Goal: Transaction & Acquisition: Purchase product/service

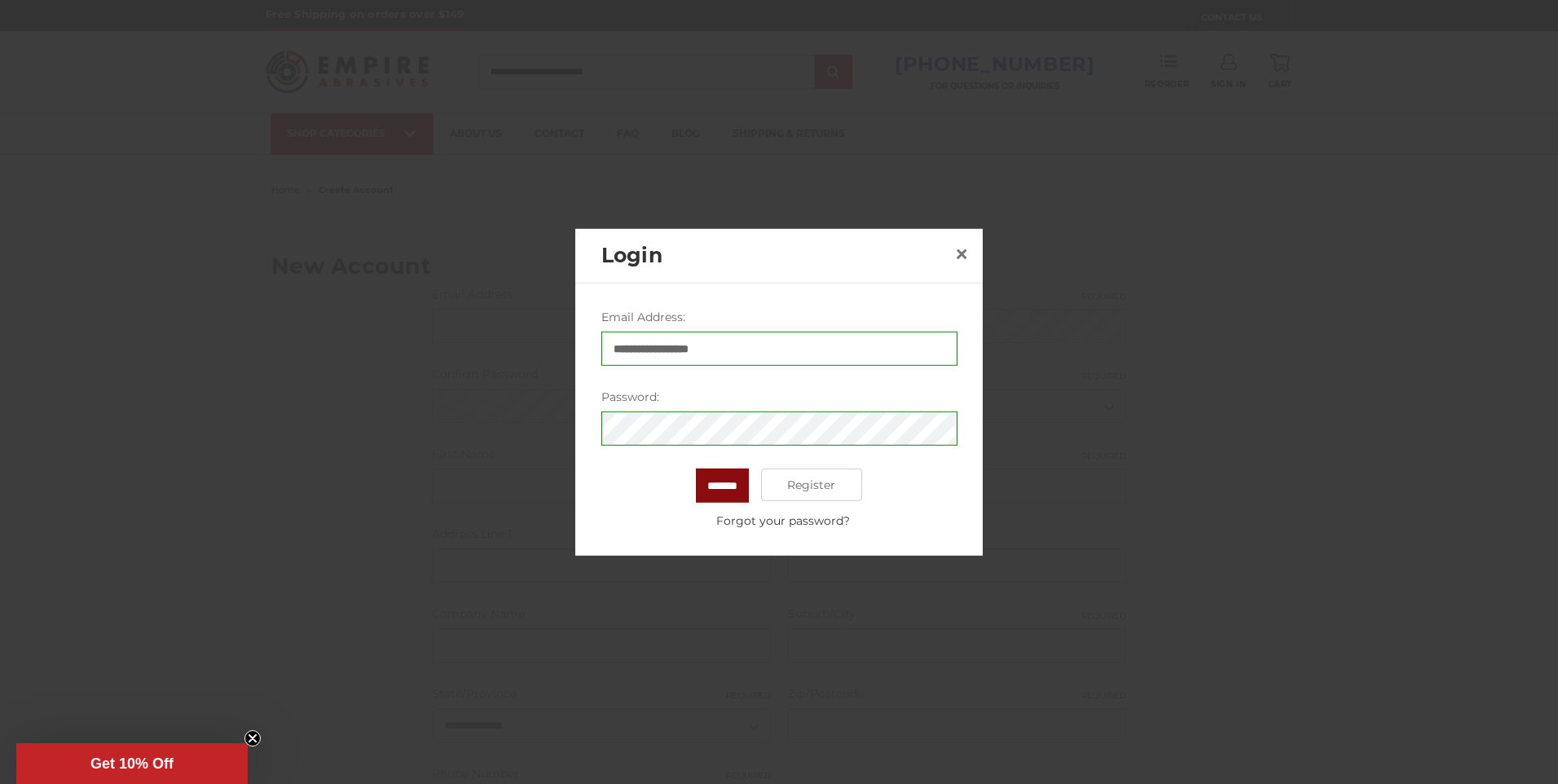
click at [713, 491] on input "*******" at bounding box center [723, 485] width 53 height 34
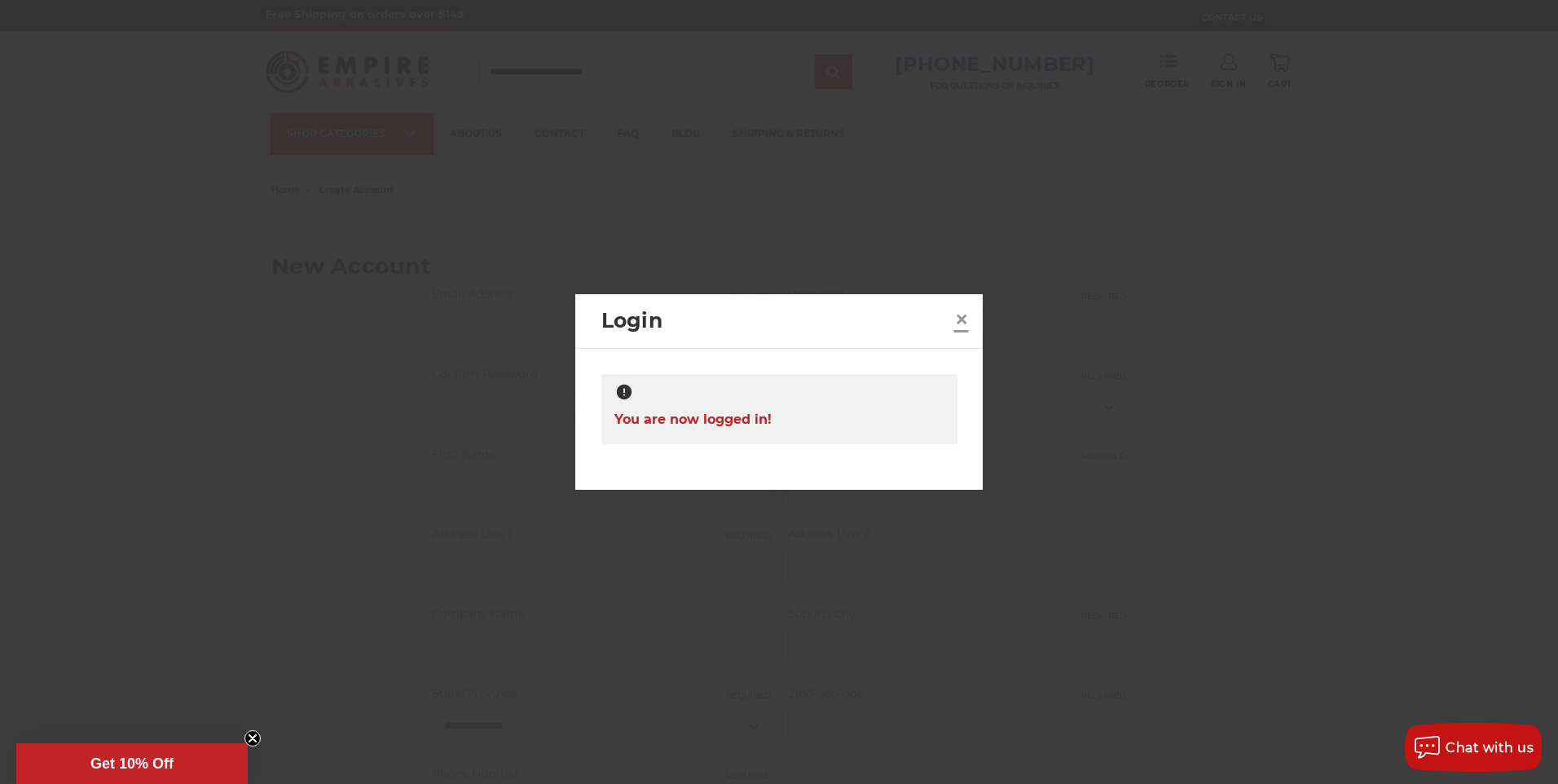
click at [958, 321] on span "×" at bounding box center [961, 318] width 15 height 31
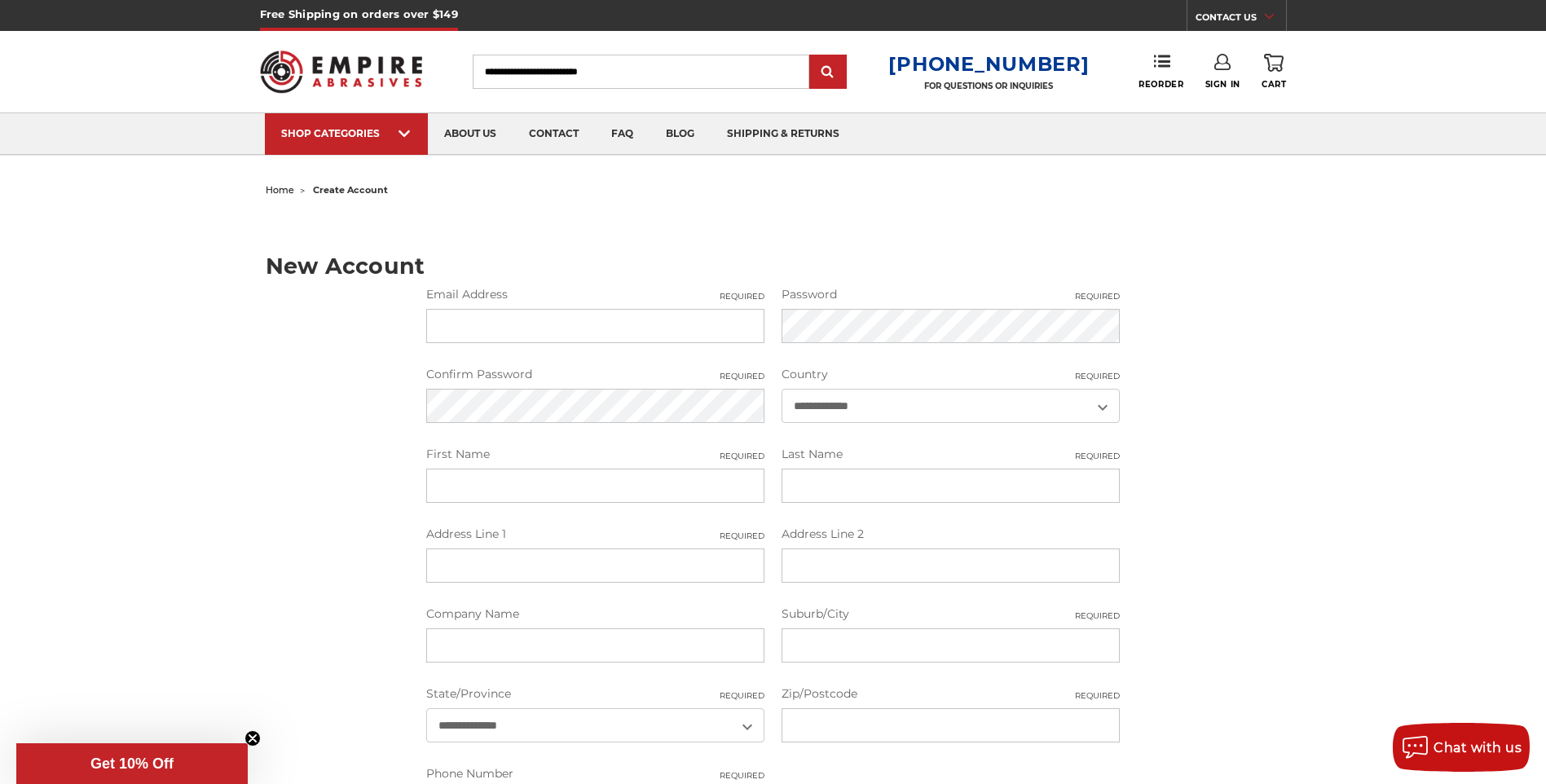
click at [199, 760] on p "Get 10% Off" at bounding box center [131, 763] width 219 height 17
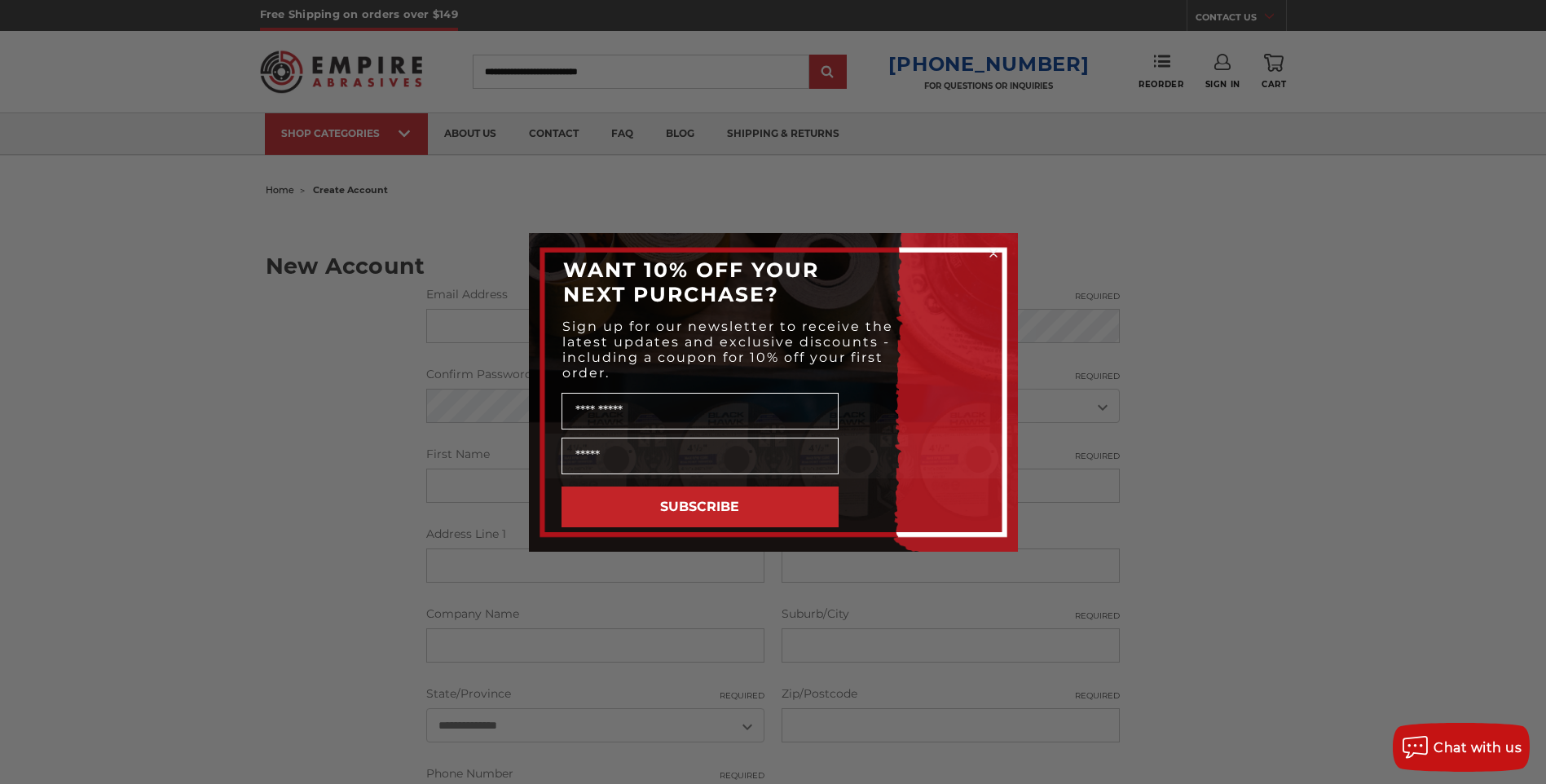
click at [1, 628] on div "Close dialog WANT 10% OFF YOUR NEXT PURCHASE? Sign up for our newsletter to rec…" at bounding box center [773, 392] width 1546 height 784
click at [1307, 184] on div "Close dialog WANT 10% OFF YOUR NEXT PURCHASE? Sign up for our newsletter to rec…" at bounding box center [773, 392] width 1546 height 784
click at [1035, 166] on div "Close dialog WANT 10% OFF YOUR NEXT PURCHASE? Sign up for our newsletter to rec…" at bounding box center [773, 392] width 1546 height 784
click at [989, 258] on circle "Close dialog" at bounding box center [993, 253] width 16 height 16
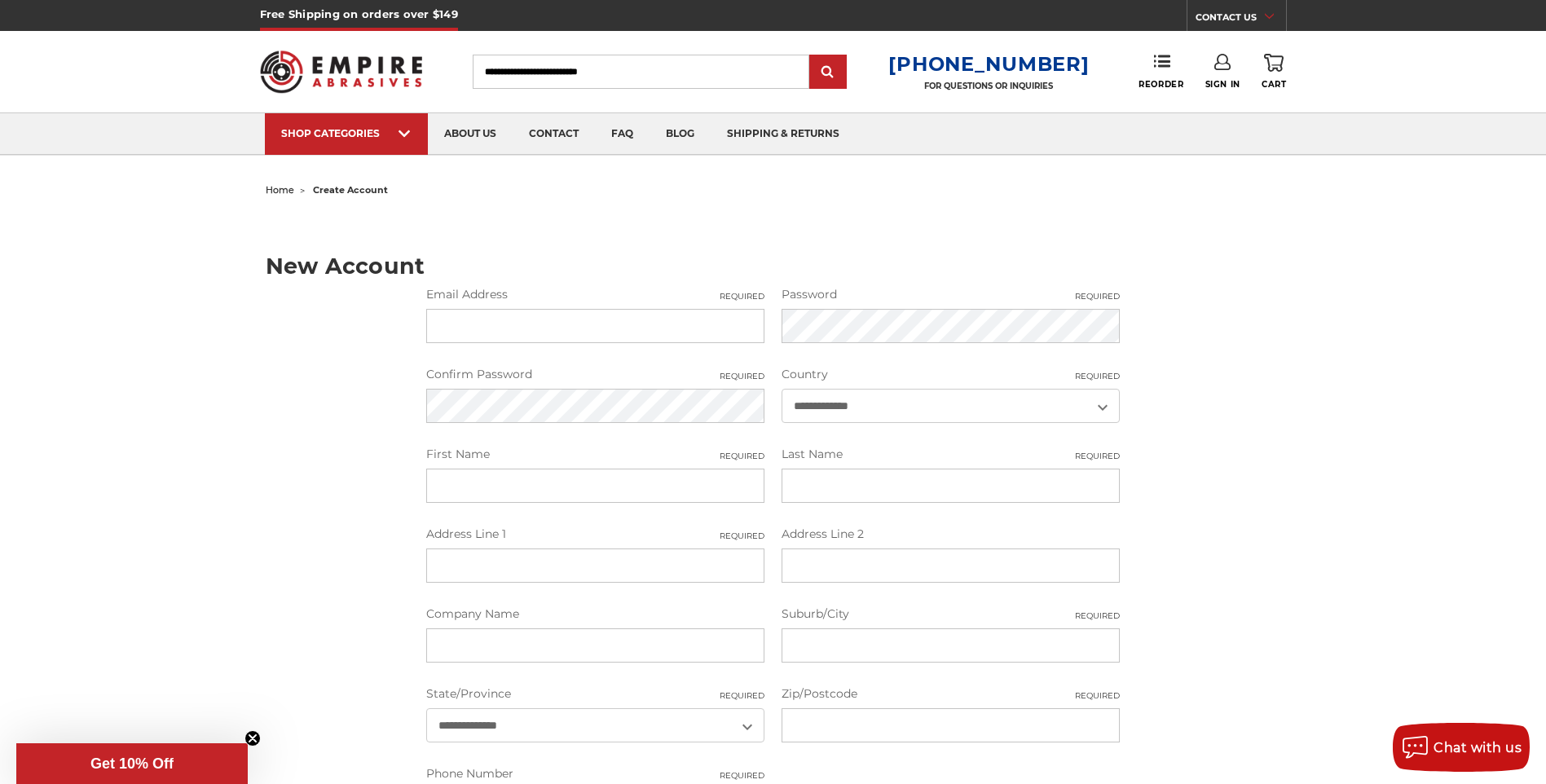
click at [1281, 275] on div "**********" at bounding box center [773, 586] width 1152 height 815
click at [1229, 87] on span "Sign In" at bounding box center [1223, 84] width 35 height 11
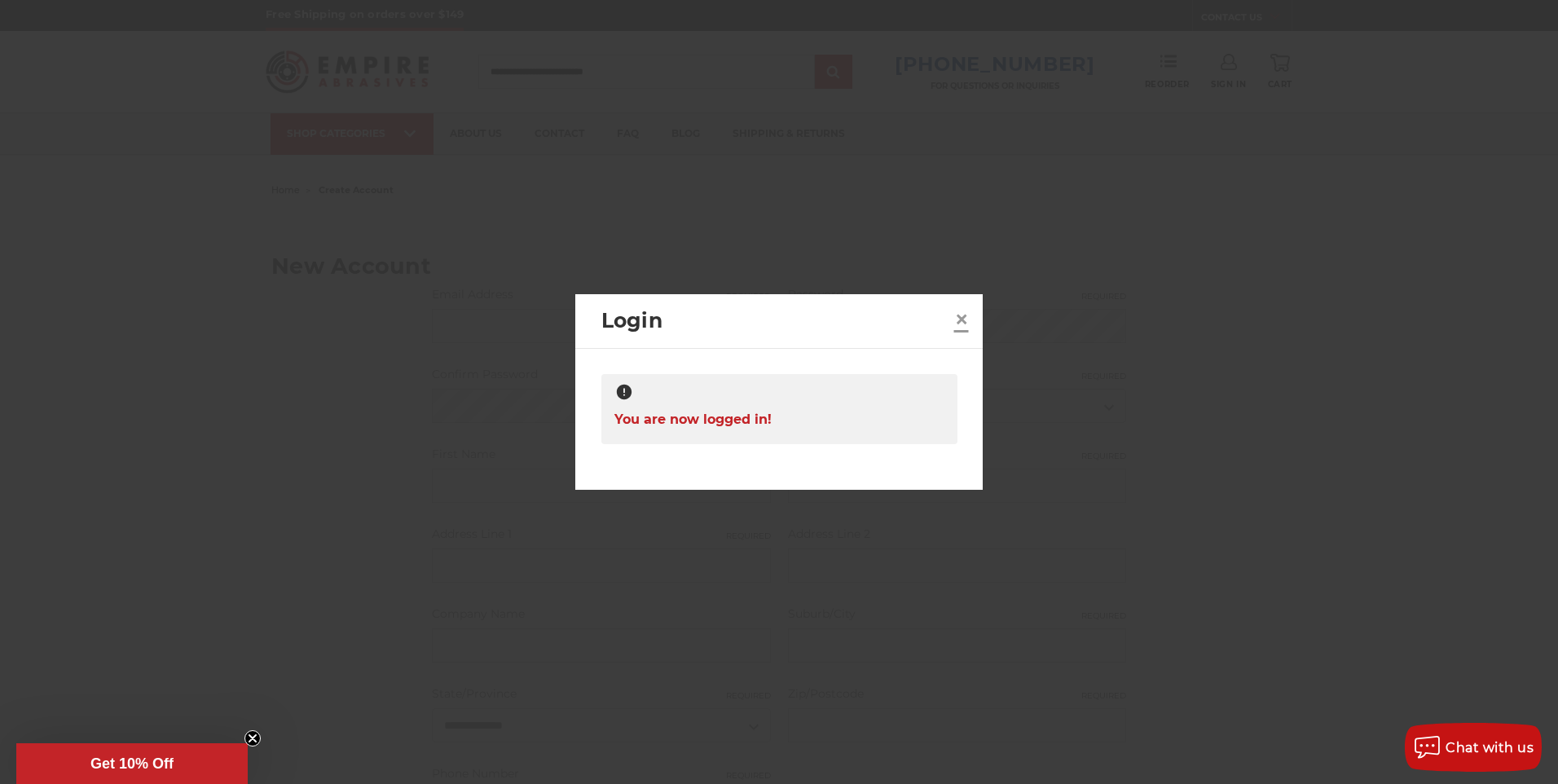
click at [954, 322] on span "×" at bounding box center [961, 318] width 15 height 31
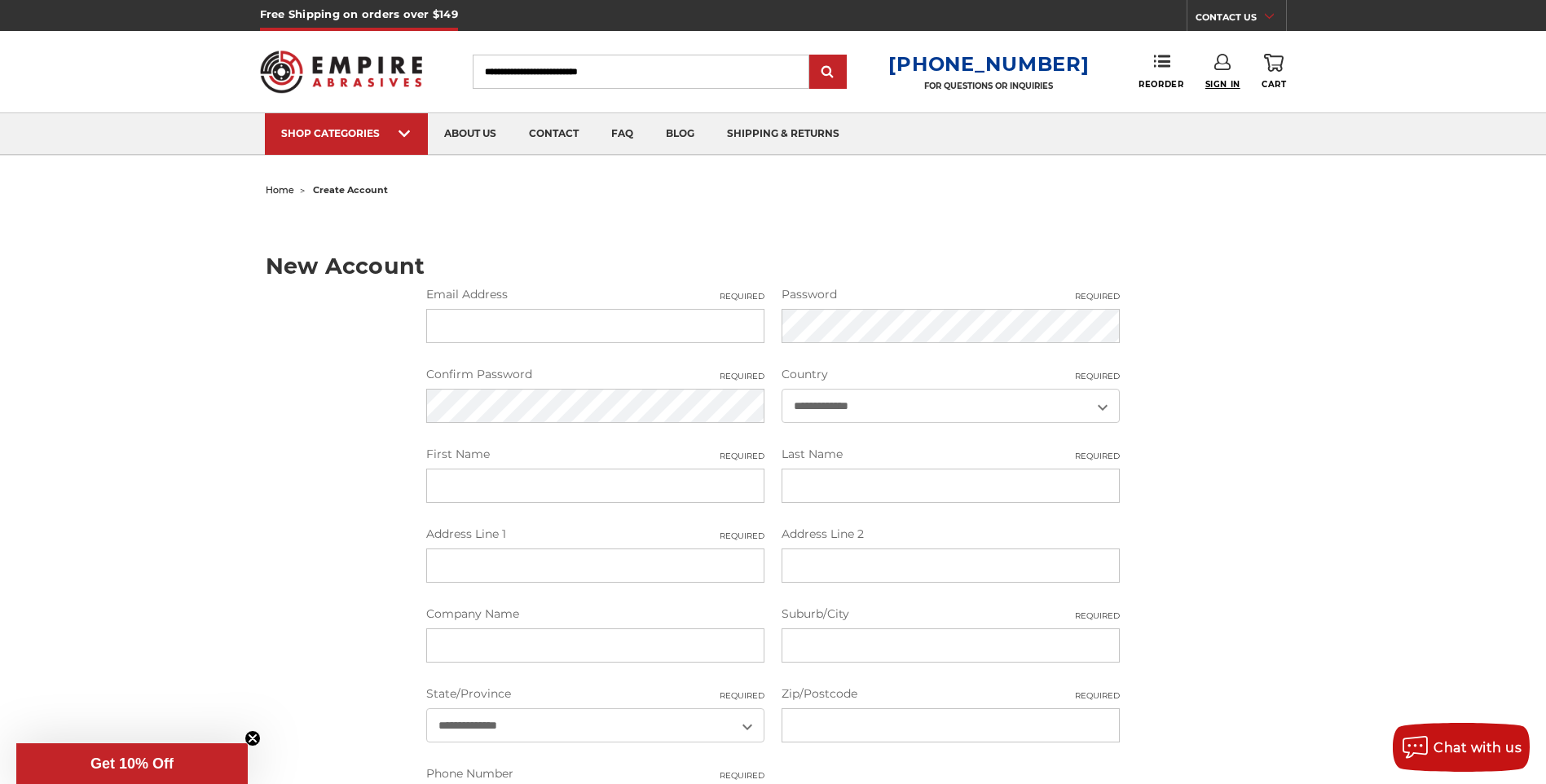
click at [1223, 84] on span "Sign In" at bounding box center [1223, 84] width 35 height 11
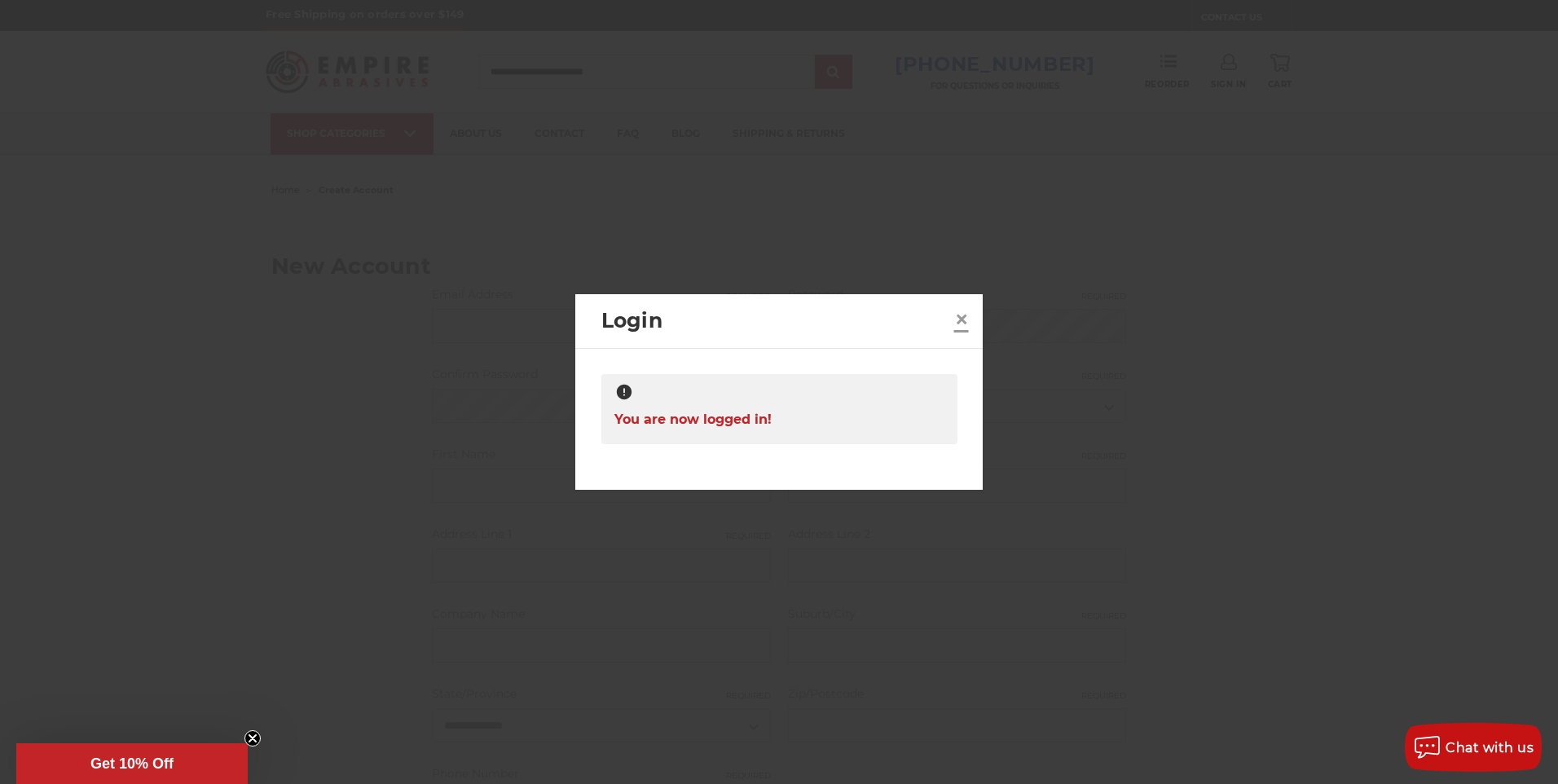
click at [963, 314] on span "×" at bounding box center [961, 318] width 15 height 31
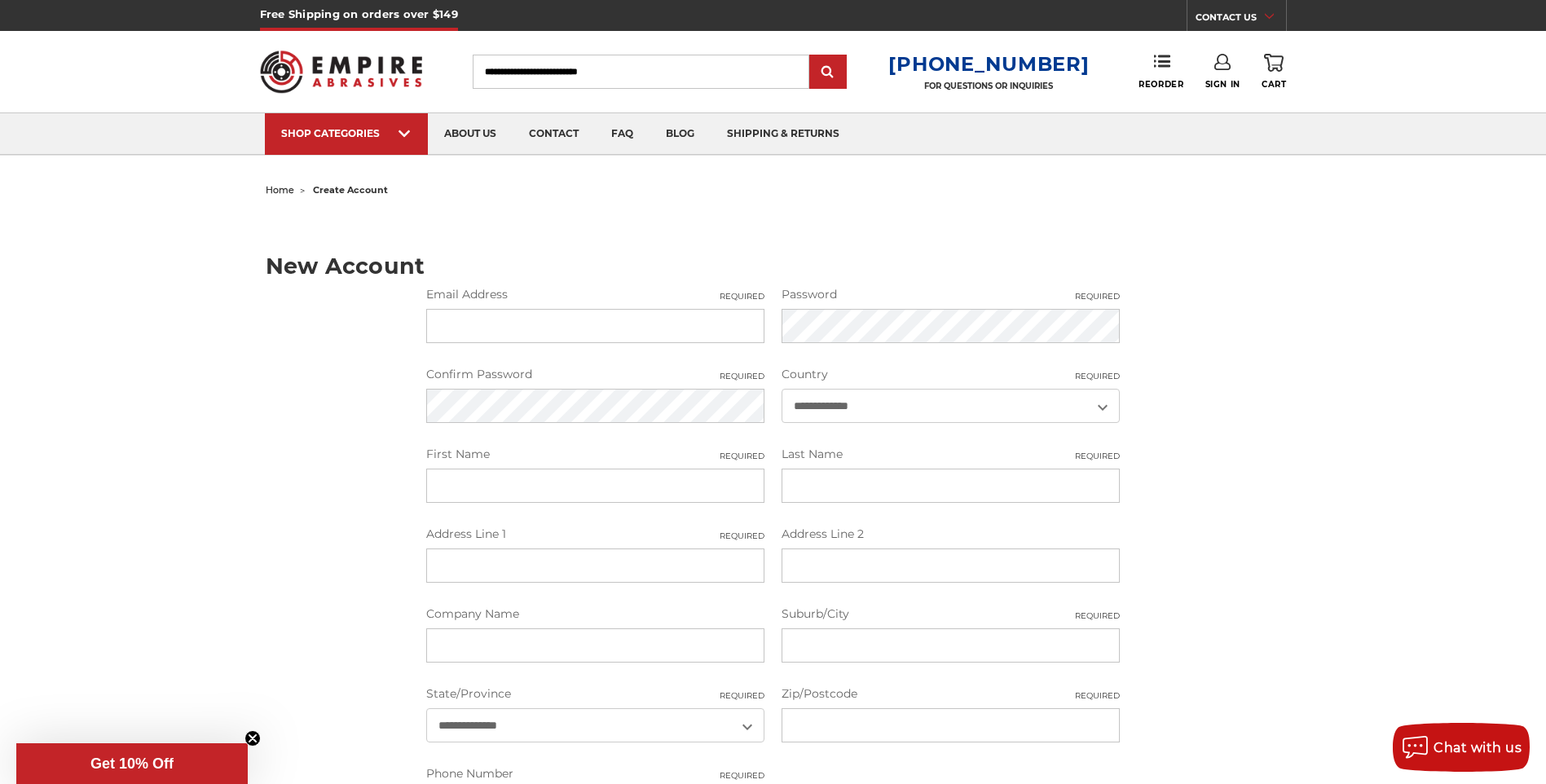
click at [577, 70] on input "Search" at bounding box center [640, 72] width 336 height 34
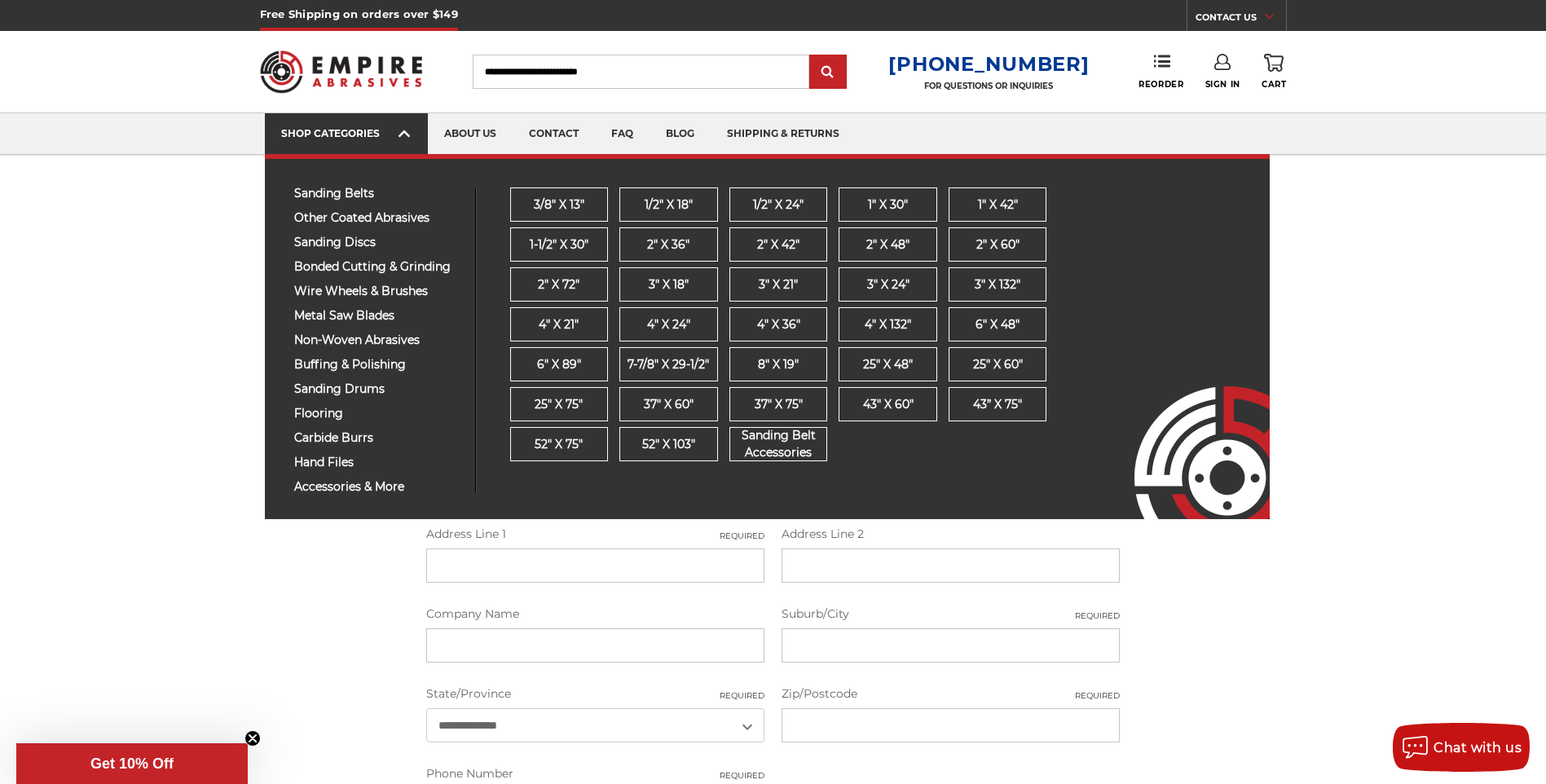
click at [411, 132] on span at bounding box center [405, 135] width 13 height 17
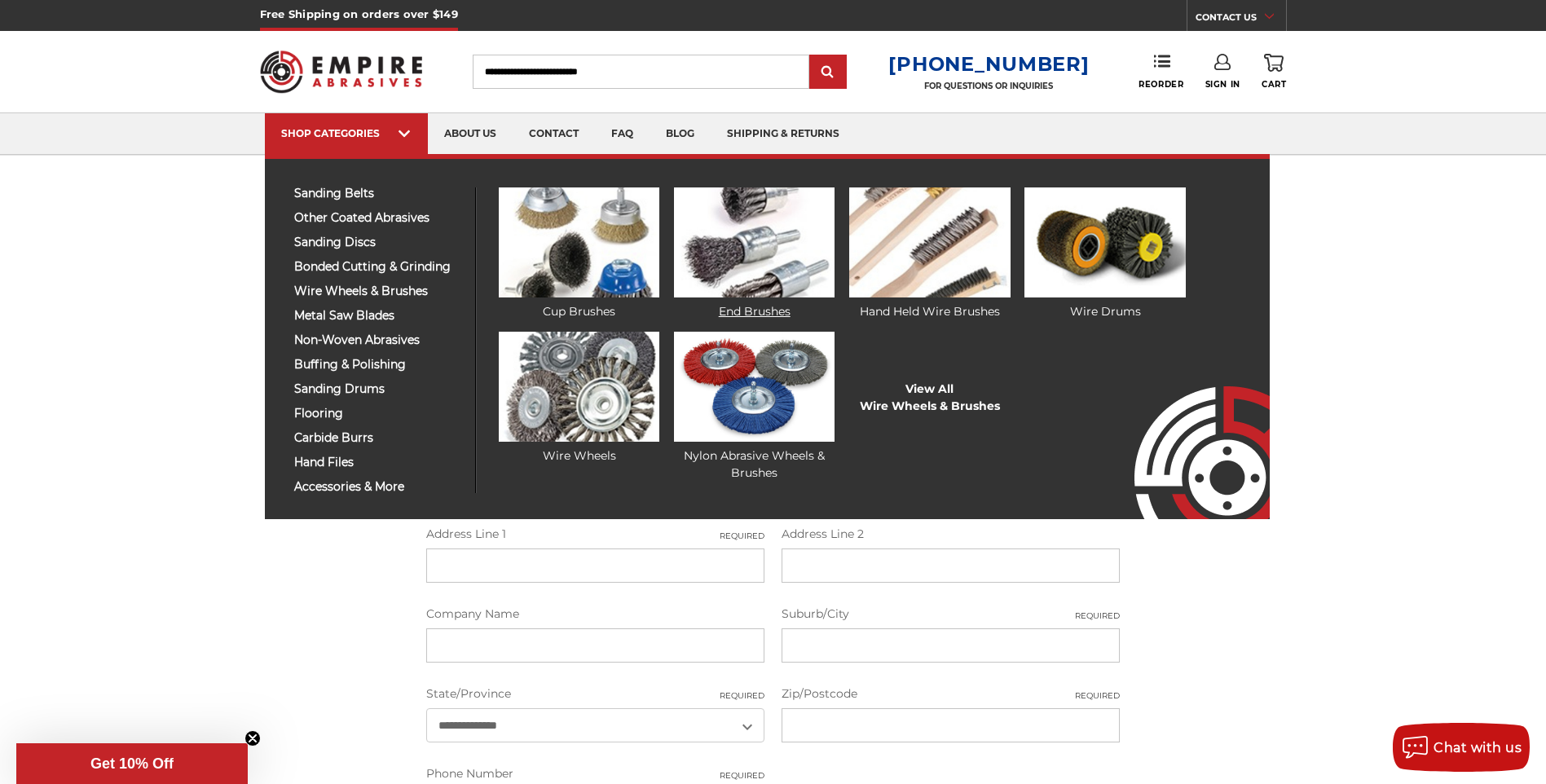
click at [732, 301] on link "End Brushes" at bounding box center [754, 254] width 161 height 133
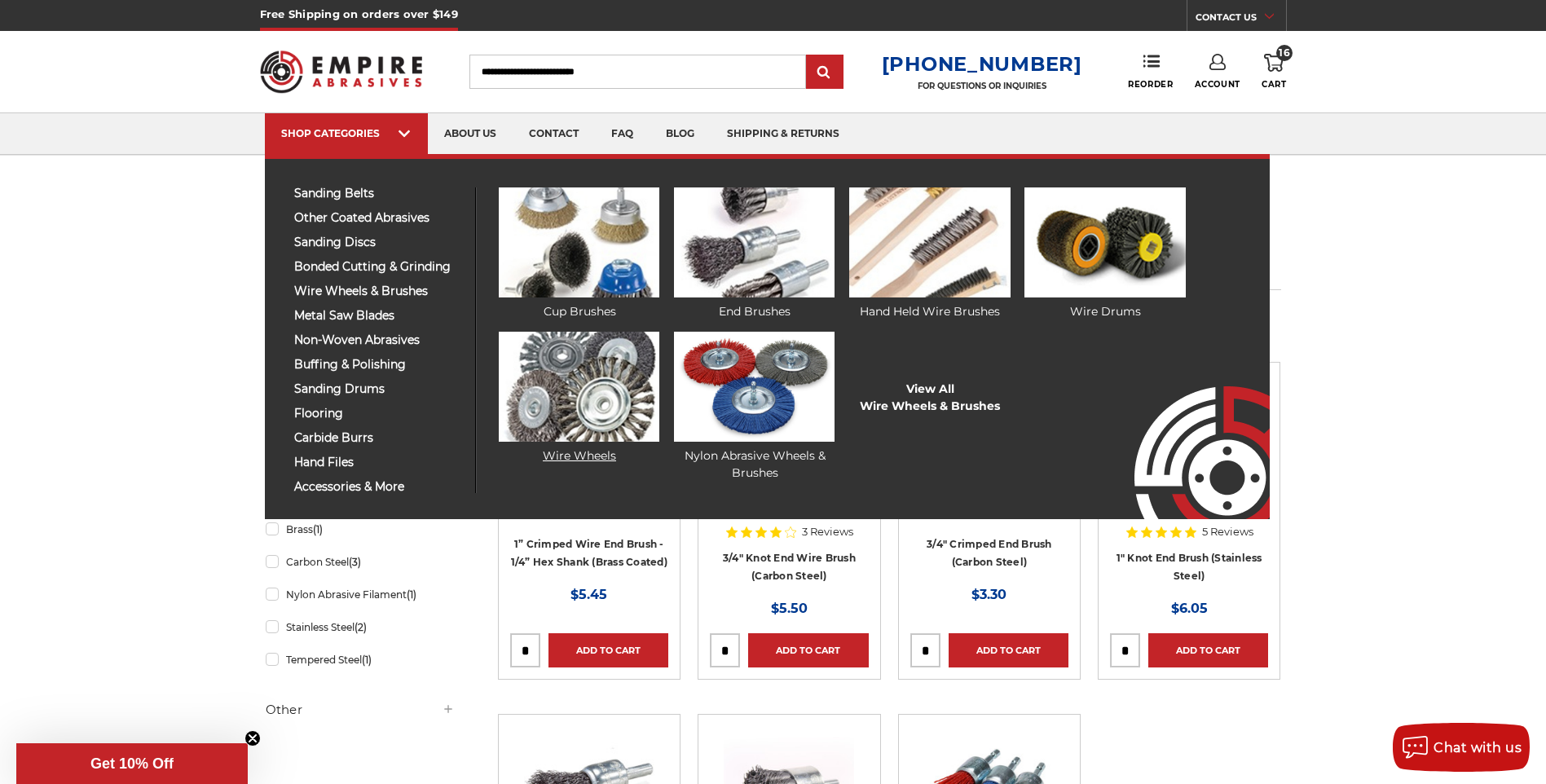
click at [558, 447] on link "Wire Wheels" at bounding box center [579, 398] width 161 height 133
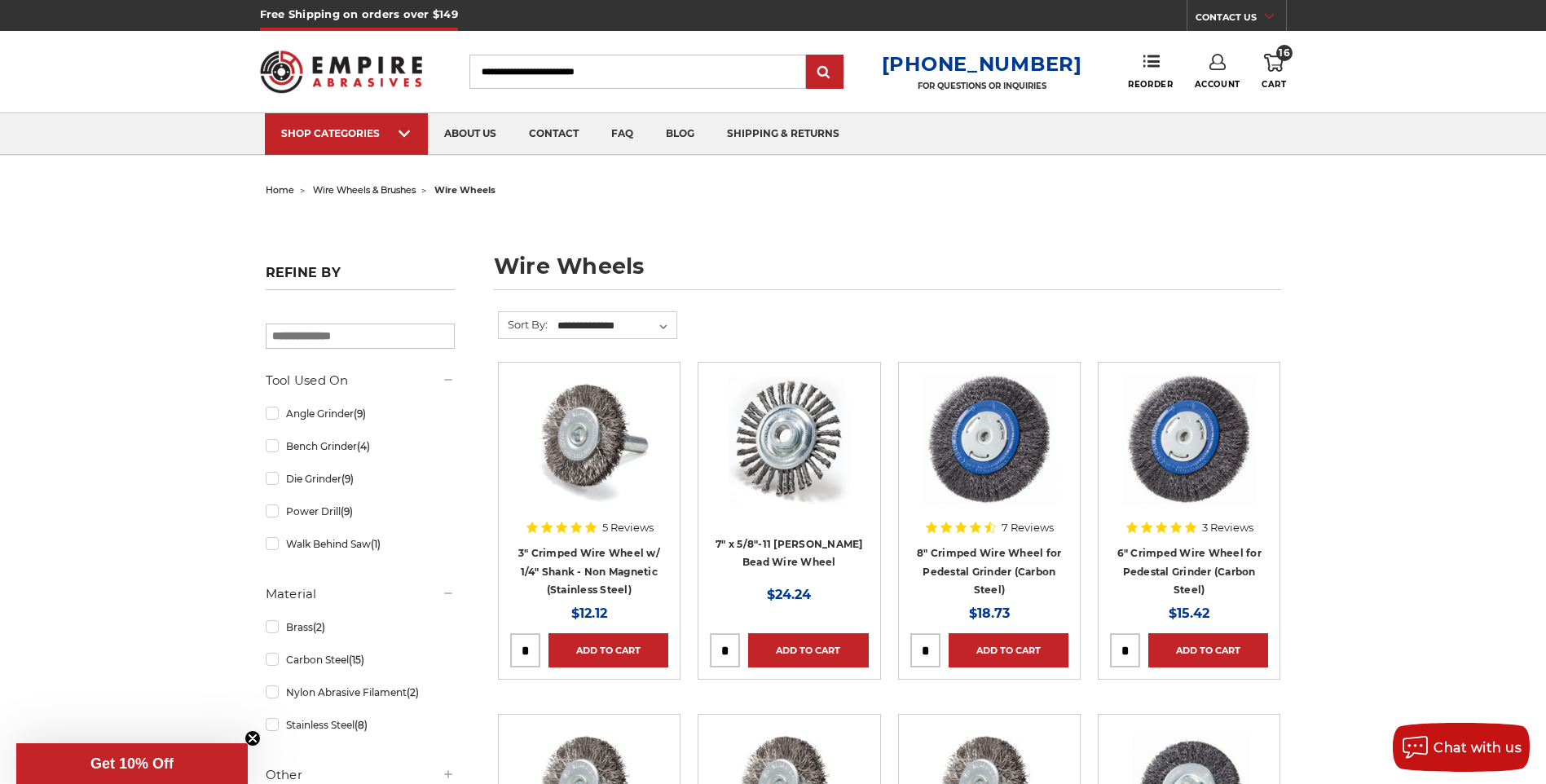
drag, startPoint x: 529, startPoint y: 650, endPoint x: 518, endPoint y: 650, distance: 11.0
click at [518, 650] on input "tel" at bounding box center [524, 650] width 28 height 32
click at [530, 653] on input "tel" at bounding box center [524, 650] width 28 height 32
click at [601, 529] on div at bounding box center [588, 453] width 158 height 158
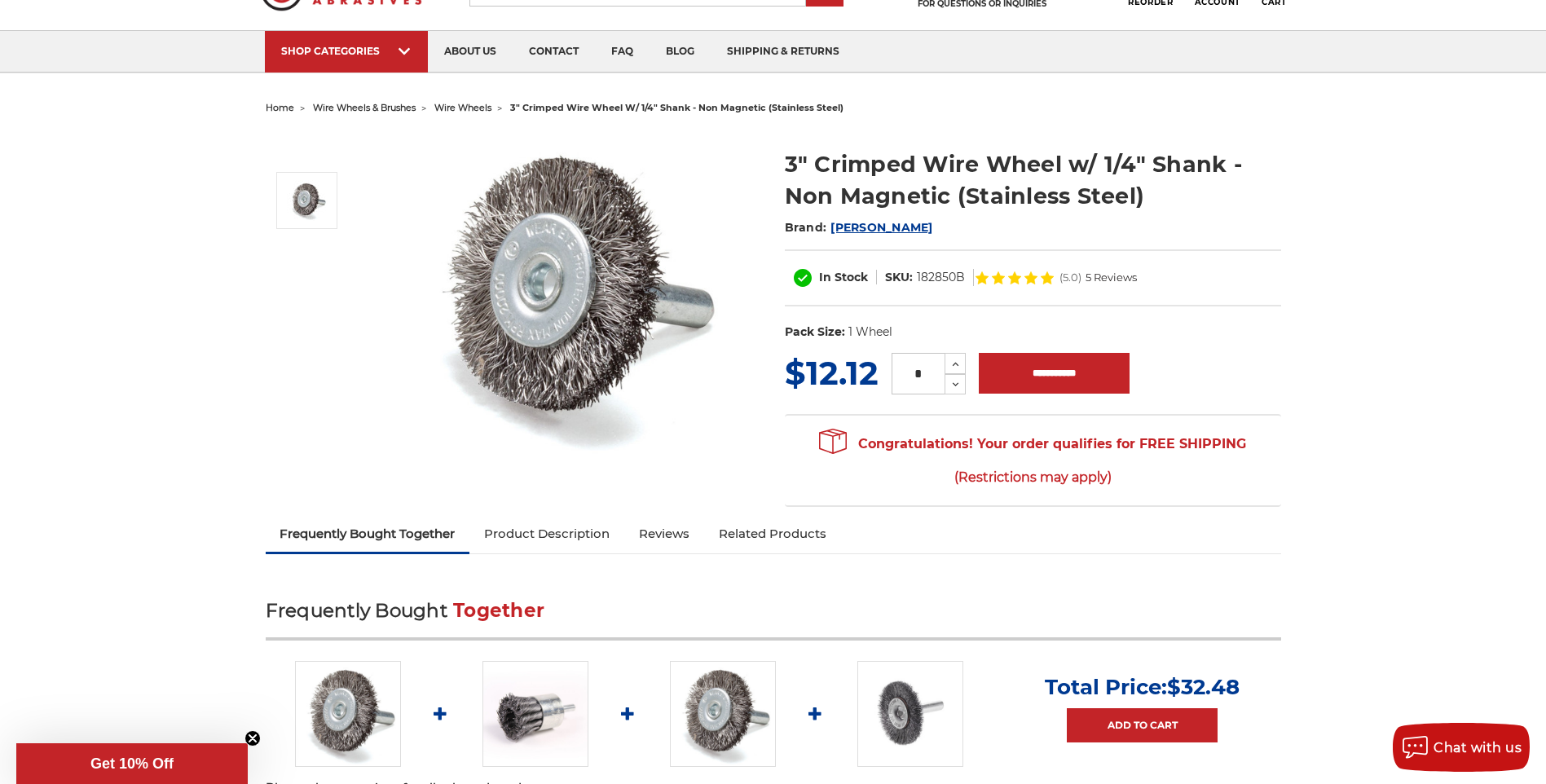
scroll to position [81, 0]
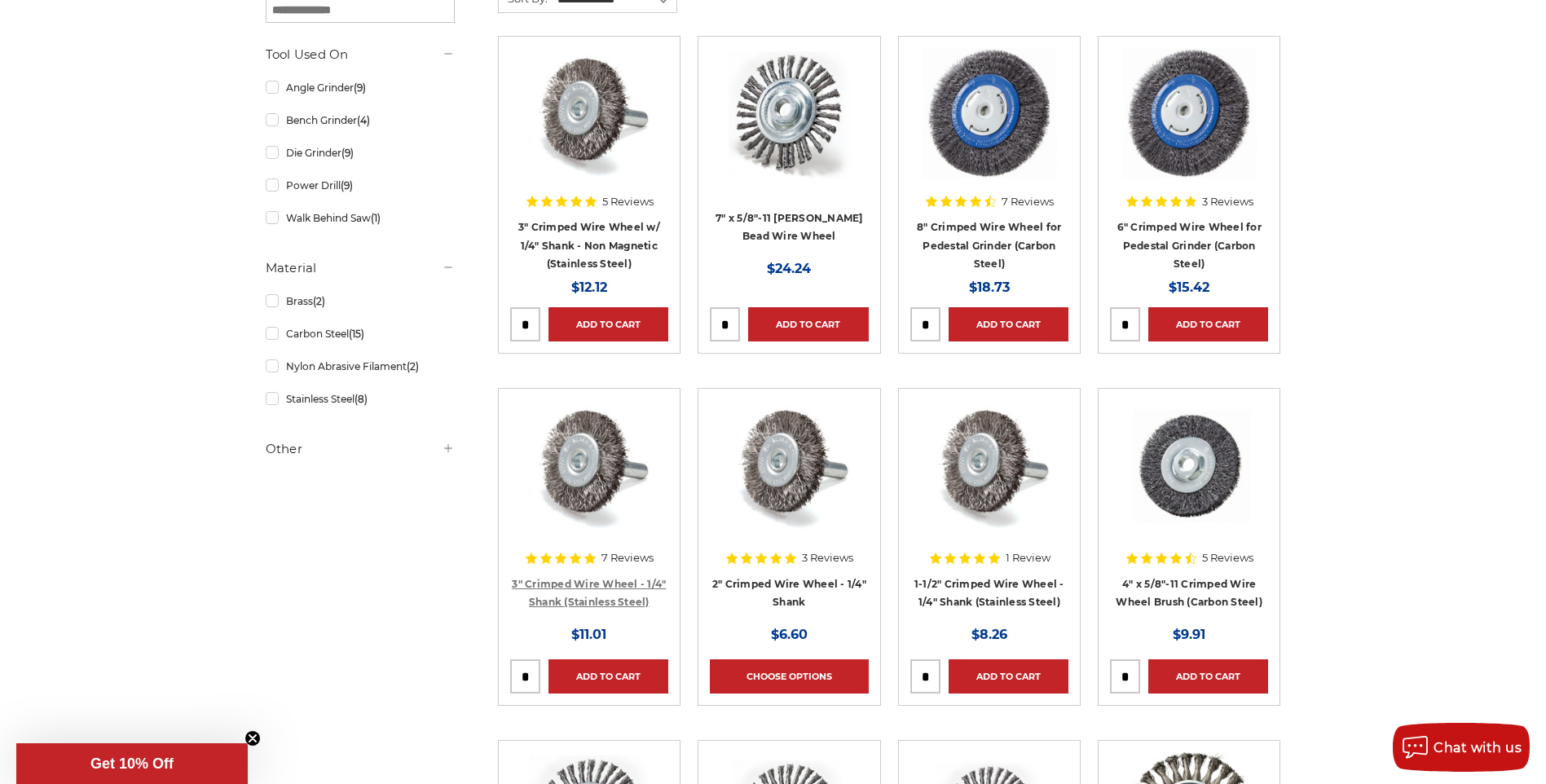
click at [611, 602] on link "3" Crimped Wire Wheel - 1/4" Shank (Stainless Steel)" at bounding box center [588, 593] width 154 height 31
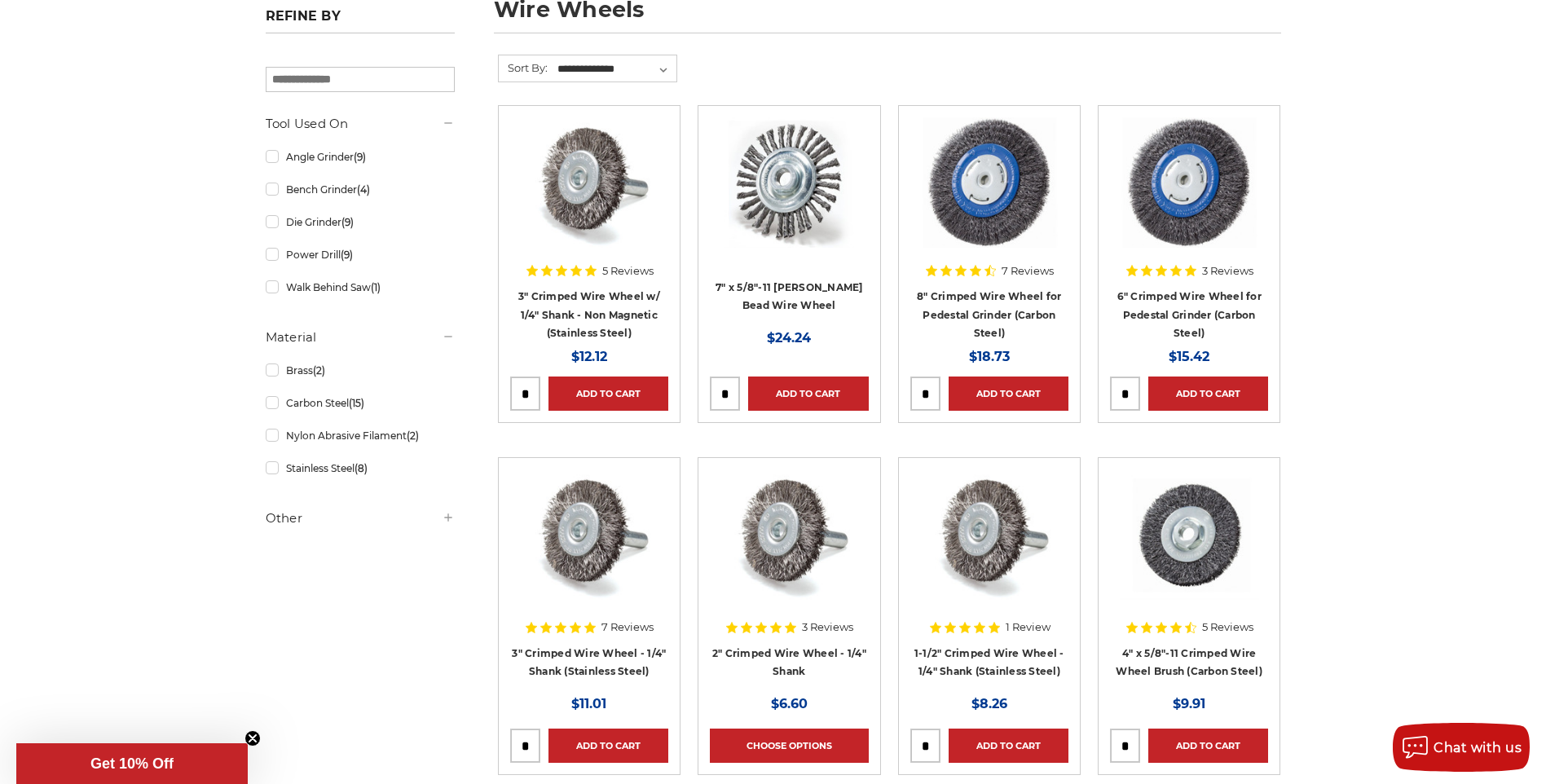
scroll to position [163, 0]
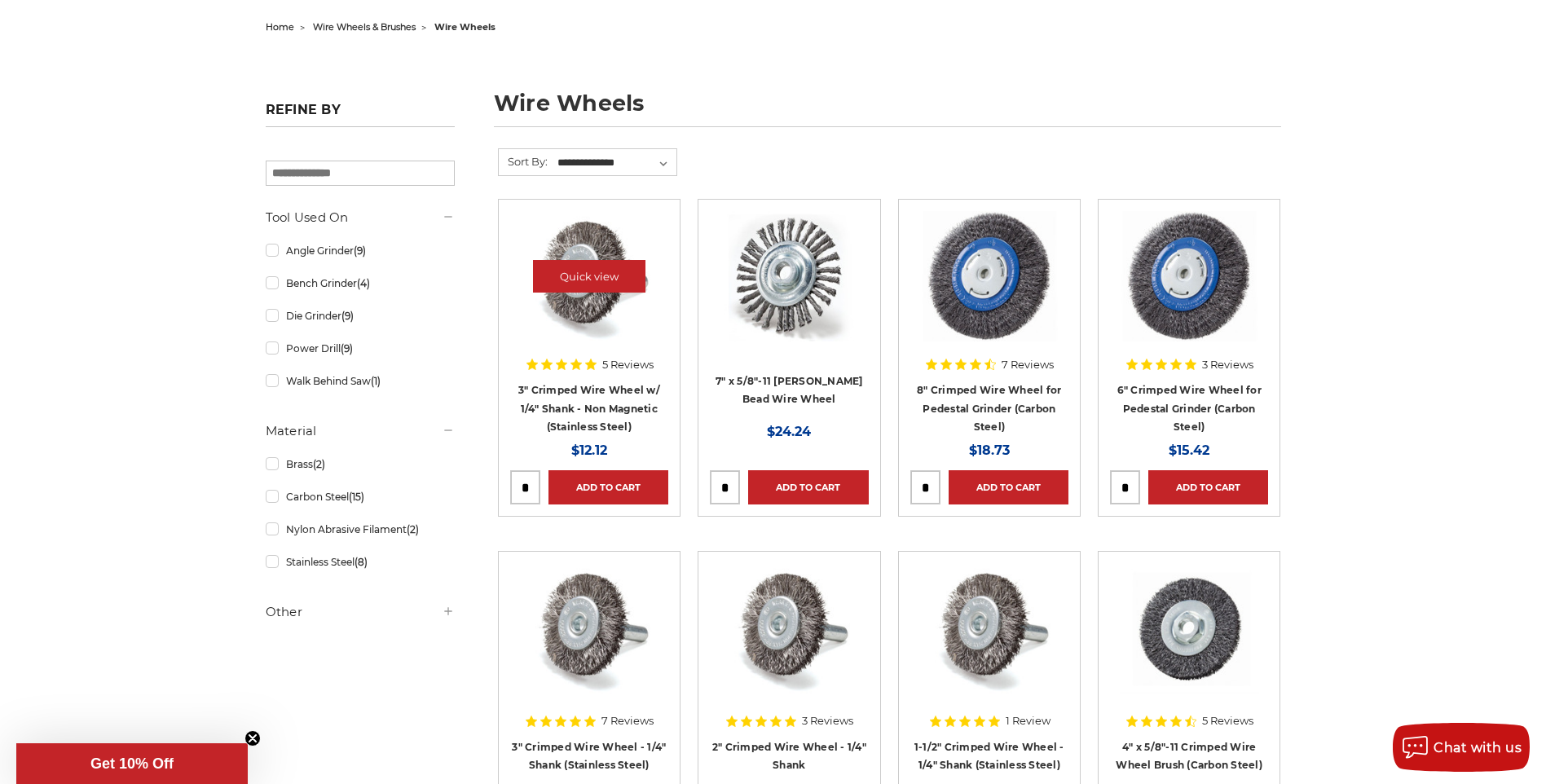
click at [616, 327] on img at bounding box center [589, 275] width 130 height 130
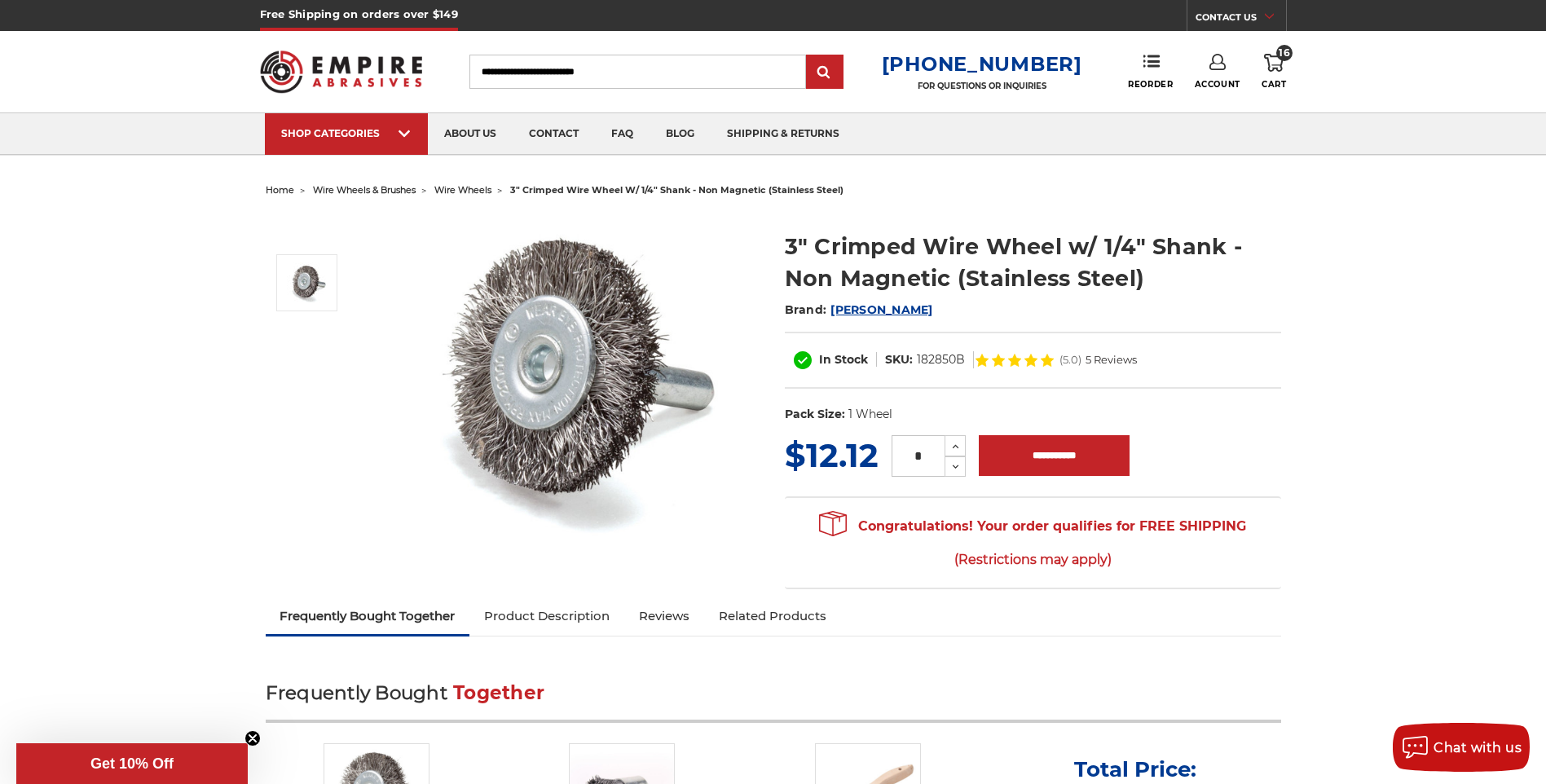
click at [553, 614] on link "Product Description" at bounding box center [547, 615] width 155 height 36
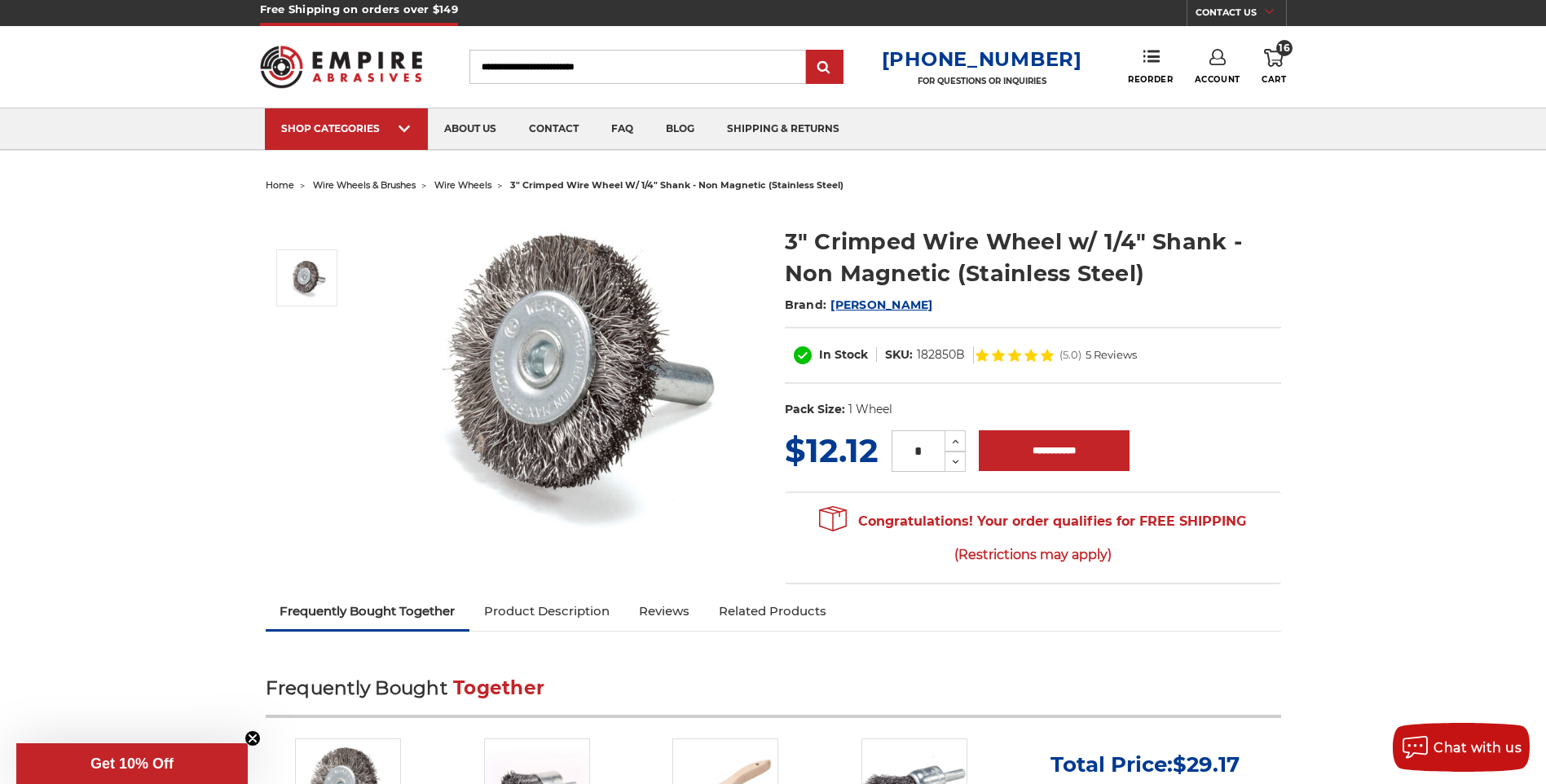
scroll to position [81, 0]
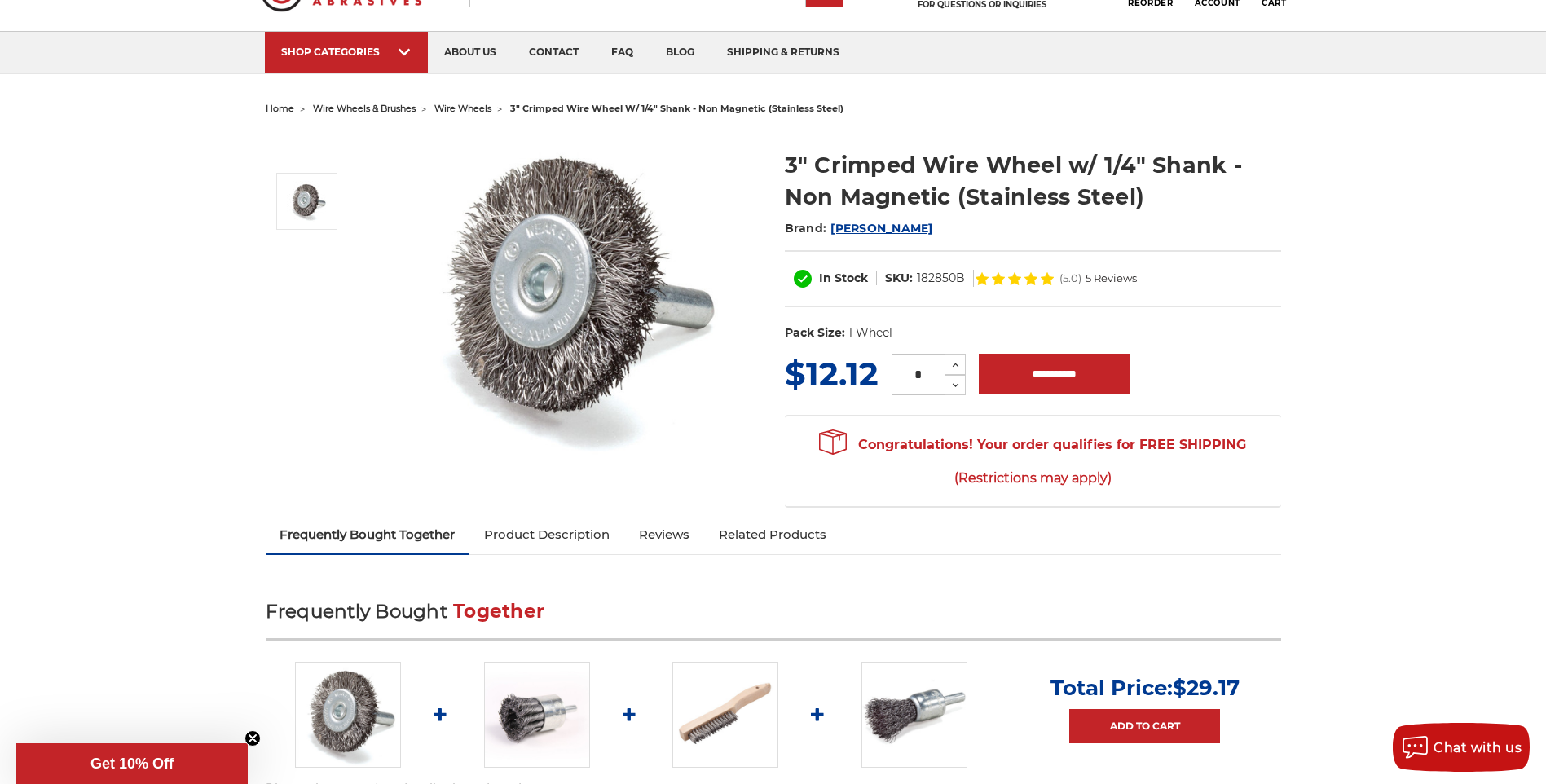
click at [621, 320] on img at bounding box center [568, 295] width 326 height 326
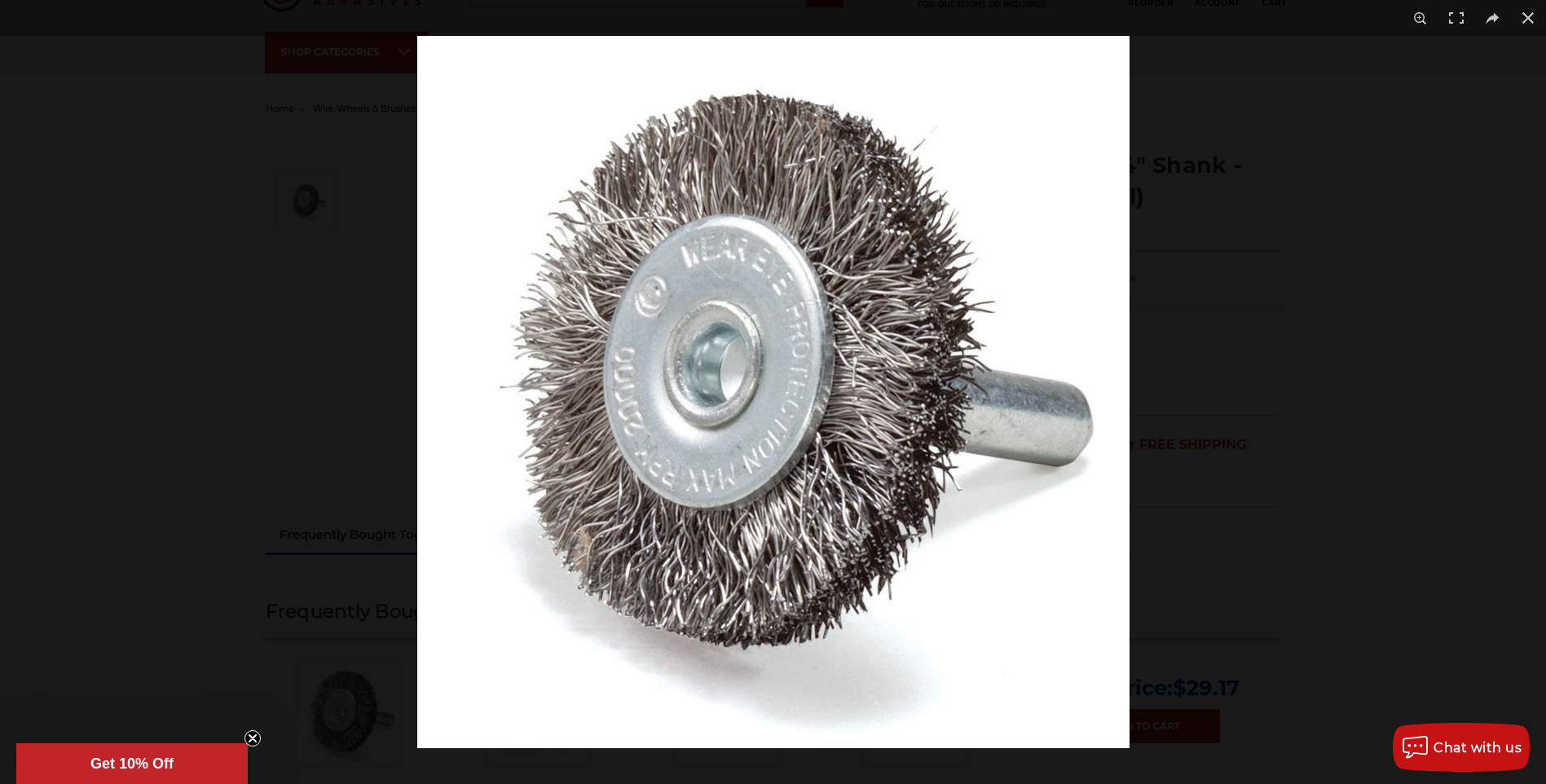
click at [1201, 331] on div at bounding box center [1190, 428] width 1546 height 784
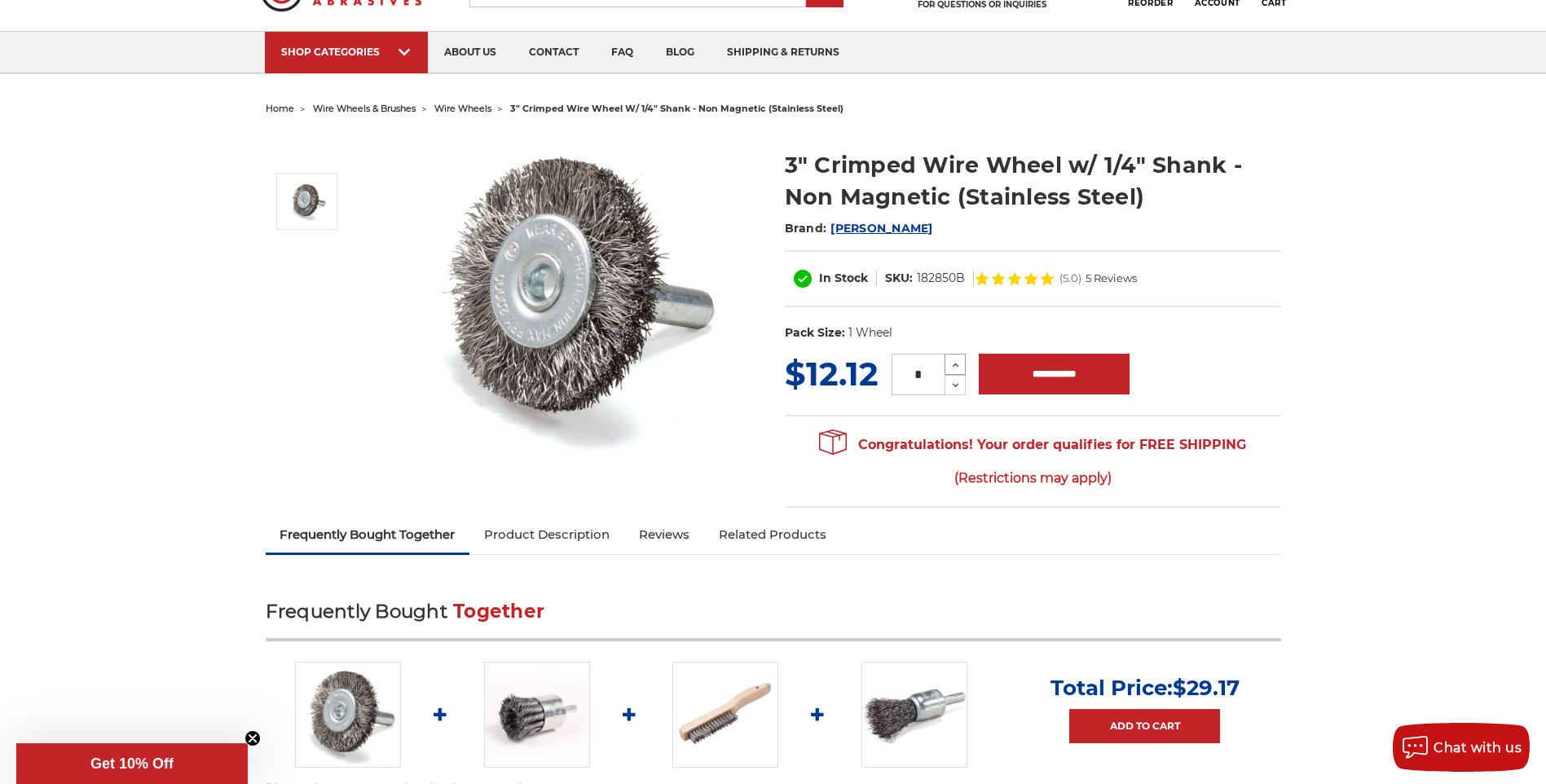
click at [949, 362] on icon at bounding box center [955, 365] width 12 height 15
type input "*"
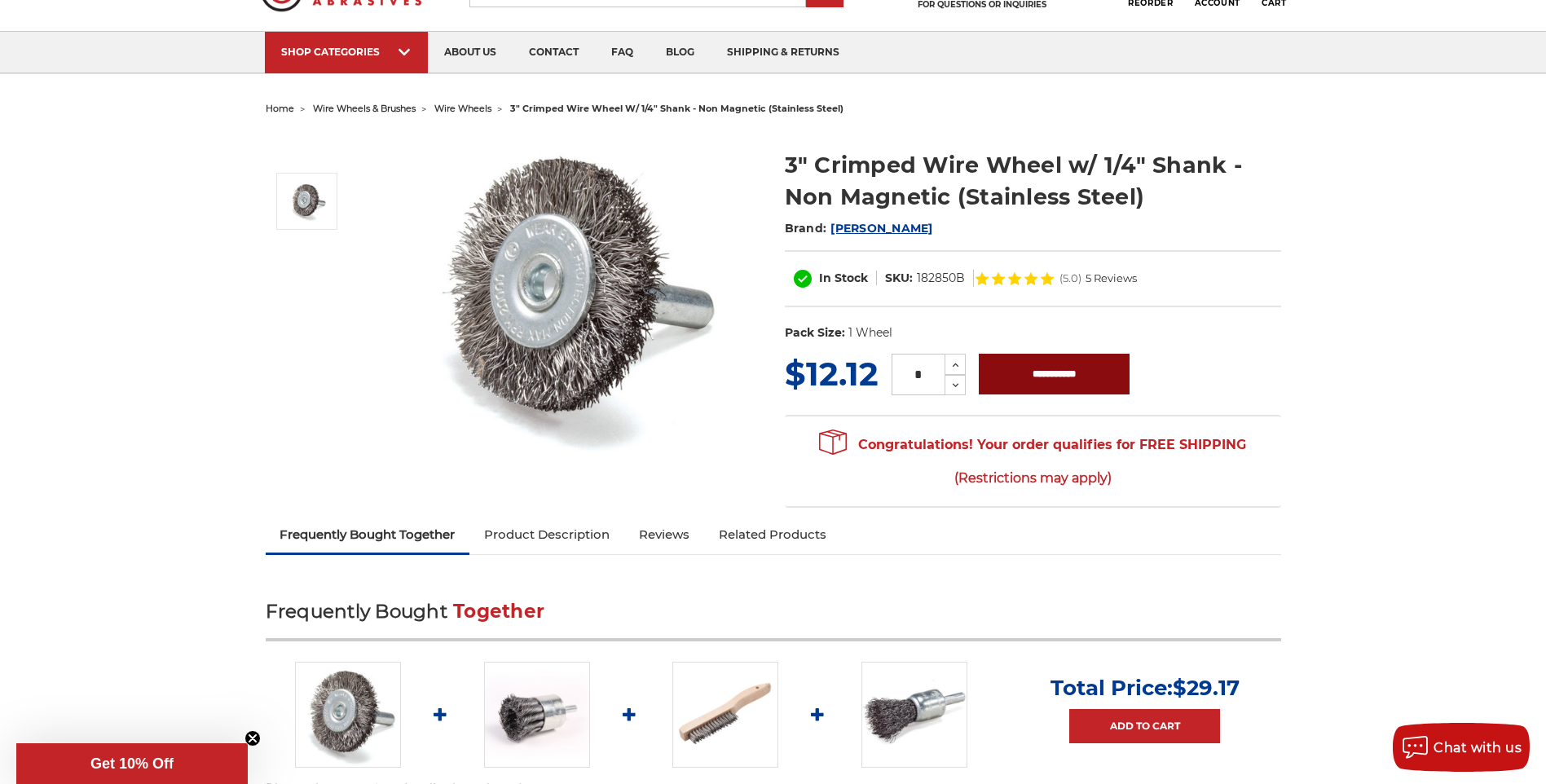
click at [1030, 390] on input "**********" at bounding box center [1054, 374] width 151 height 41
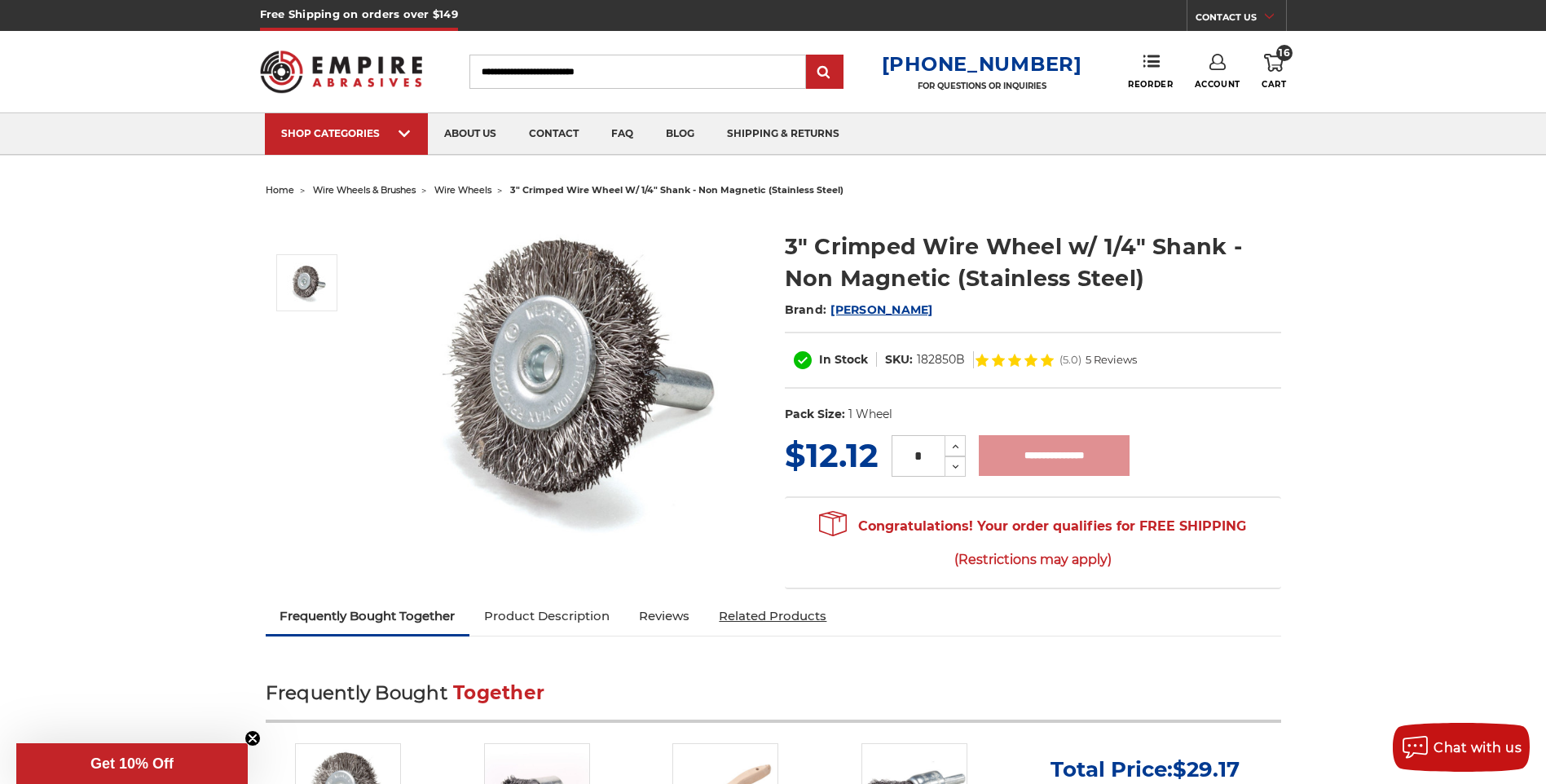
type input "**********"
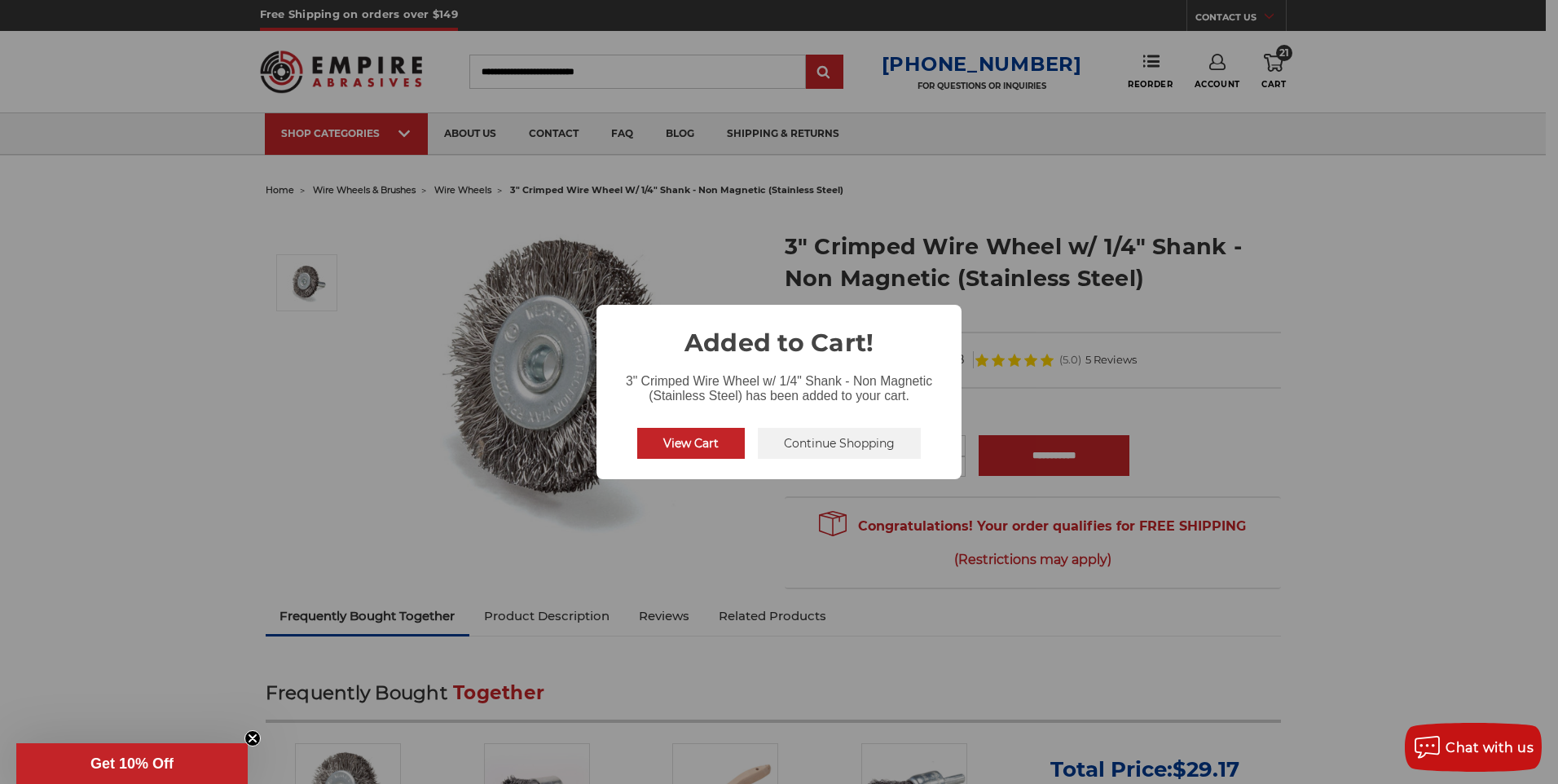
click at [804, 439] on button "Continue Shopping" at bounding box center [839, 443] width 163 height 31
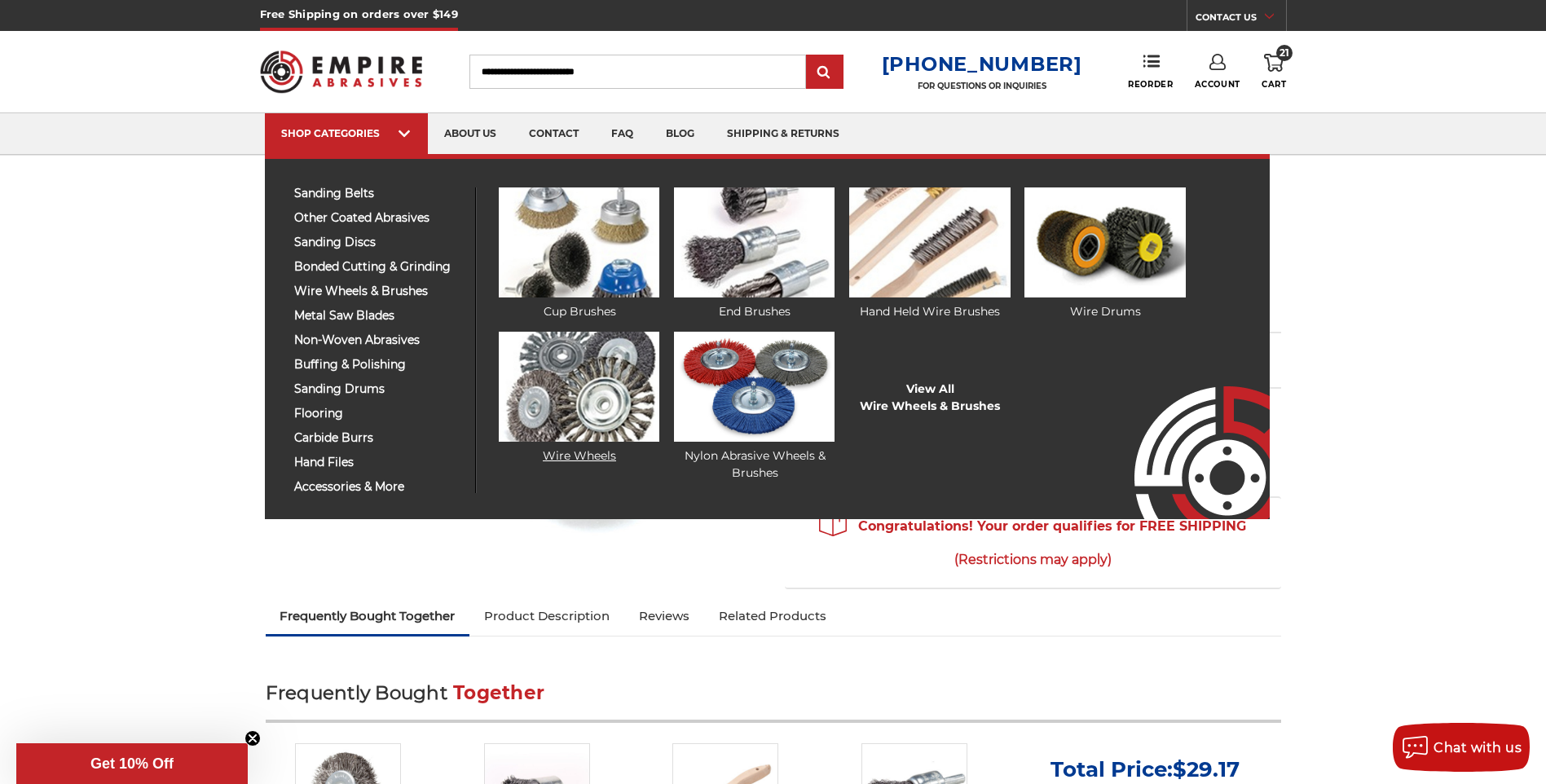
click at [580, 454] on link "Wire Wheels" at bounding box center [579, 398] width 161 height 133
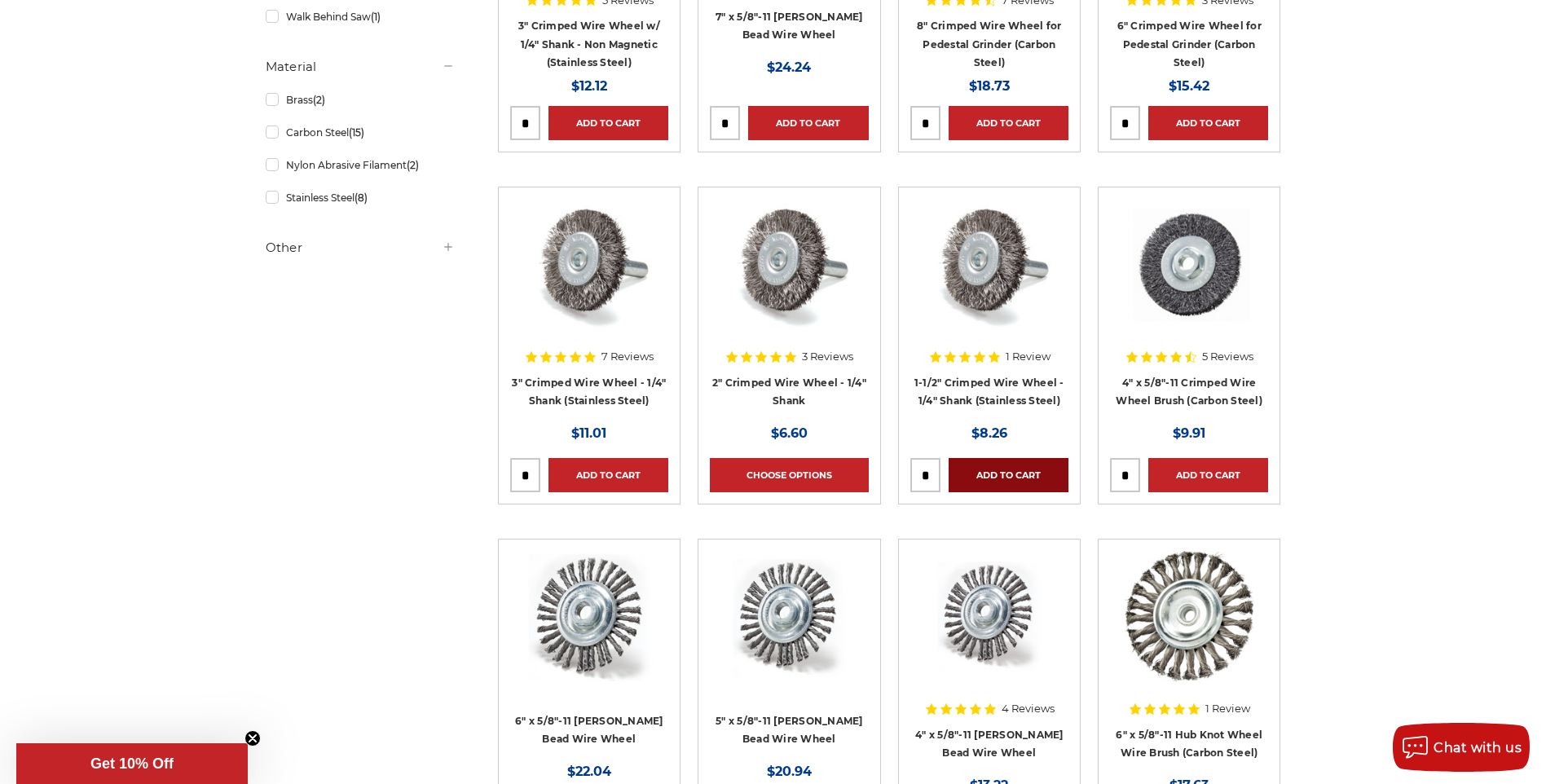
scroll to position [489, 0]
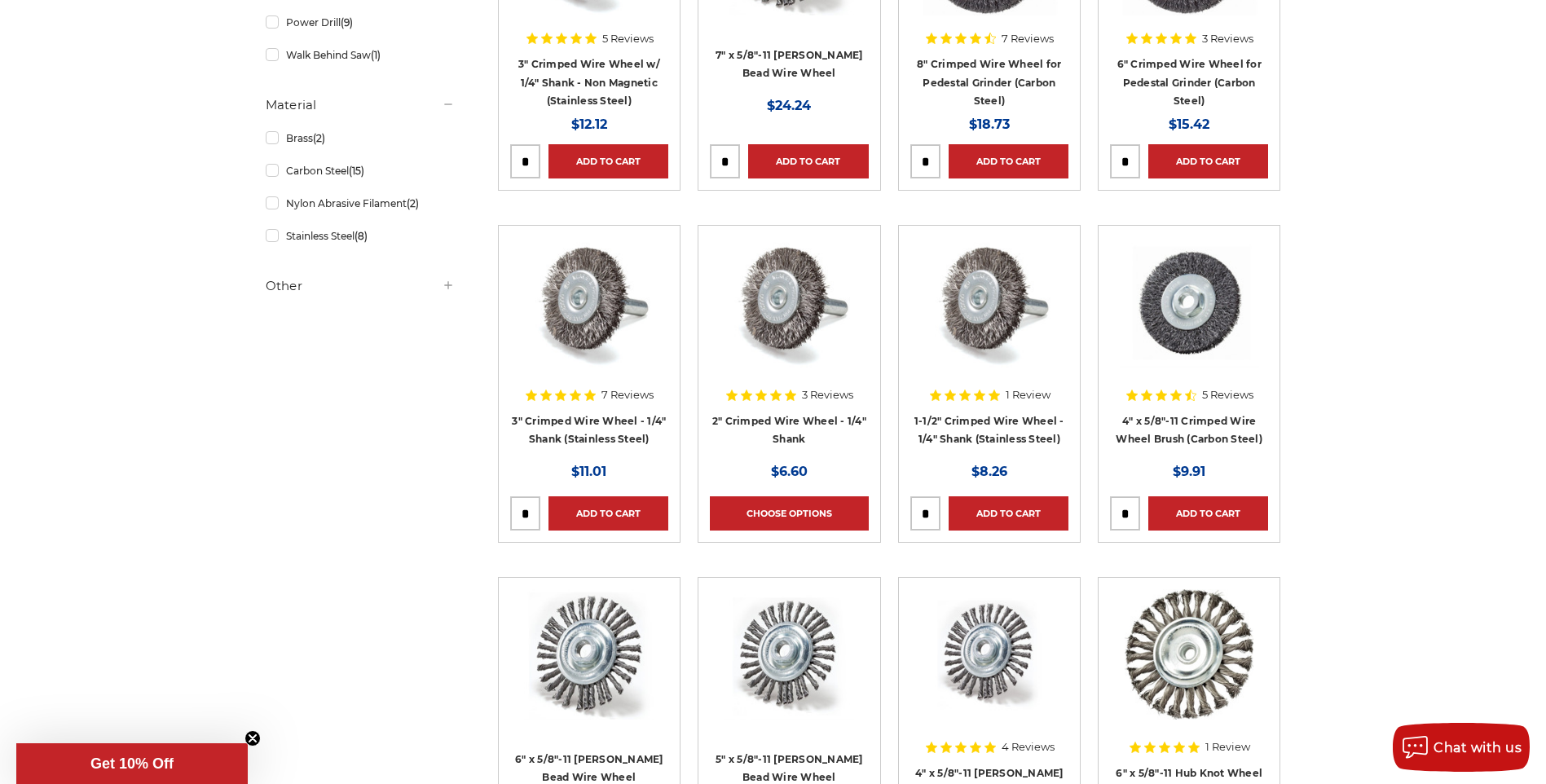
click at [843, 468] on div "Now: $6.60" at bounding box center [788, 471] width 158 height 22
click at [816, 518] on link "Choose Options" at bounding box center [788, 513] width 158 height 34
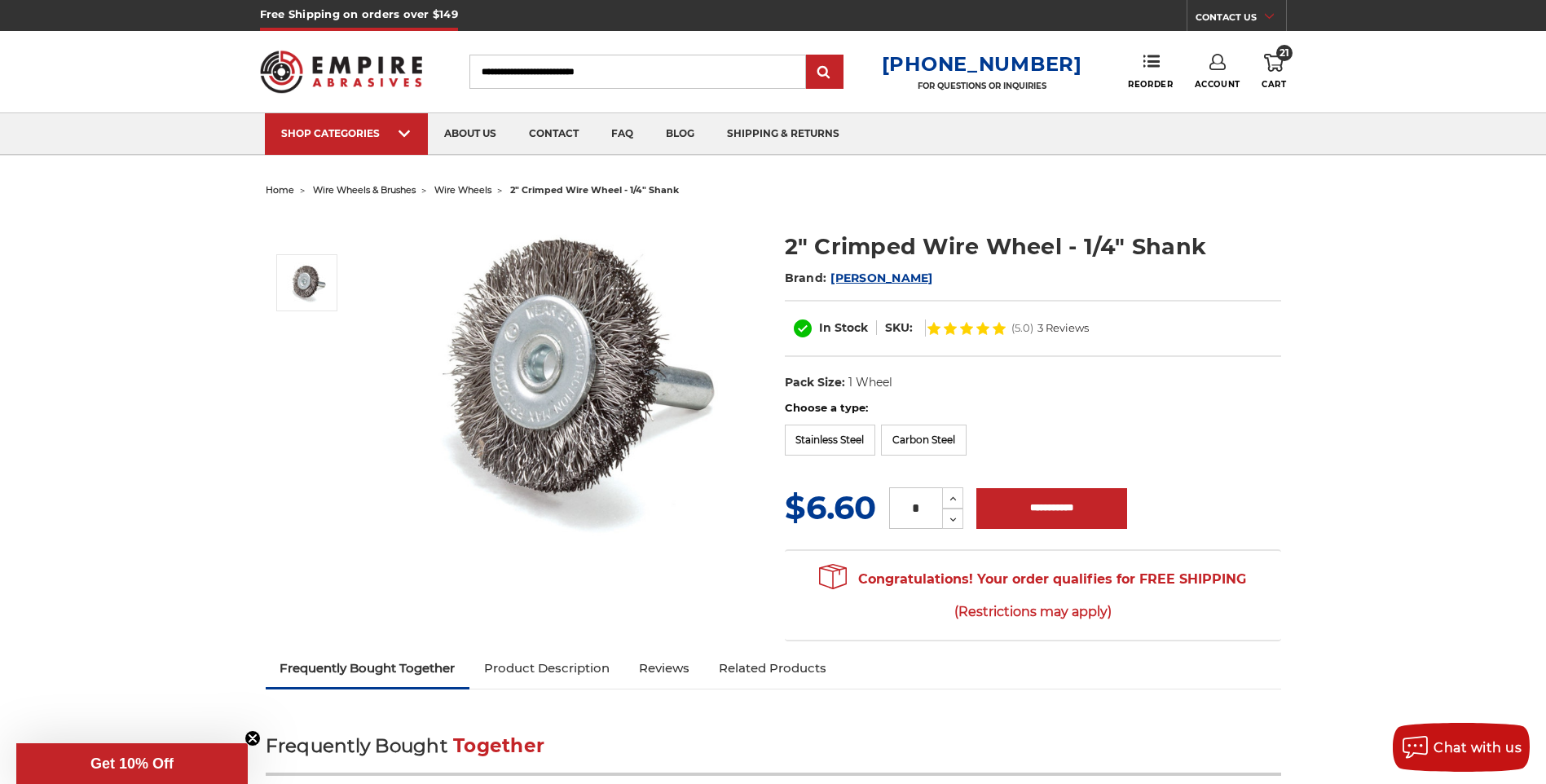
scroll to position [81, 0]
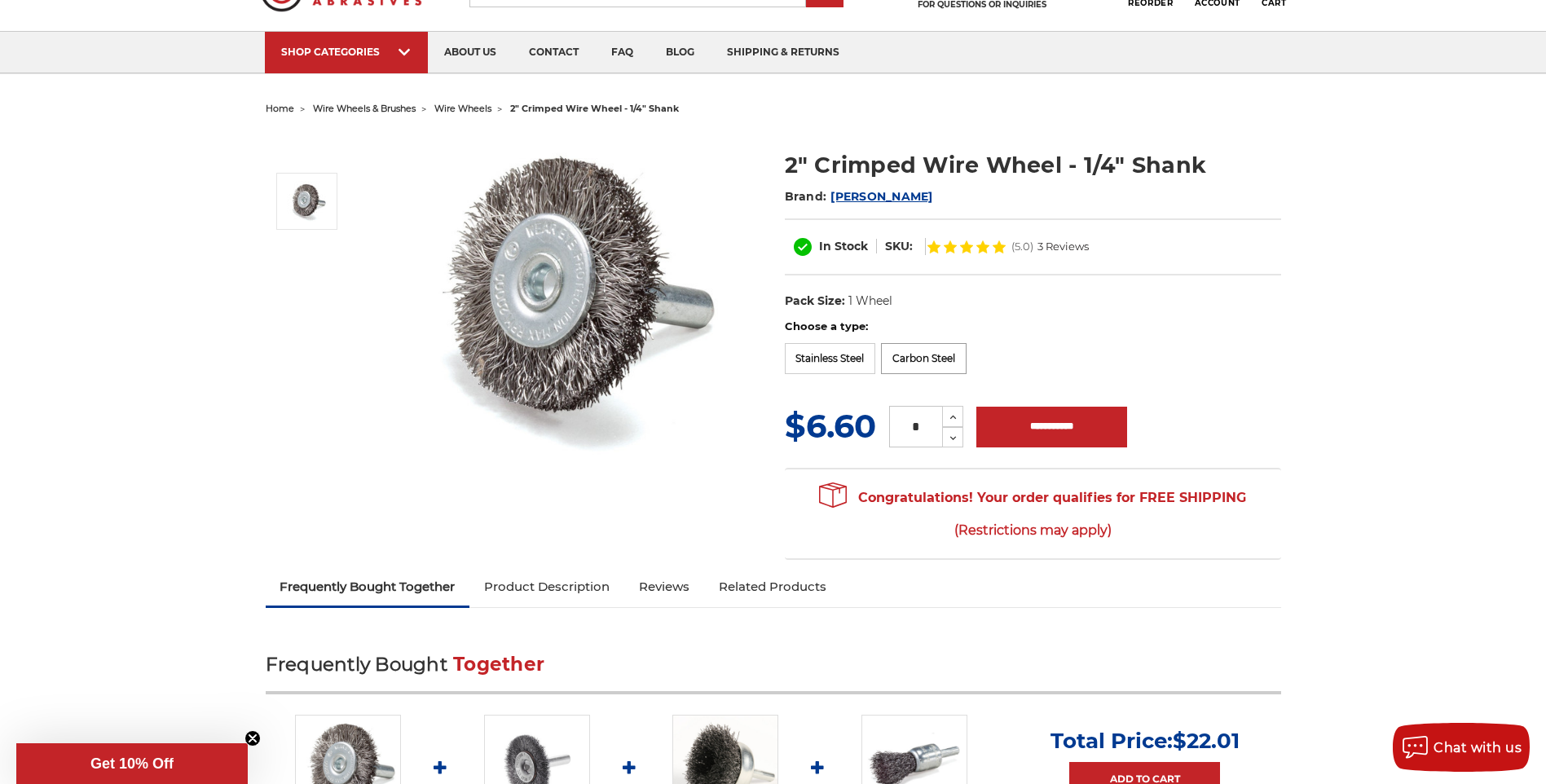
click at [923, 352] on label "Carbon Steel" at bounding box center [923, 359] width 85 height 31
click at [843, 350] on label "Stainless Steel" at bounding box center [830, 359] width 91 height 31
click at [913, 360] on label "Carbon Steel" at bounding box center [923, 359] width 85 height 31
click at [869, 360] on label "Stainless Steel" at bounding box center [830, 359] width 91 height 31
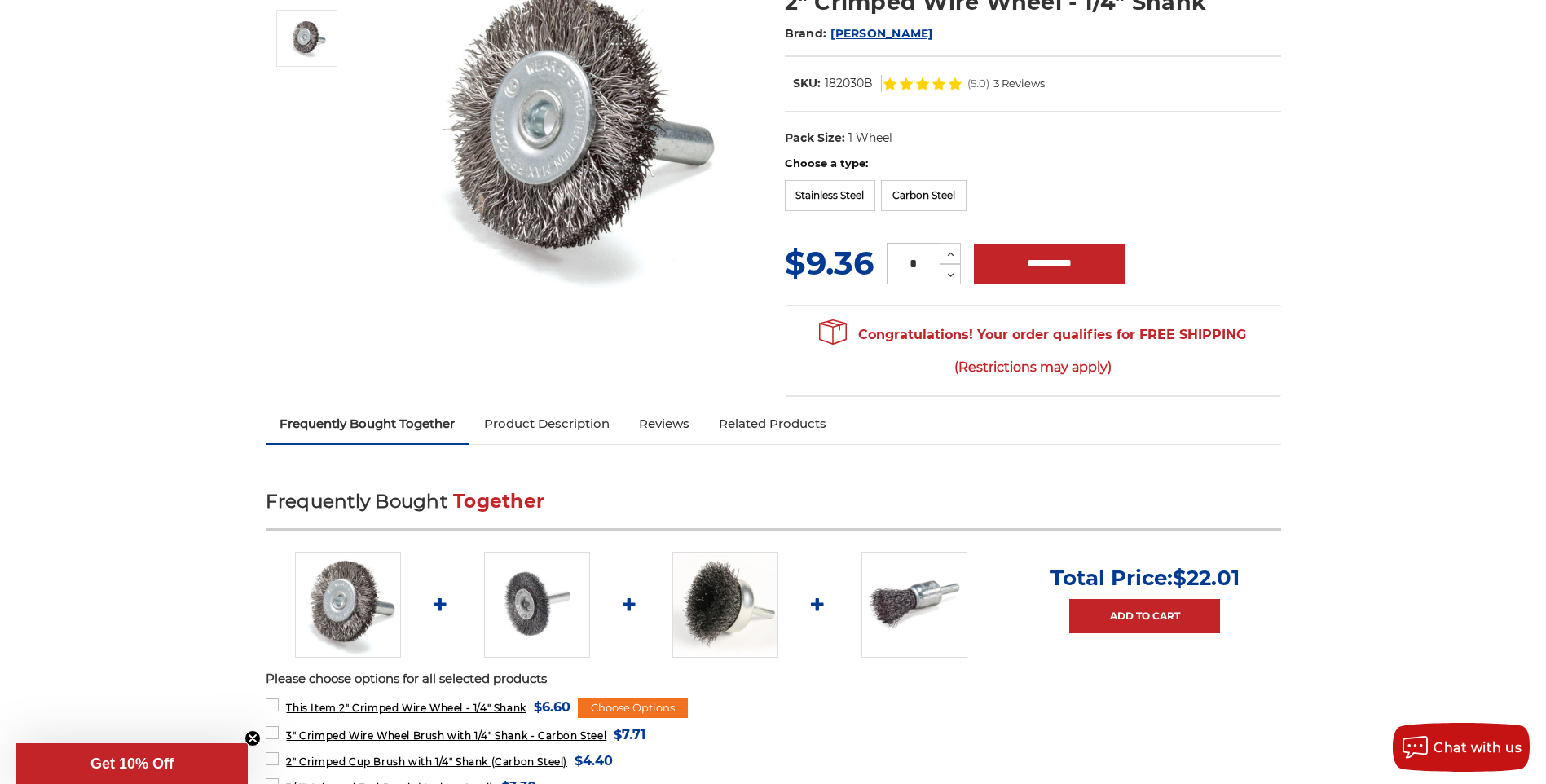
scroll to position [0, 0]
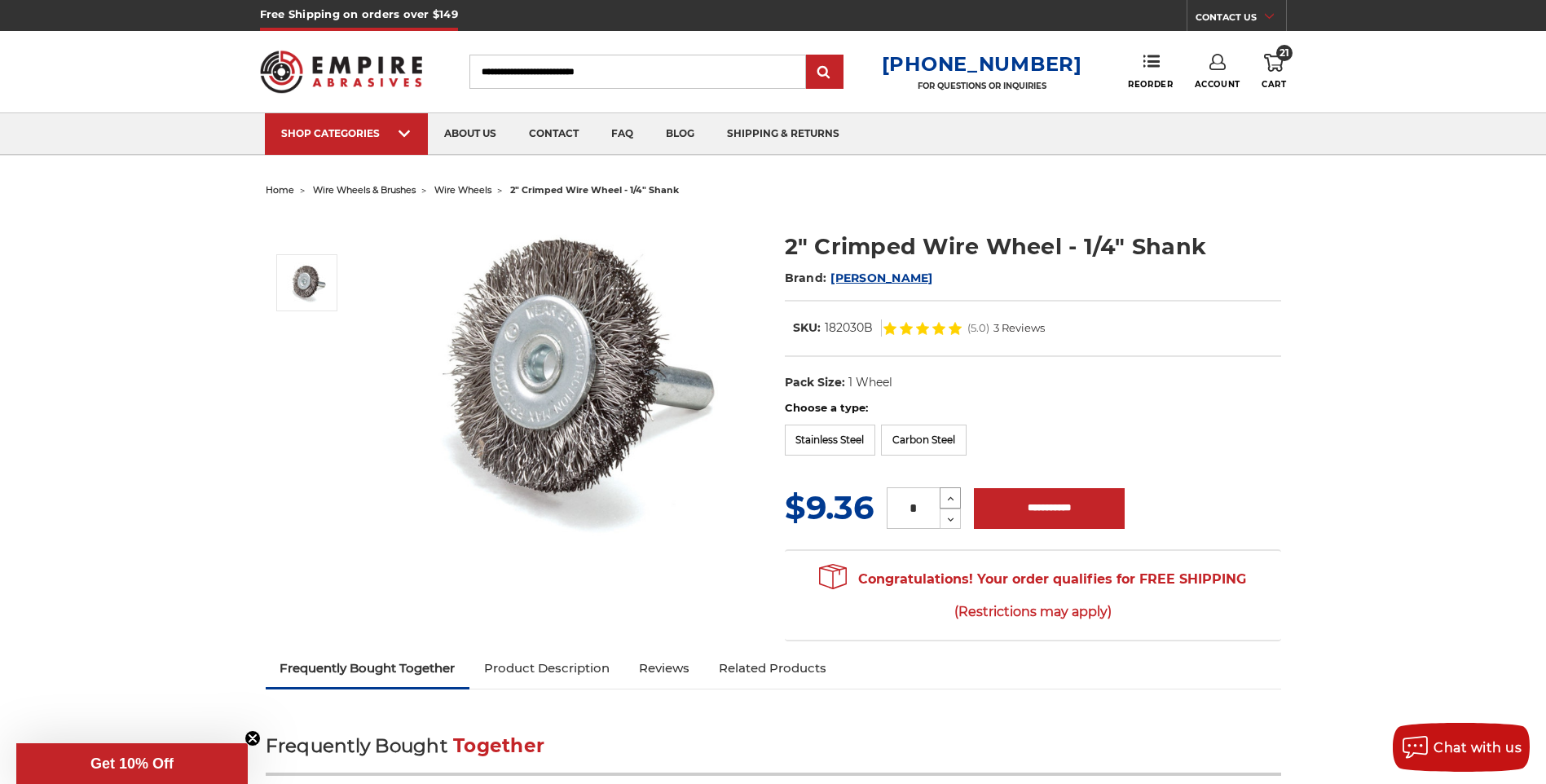
click at [944, 500] on icon at bounding box center [950, 497] width 13 height 13
click at [947, 500] on icon at bounding box center [950, 498] width 12 height 15
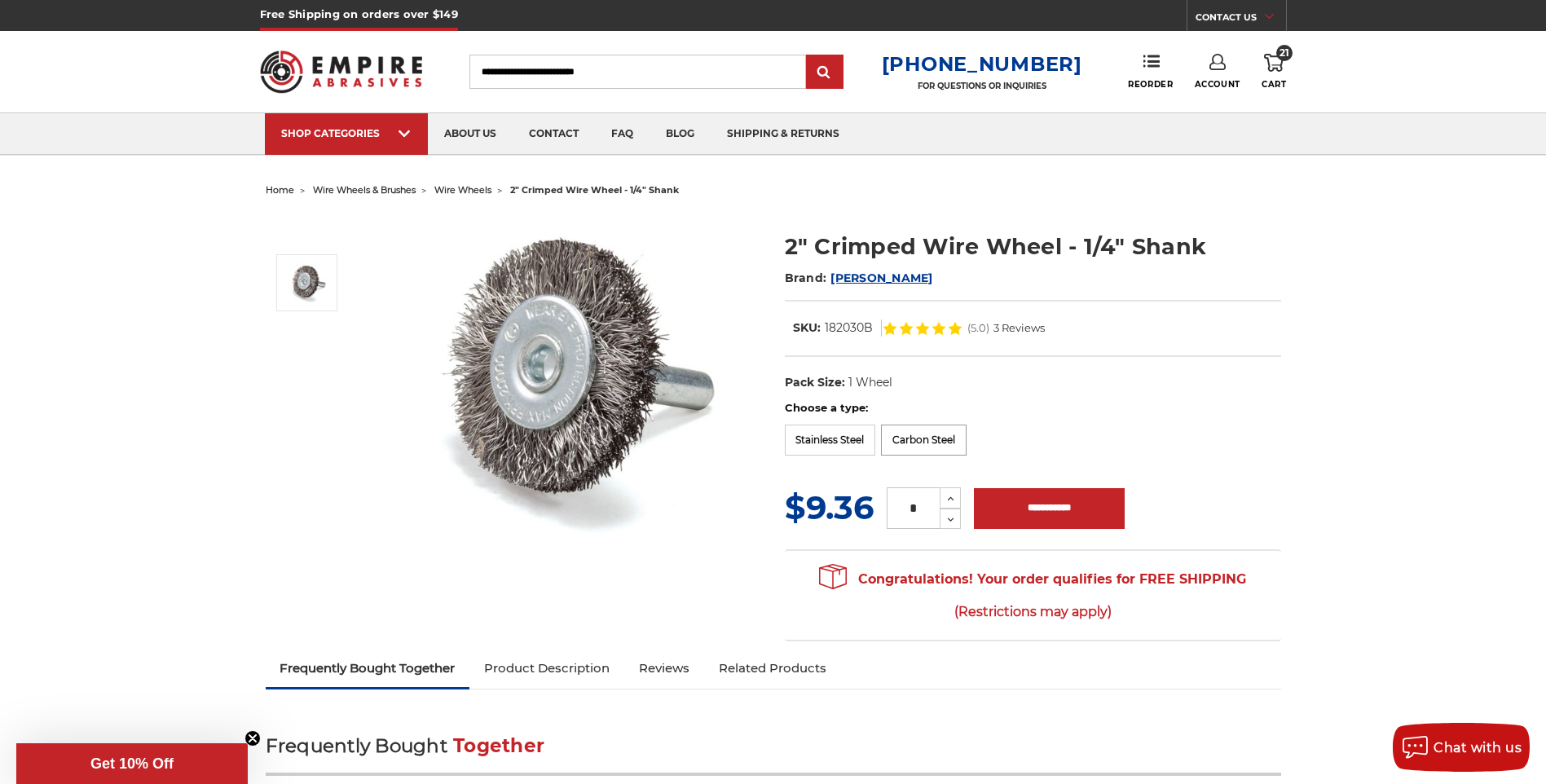
click at [930, 432] on label "Carbon Steel" at bounding box center [923, 440] width 85 height 31
click at [954, 518] on icon at bounding box center [953, 519] width 12 height 15
type input "*"
click at [848, 446] on label "Stainless Steel" at bounding box center [830, 440] width 91 height 31
click at [902, 444] on label "Carbon Steel" at bounding box center [923, 440] width 85 height 31
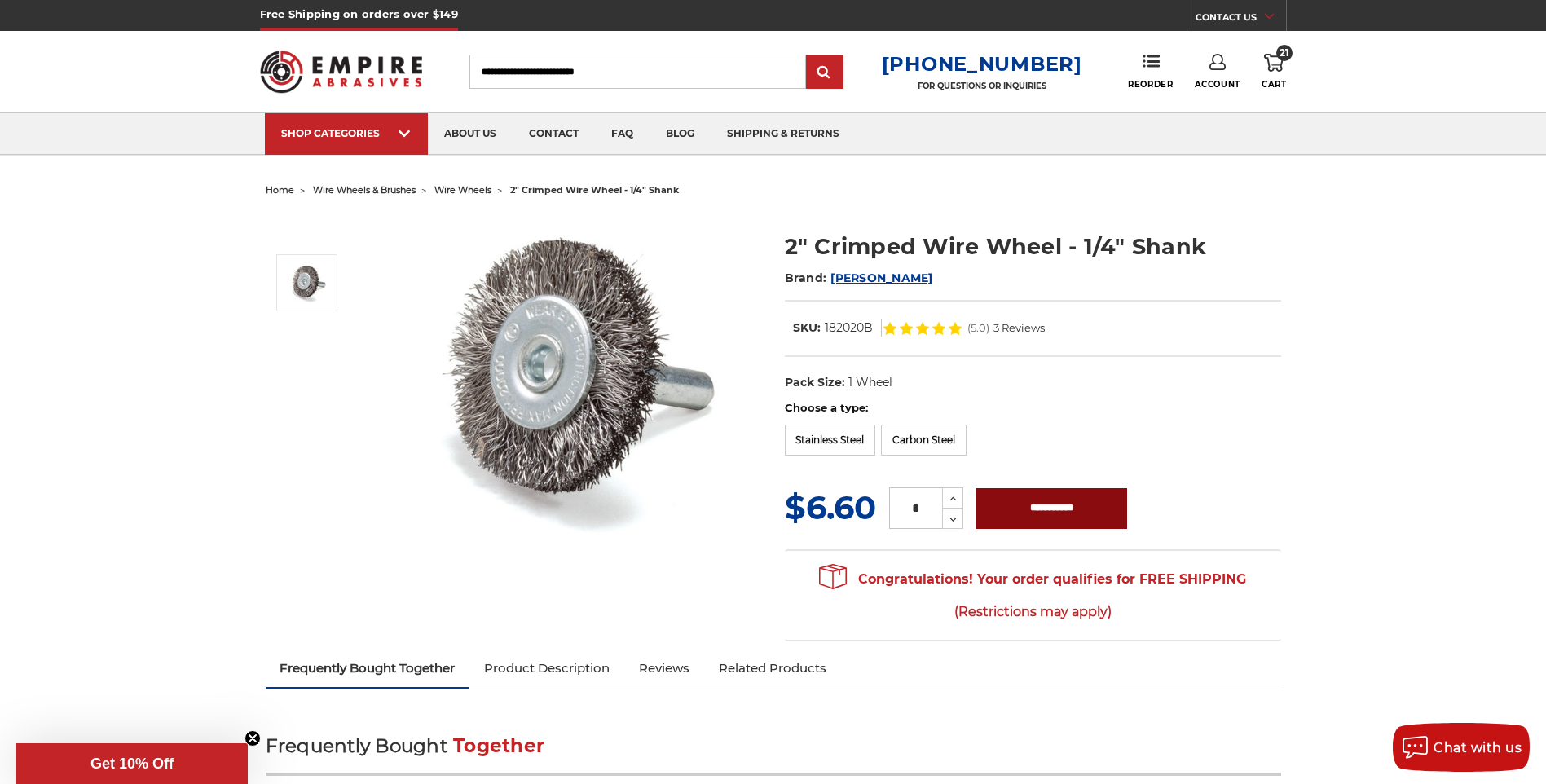
click at [1026, 511] on input "**********" at bounding box center [1052, 509] width 151 height 41
type input "**********"
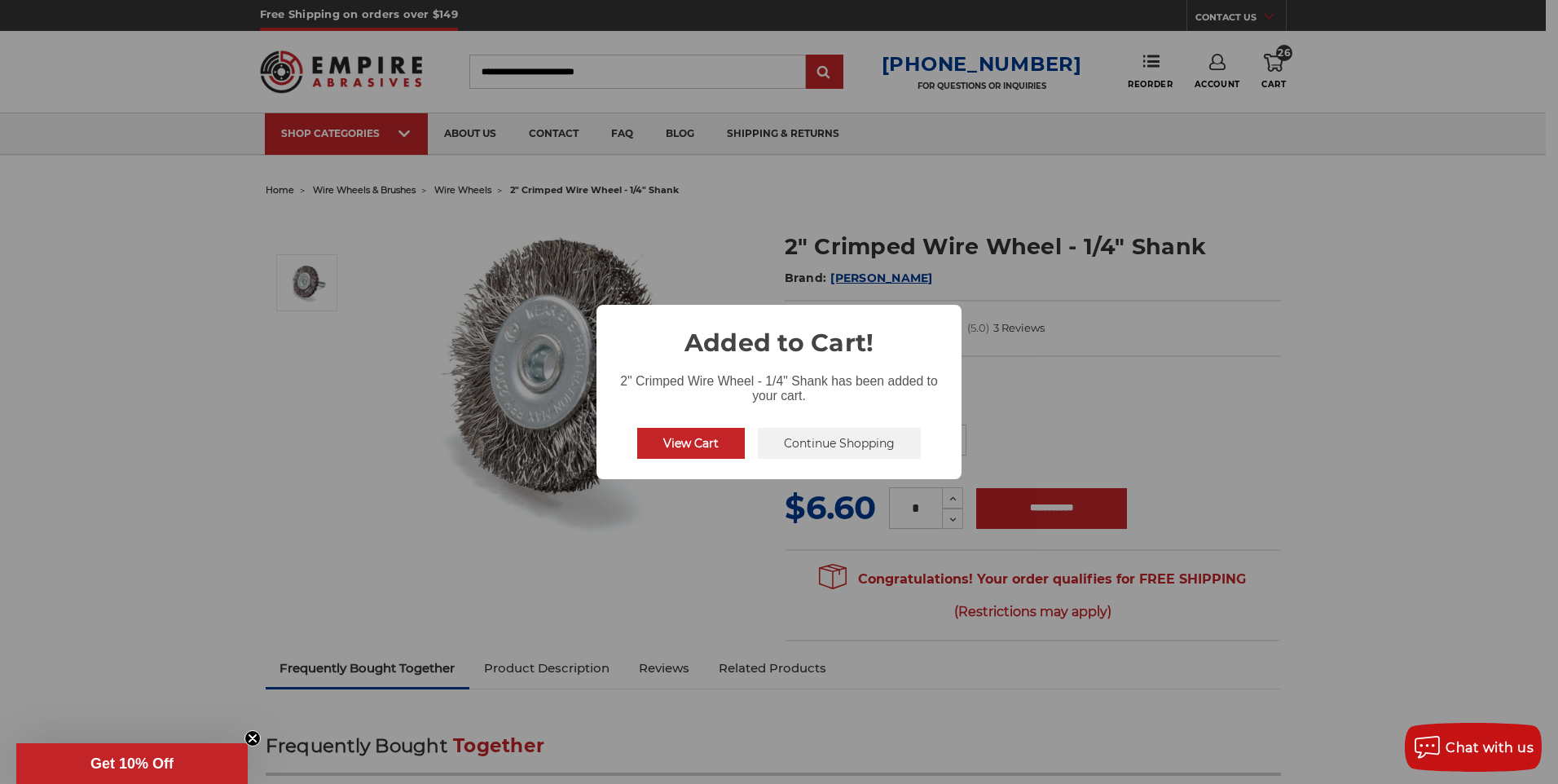
click at [838, 440] on button "Continue Shopping" at bounding box center [839, 443] width 163 height 31
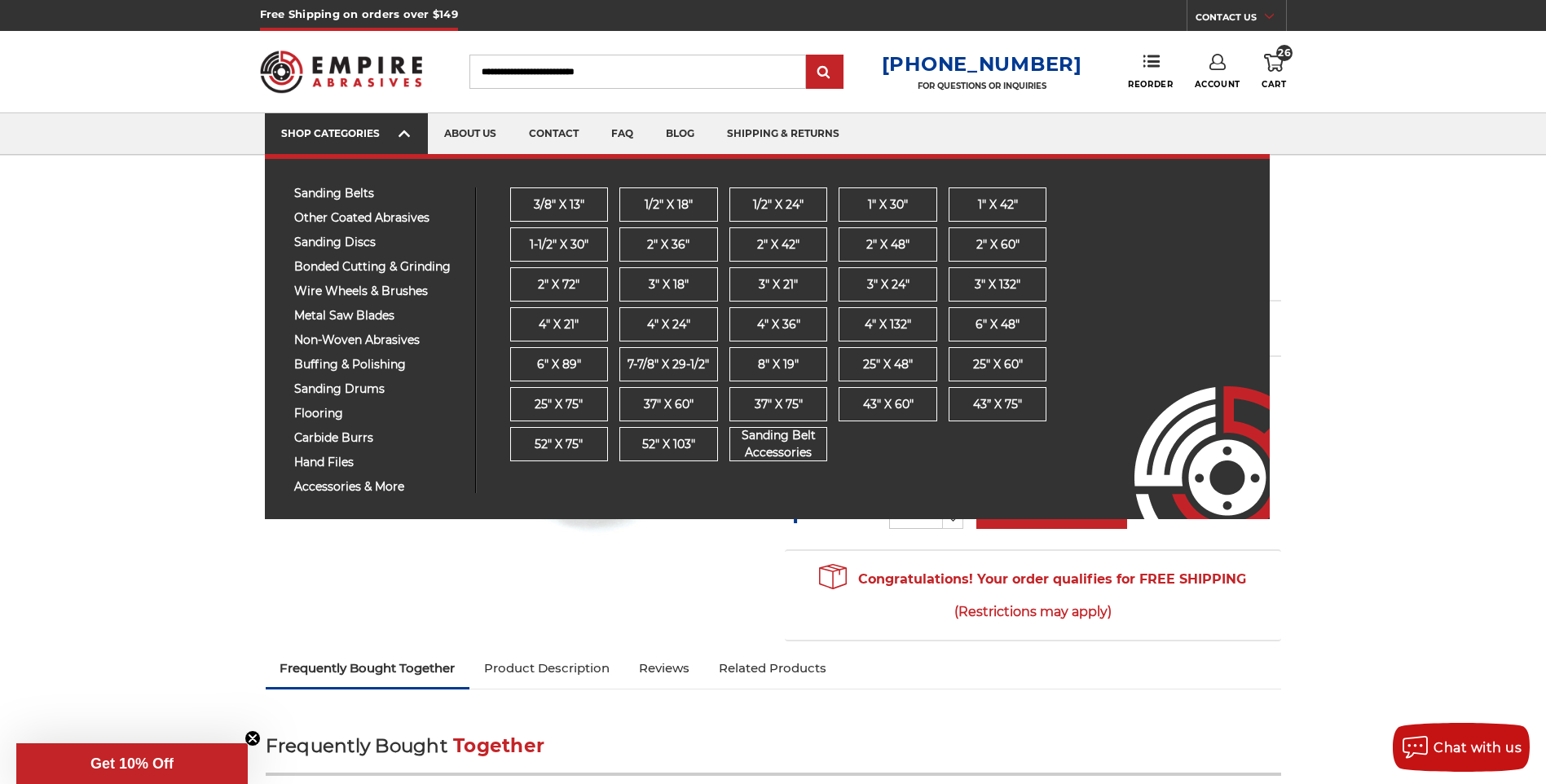
click at [404, 141] on span at bounding box center [405, 135] width 13 height 17
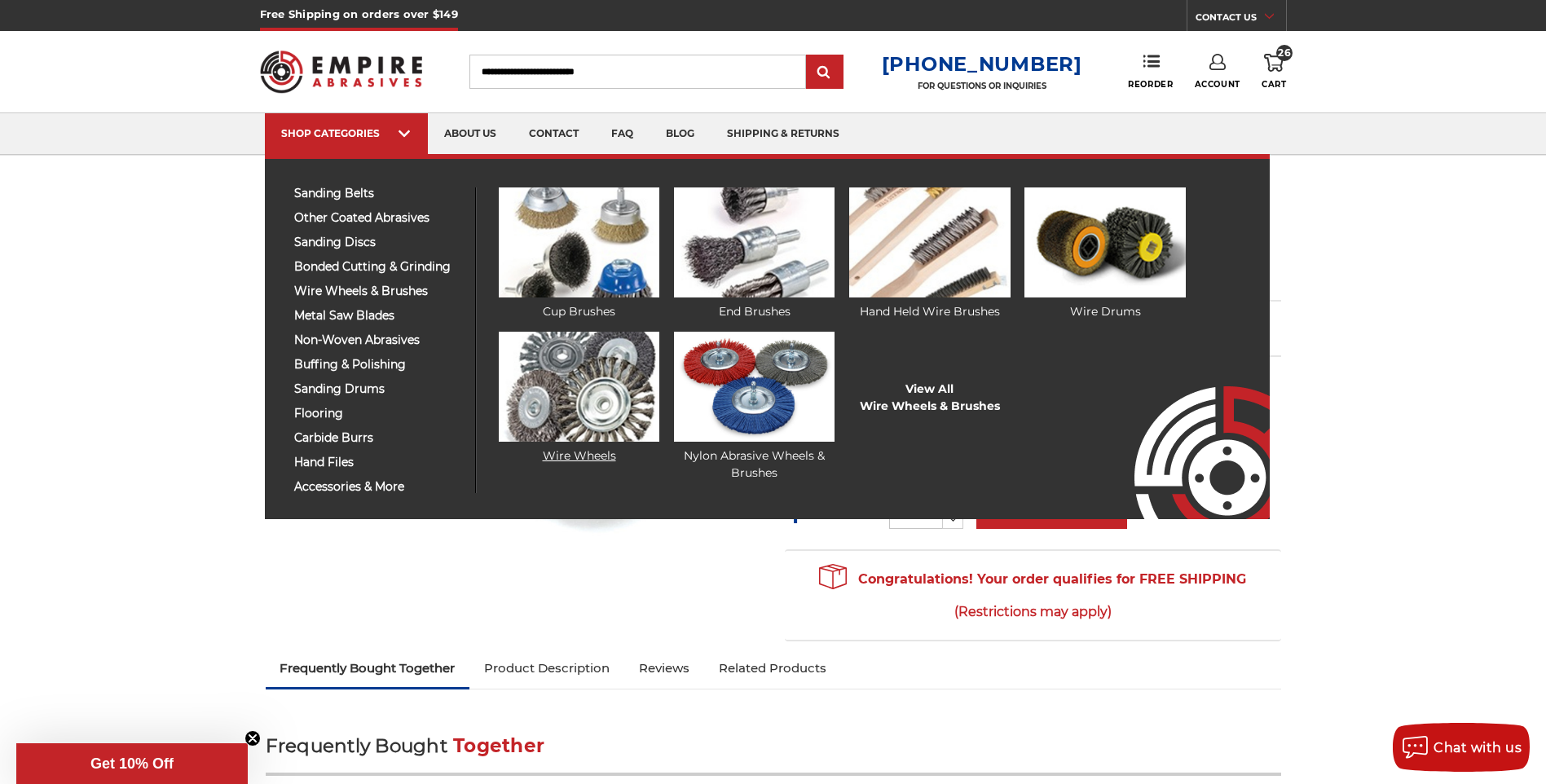
click at [576, 453] on link "Wire Wheels" at bounding box center [579, 398] width 161 height 133
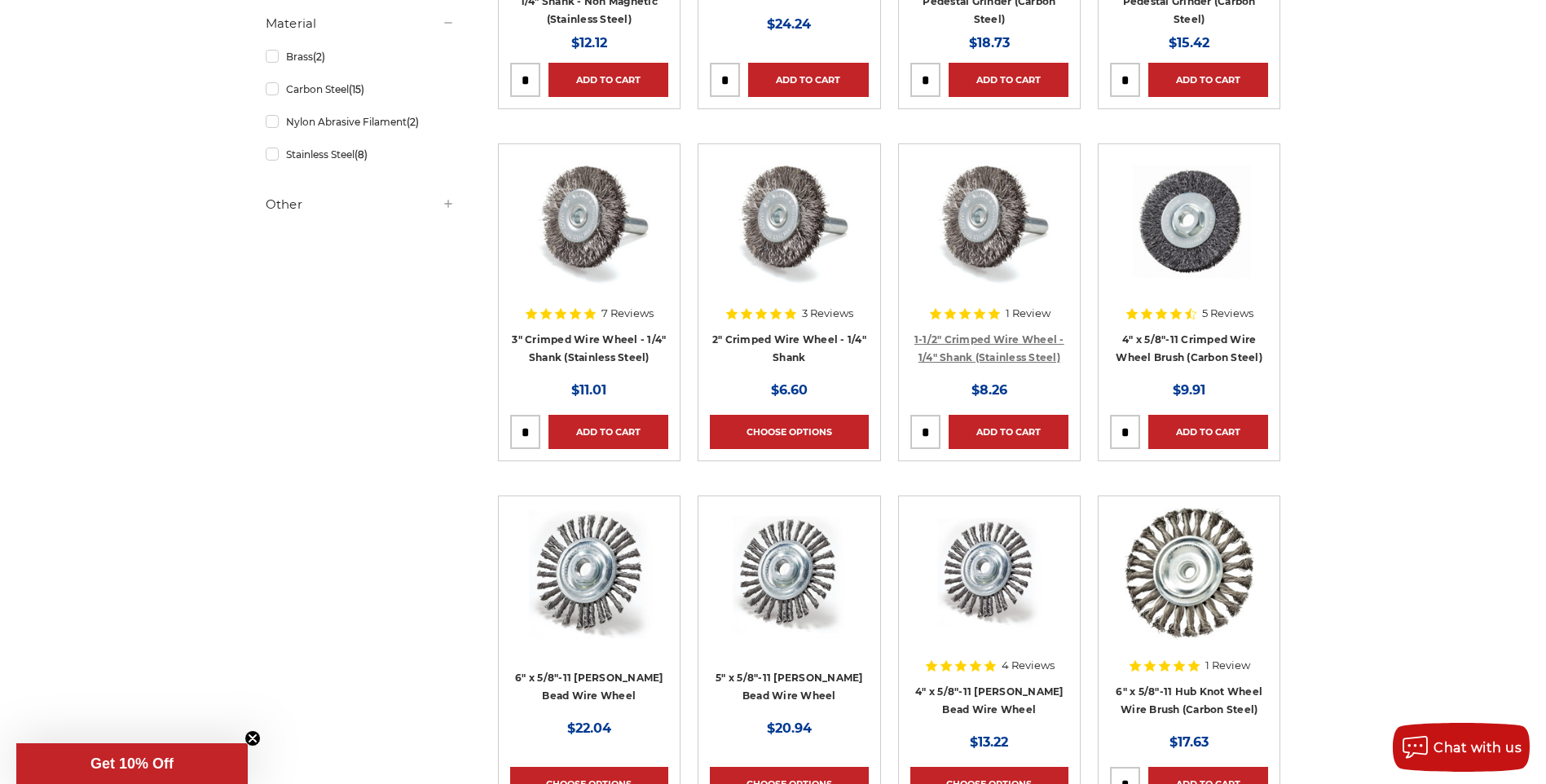
click at [993, 355] on link "1-1/2" Crimped Wire Wheel - 1/4" Shank (Stainless Steel)" at bounding box center [989, 349] width 150 height 31
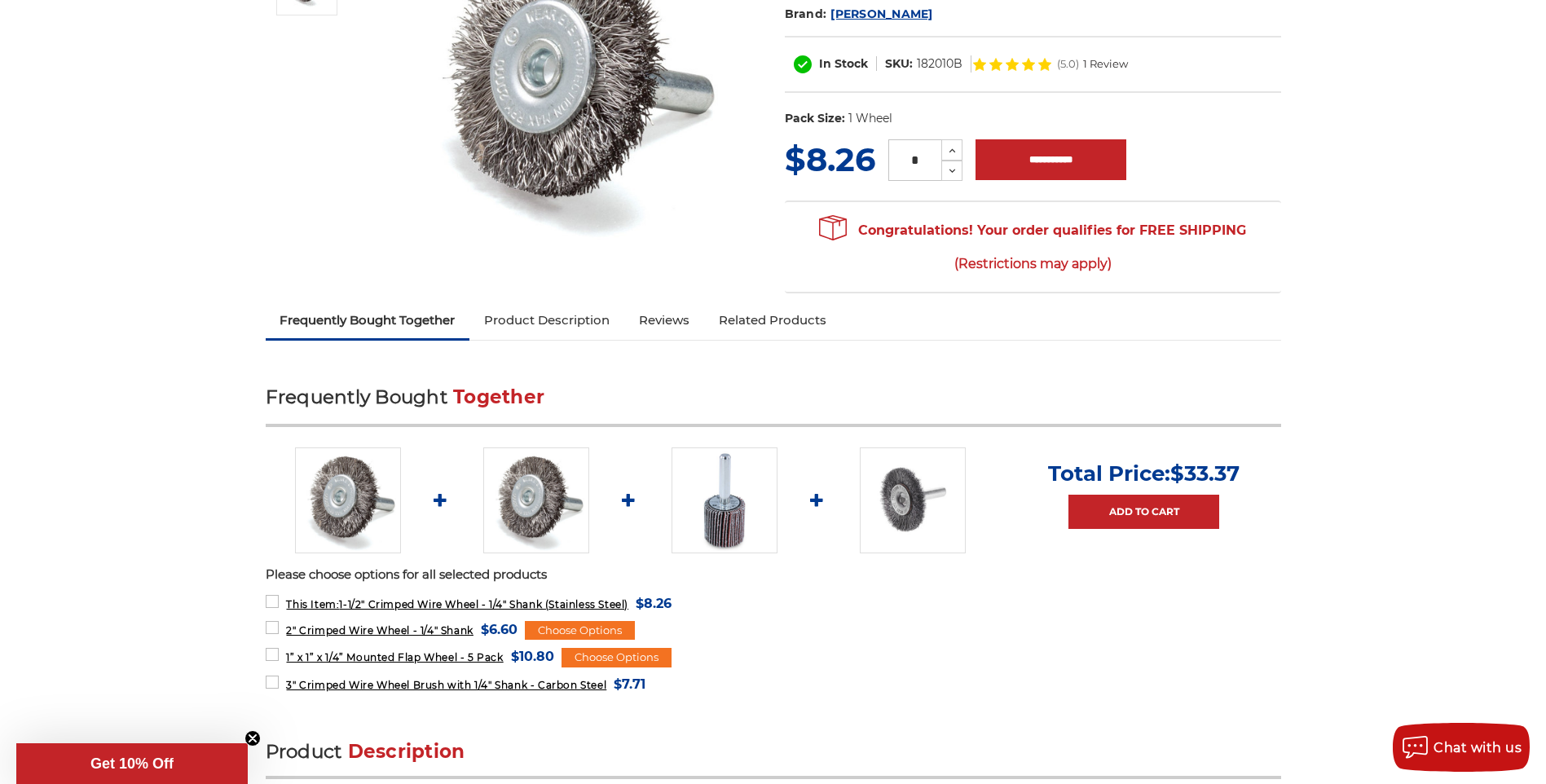
scroll to position [81, 0]
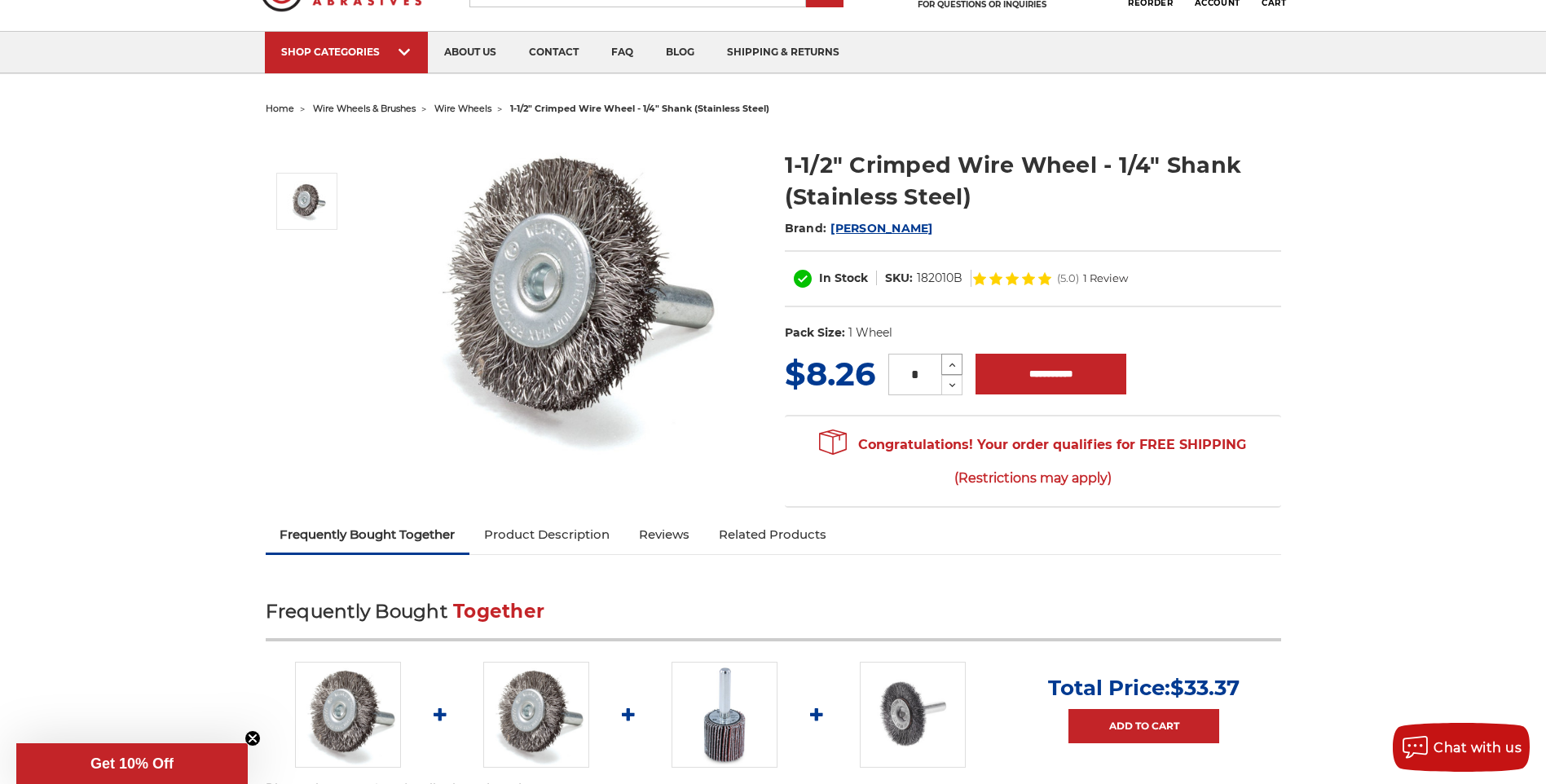
click at [960, 364] on button "Increase Quantity:" at bounding box center [952, 365] width 22 height 22
type input "*"
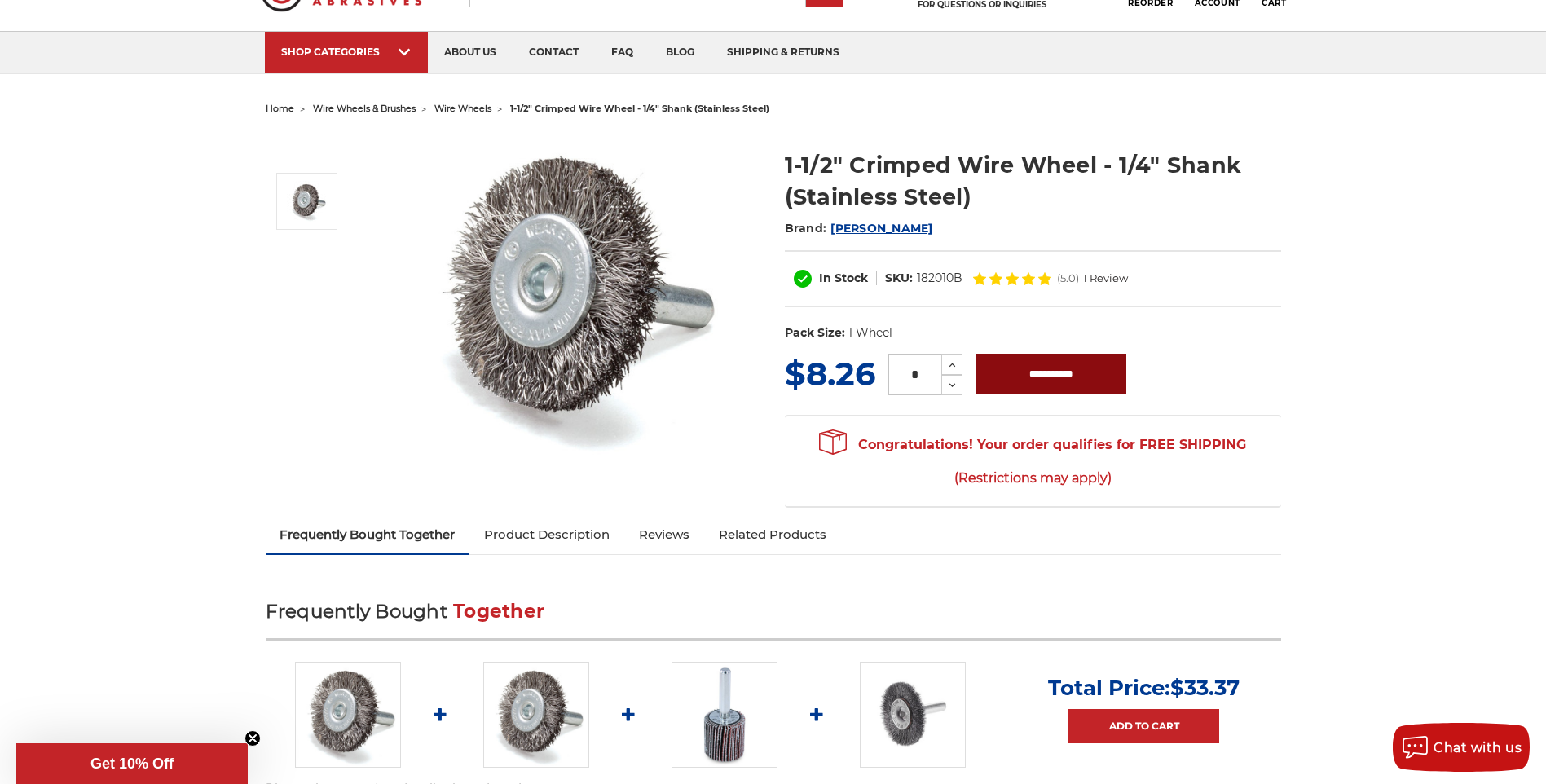
click at [1022, 374] on input "**********" at bounding box center [1051, 374] width 151 height 41
type input "**********"
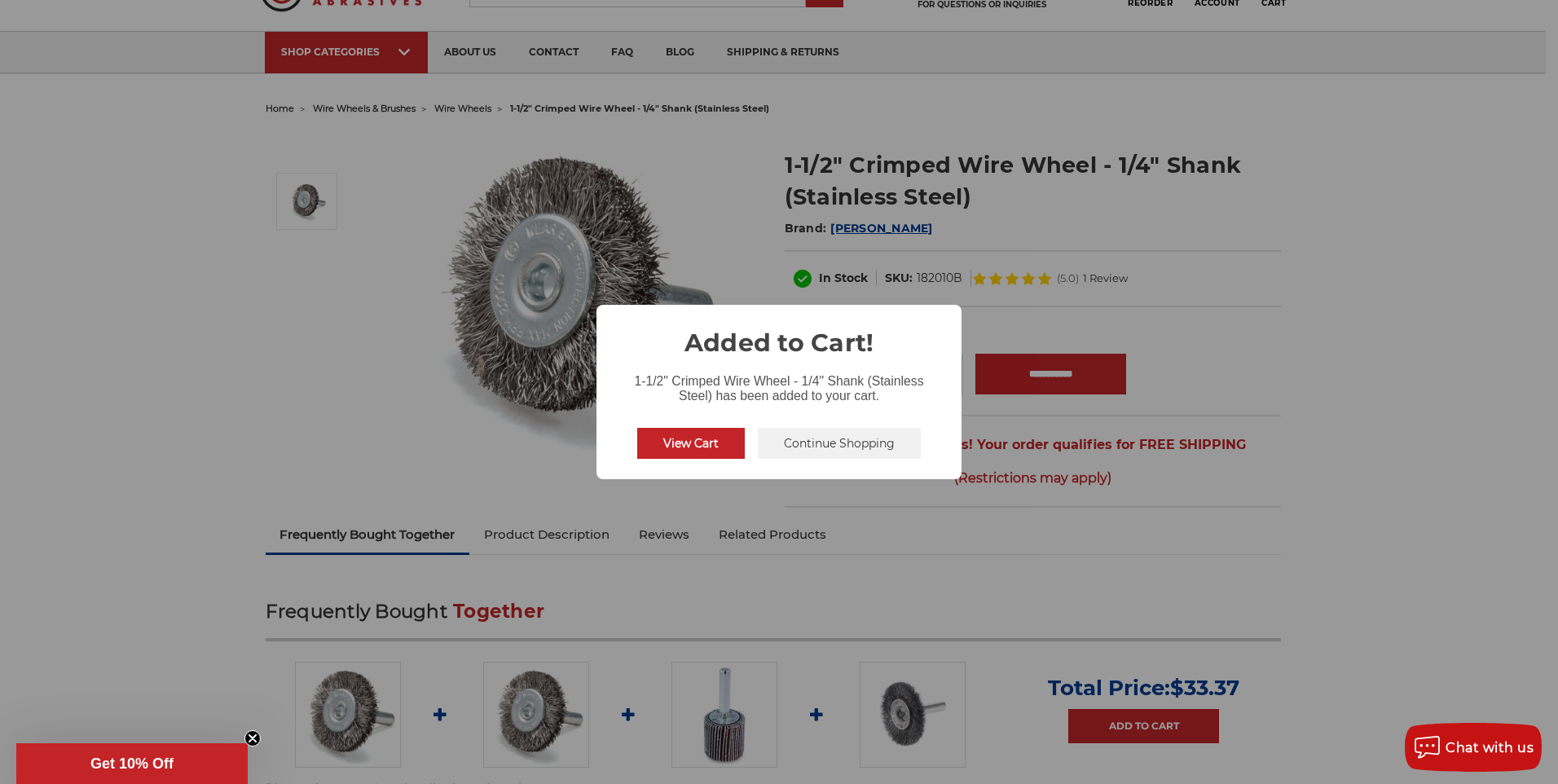
click at [803, 447] on button "Continue Shopping" at bounding box center [839, 443] width 163 height 31
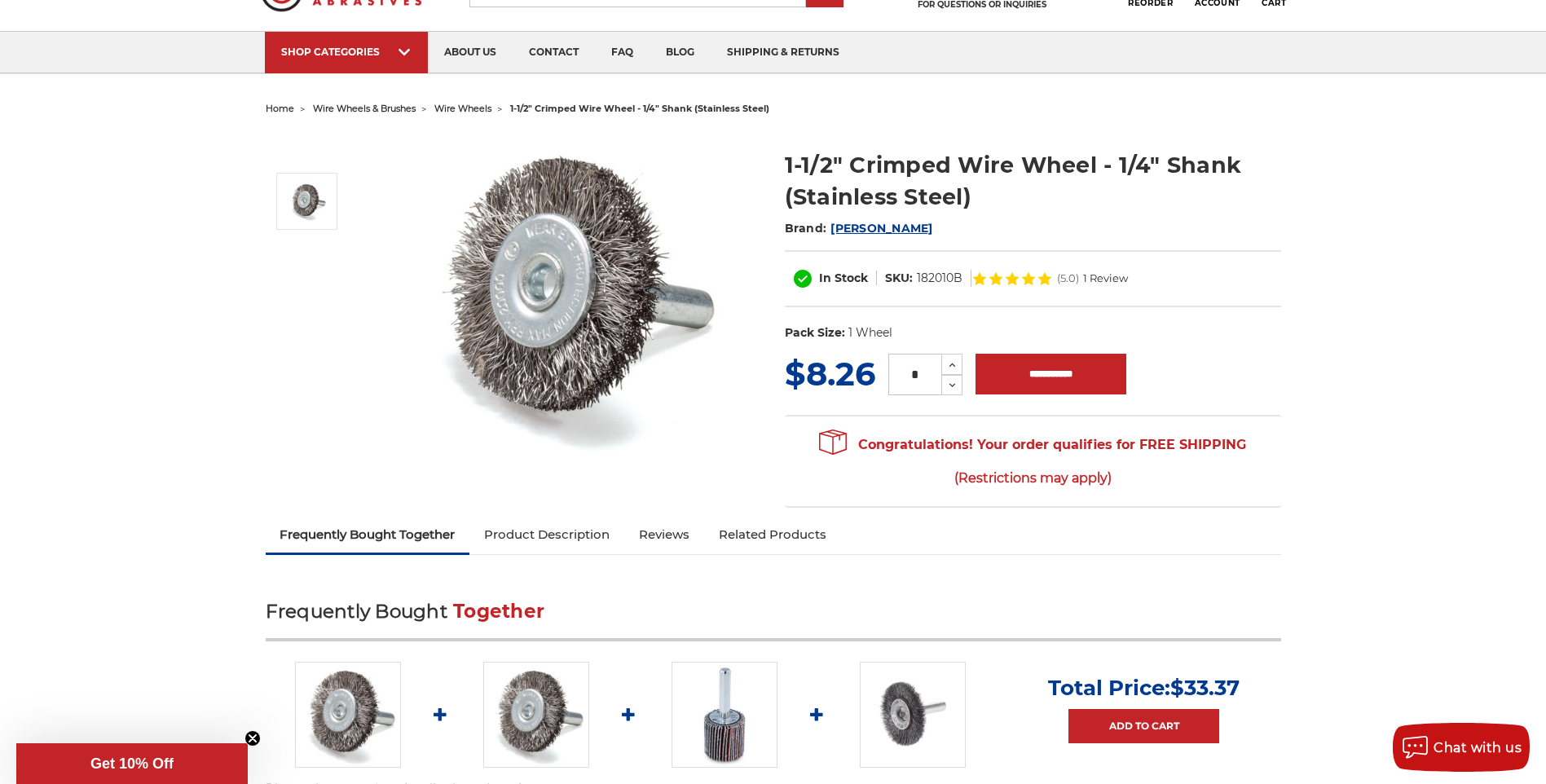
scroll to position [0, 0]
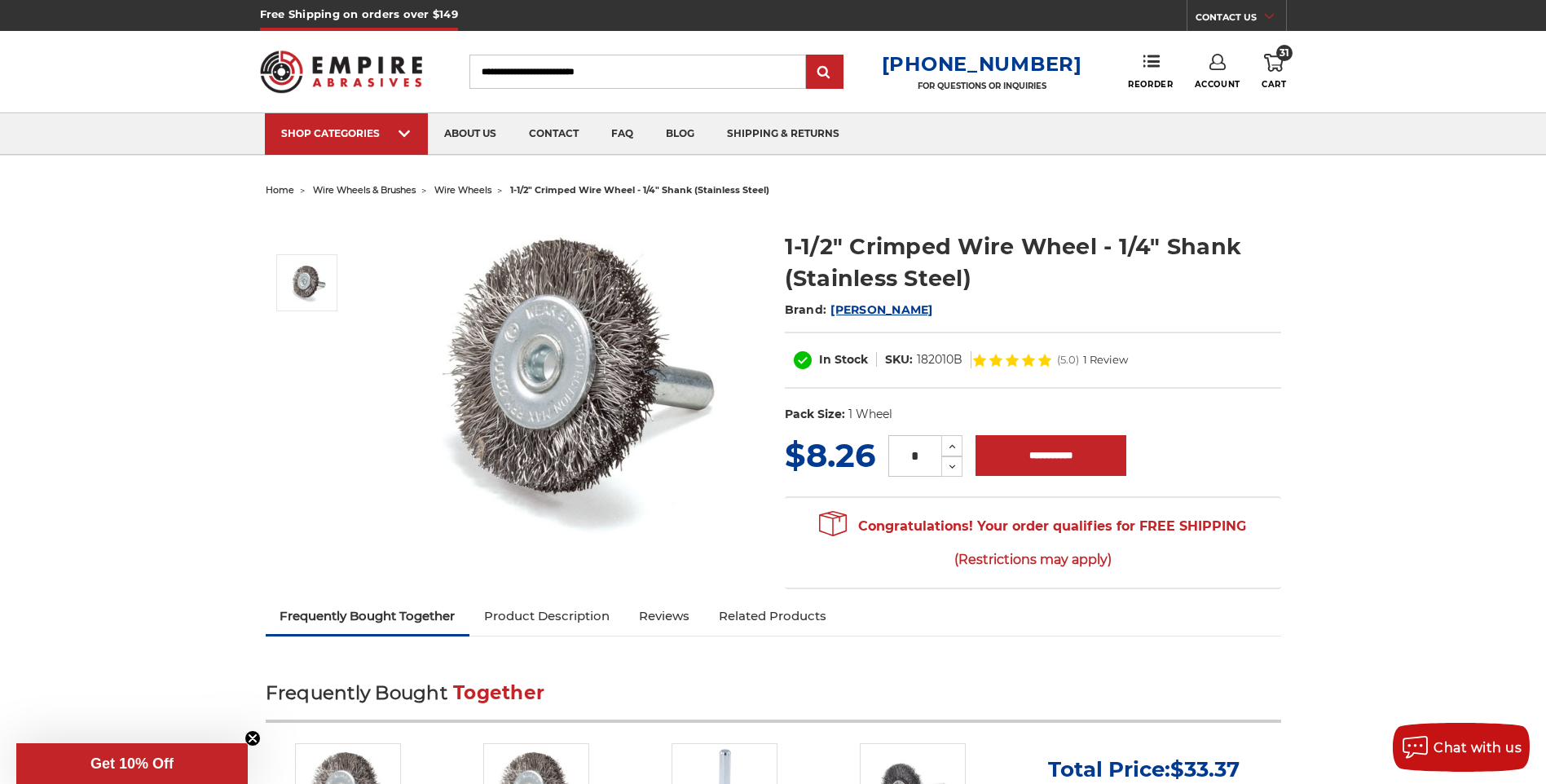
click at [1282, 66] on use at bounding box center [1273, 63] width 20 height 18
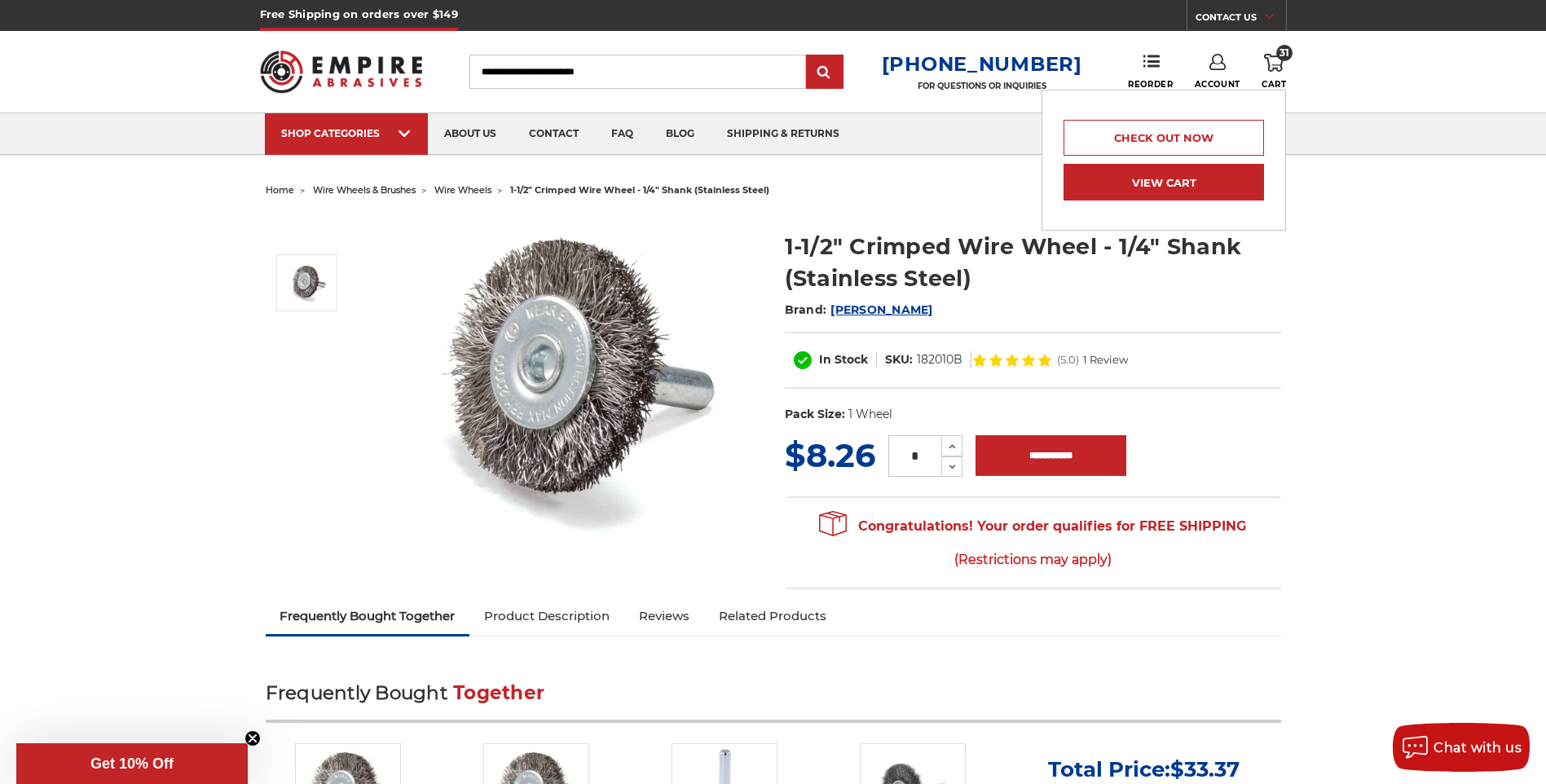
click at [1193, 181] on link "View Cart" at bounding box center [1164, 181] width 201 height 36
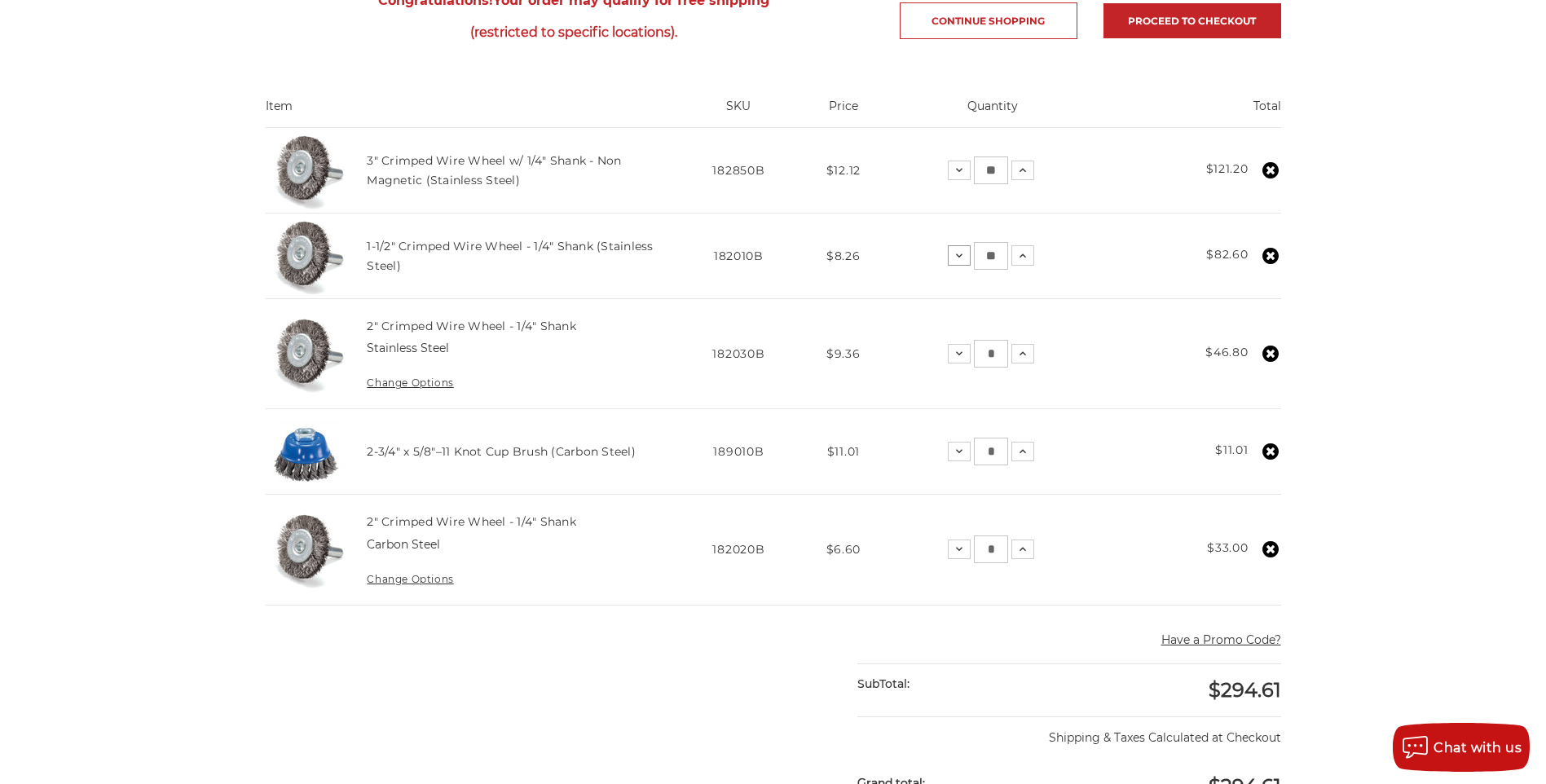
click at [954, 252] on icon at bounding box center [959, 255] width 13 height 13
drag, startPoint x: 983, startPoint y: 255, endPoint x: 999, endPoint y: 257, distance: 16.1
click at [999, 257] on input "*" at bounding box center [990, 256] width 34 height 27
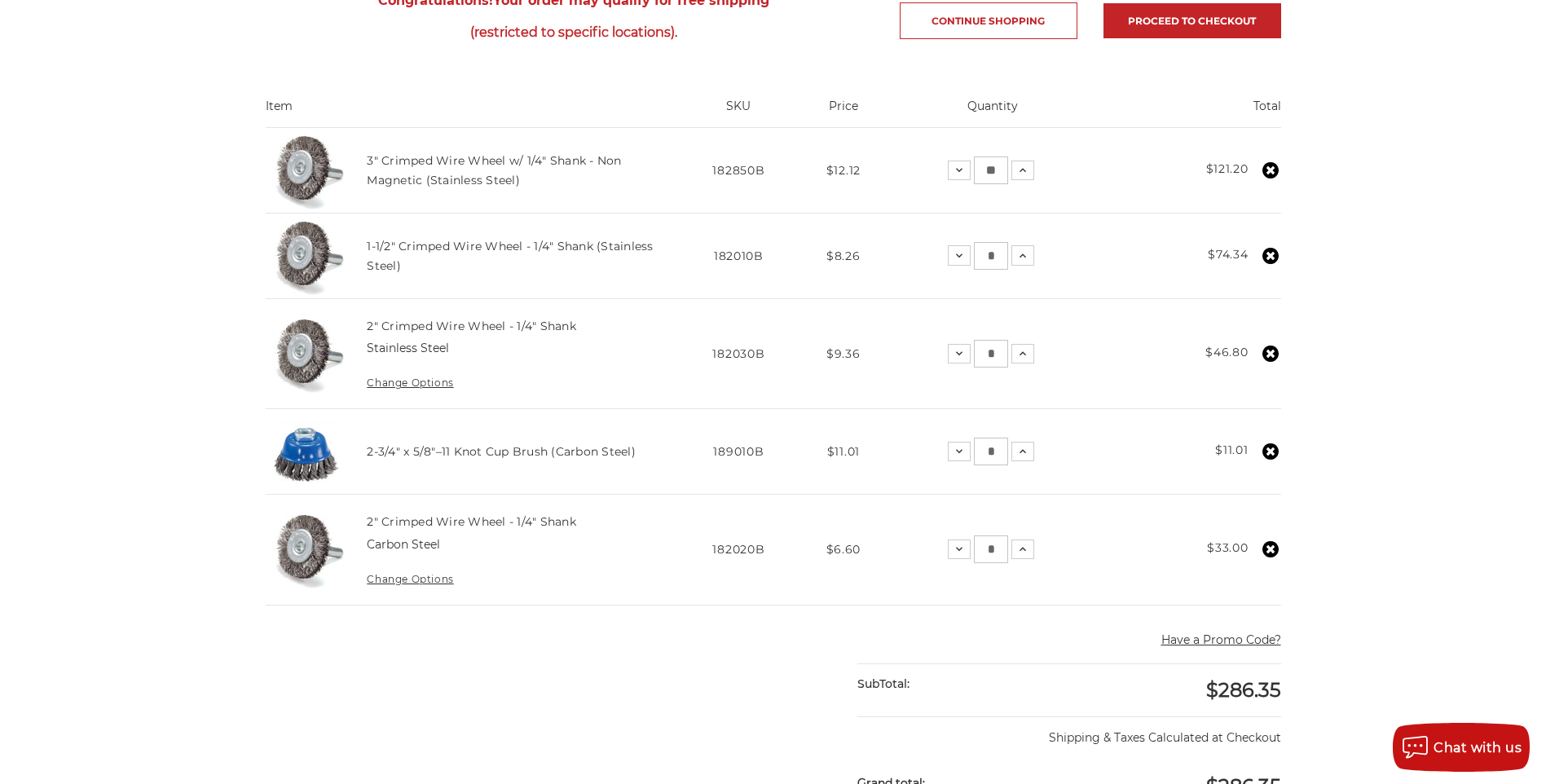
type input "*"
drag, startPoint x: 982, startPoint y: 175, endPoint x: 998, endPoint y: 175, distance: 16.0
click at [998, 175] on main "home your cart Your Cart Congratulations! Your order may qualify for free shipp…" at bounding box center [773, 544] width 1032 height 1382
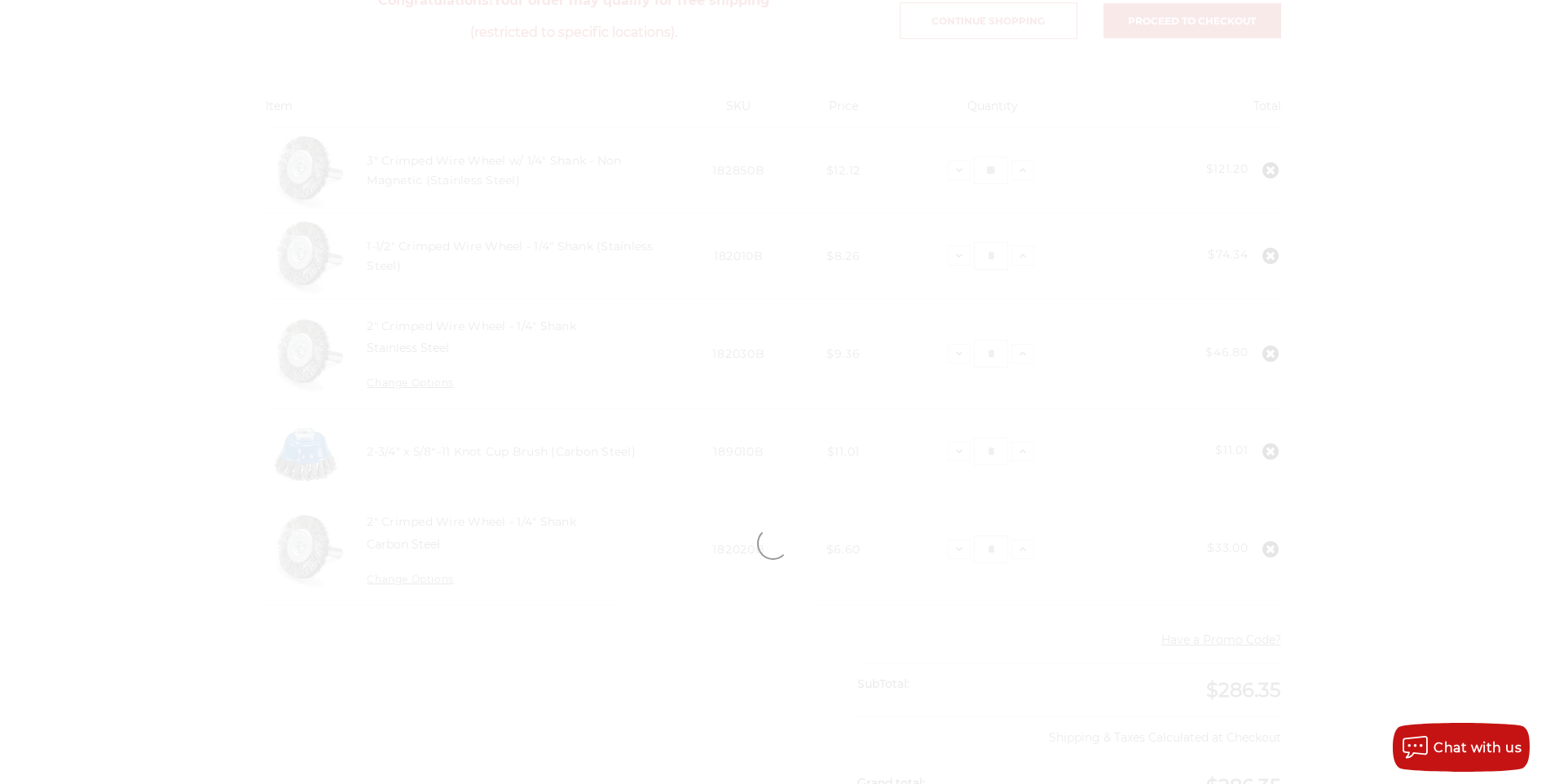
type input "*"
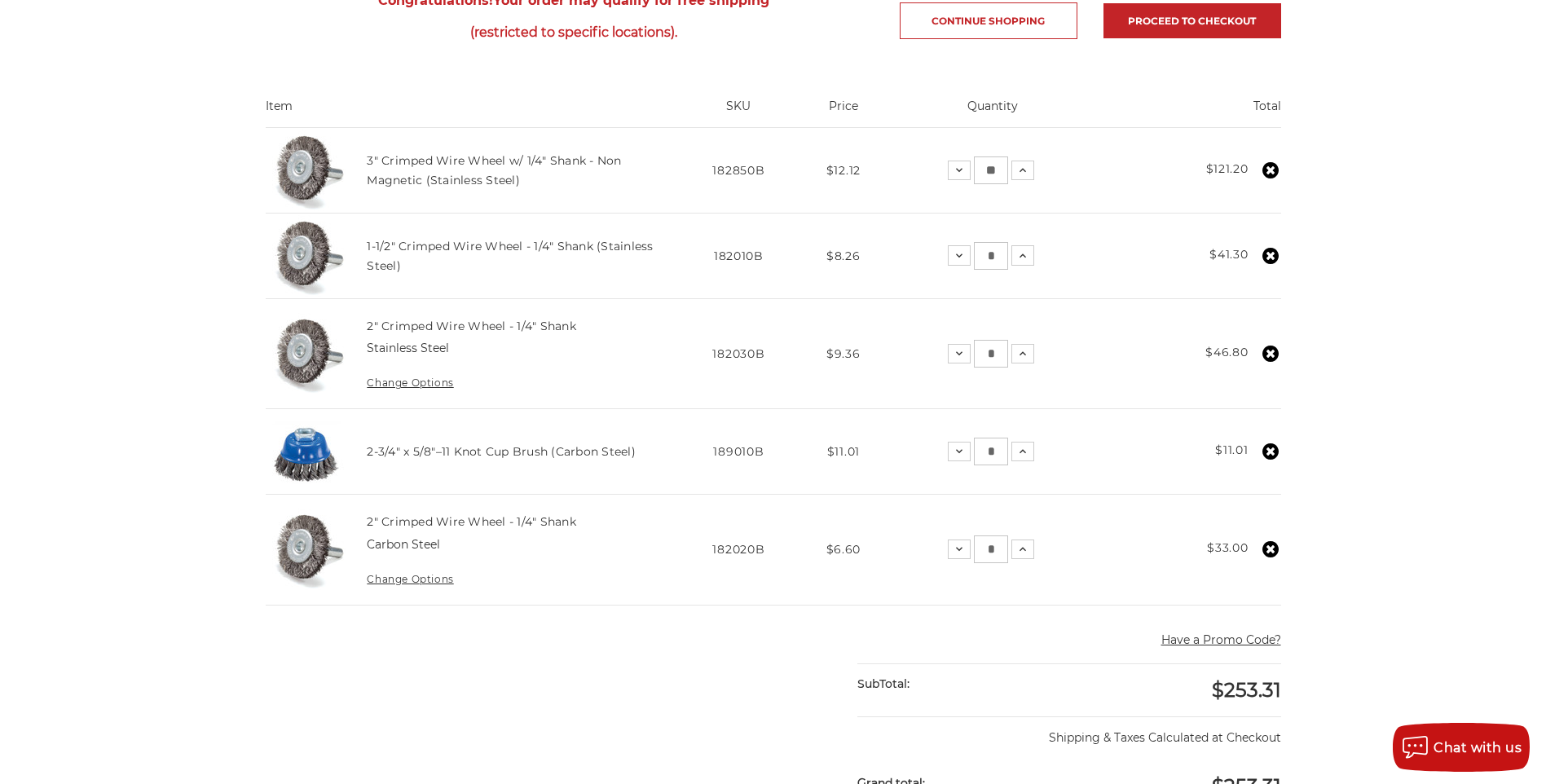
drag, startPoint x: 983, startPoint y: 176, endPoint x: 997, endPoint y: 176, distance: 14.0
click at [997, 176] on input "**" at bounding box center [990, 171] width 34 height 27
type input "*"
click at [760, 666] on main "home your cart Your Cart Congratulations! Your order may qualify for free shipp…" at bounding box center [773, 544] width 1032 height 1382
click at [1263, 356] on icon at bounding box center [1271, 353] width 17 height 17
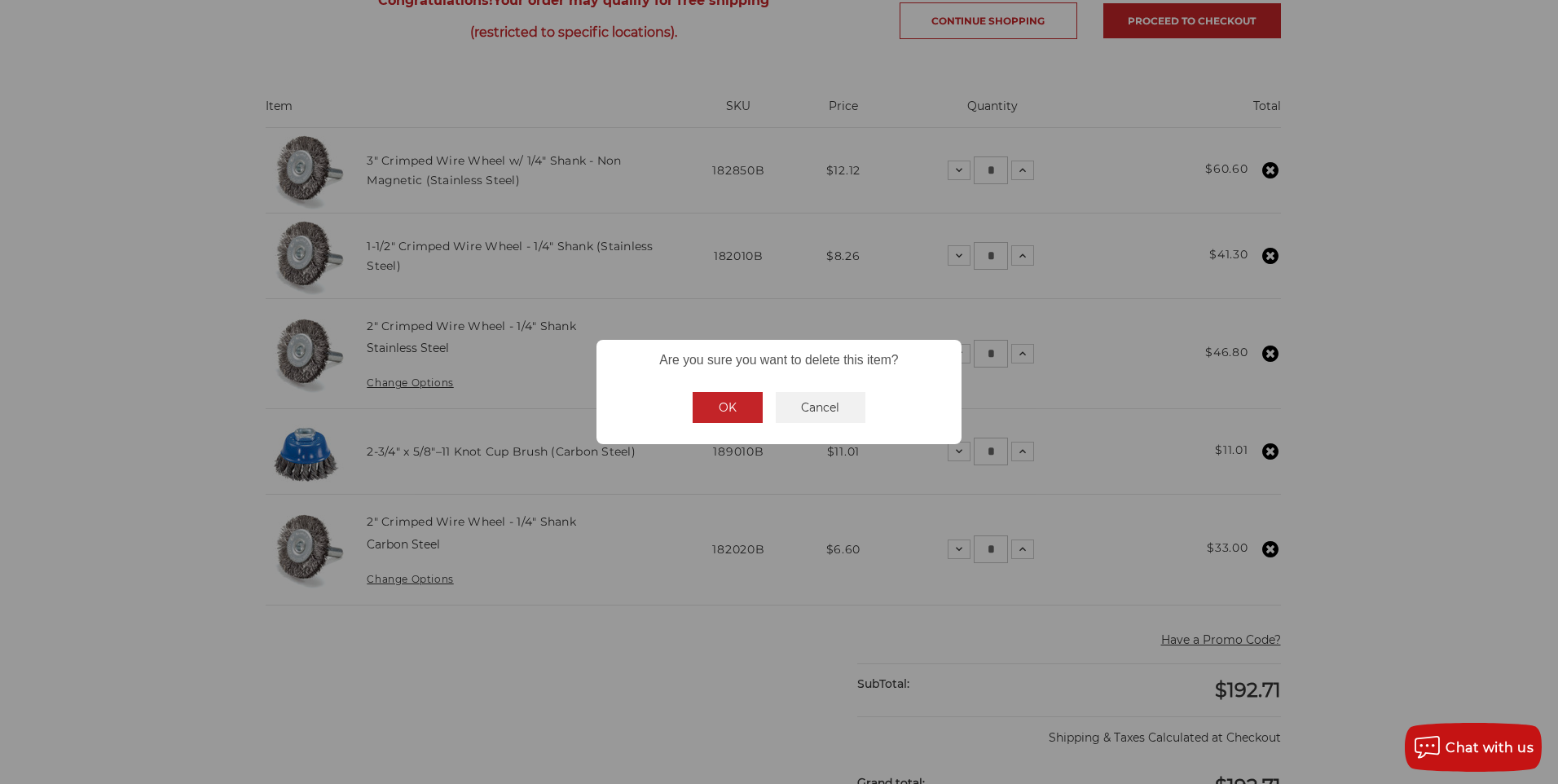
click at [743, 409] on button "OK" at bounding box center [728, 408] width 70 height 31
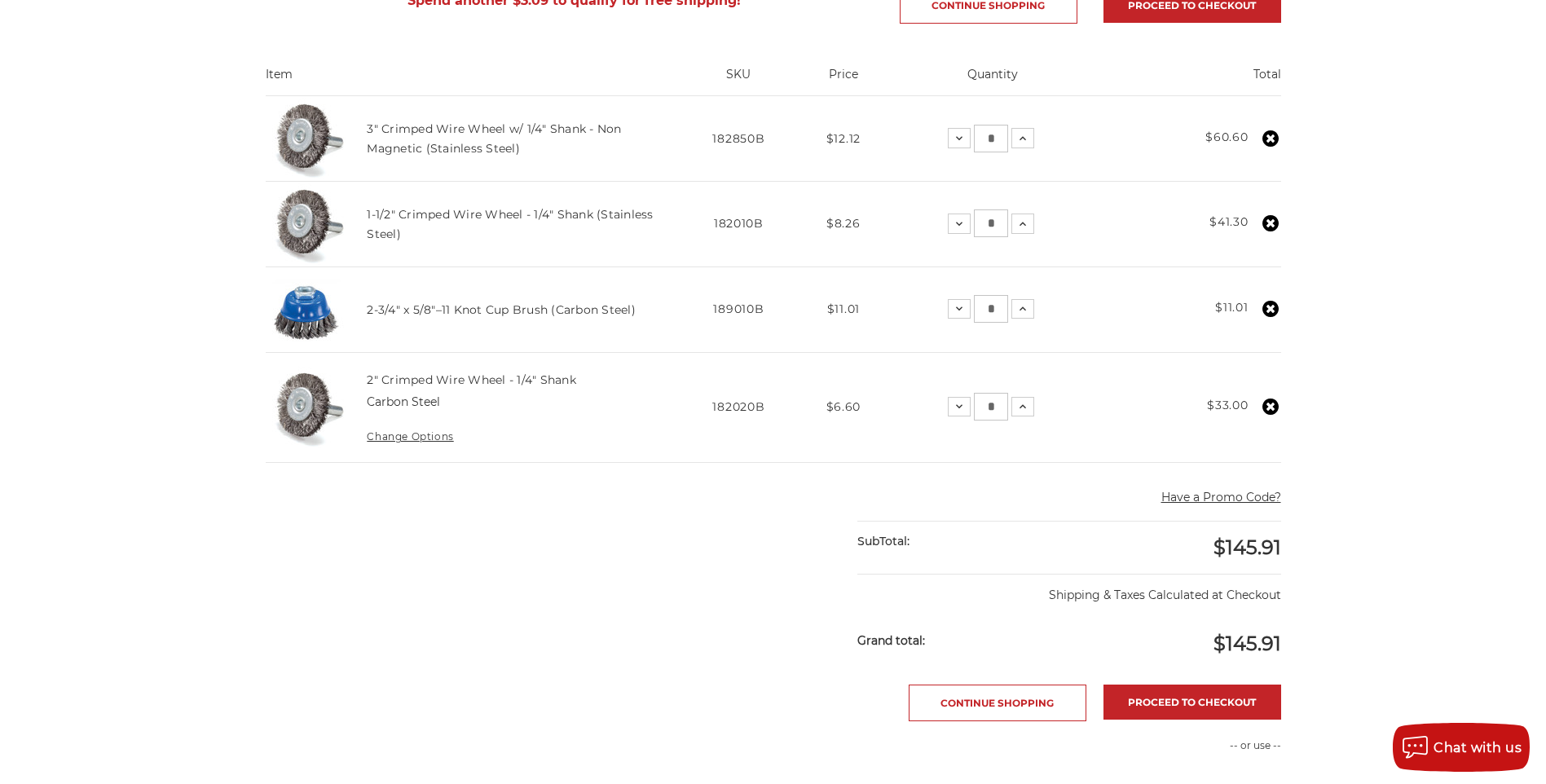
scroll to position [244, 0]
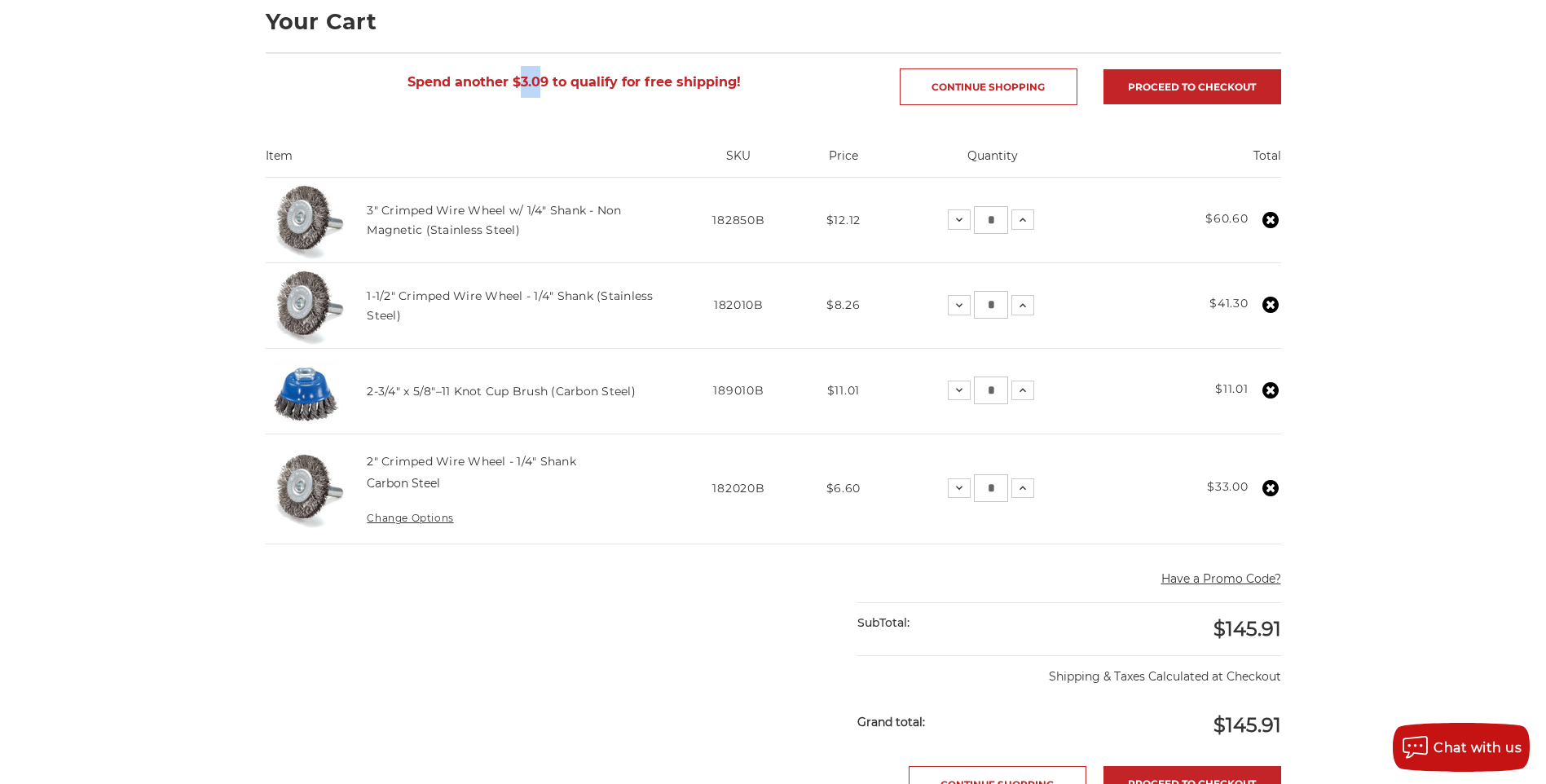
drag, startPoint x: 521, startPoint y: 81, endPoint x: 538, endPoint y: 73, distance: 18.8
click at [538, 73] on span "Spend another $3.09 to qualify for free shipping!" at bounding box center [574, 81] width 617 height 31
click at [628, 592] on main "home your cart Your Cart Spend another $3.09 to qualify for free shipping! Cont…" at bounding box center [773, 554] width 1032 height 1239
click at [1018, 219] on icon at bounding box center [1022, 220] width 13 height 13
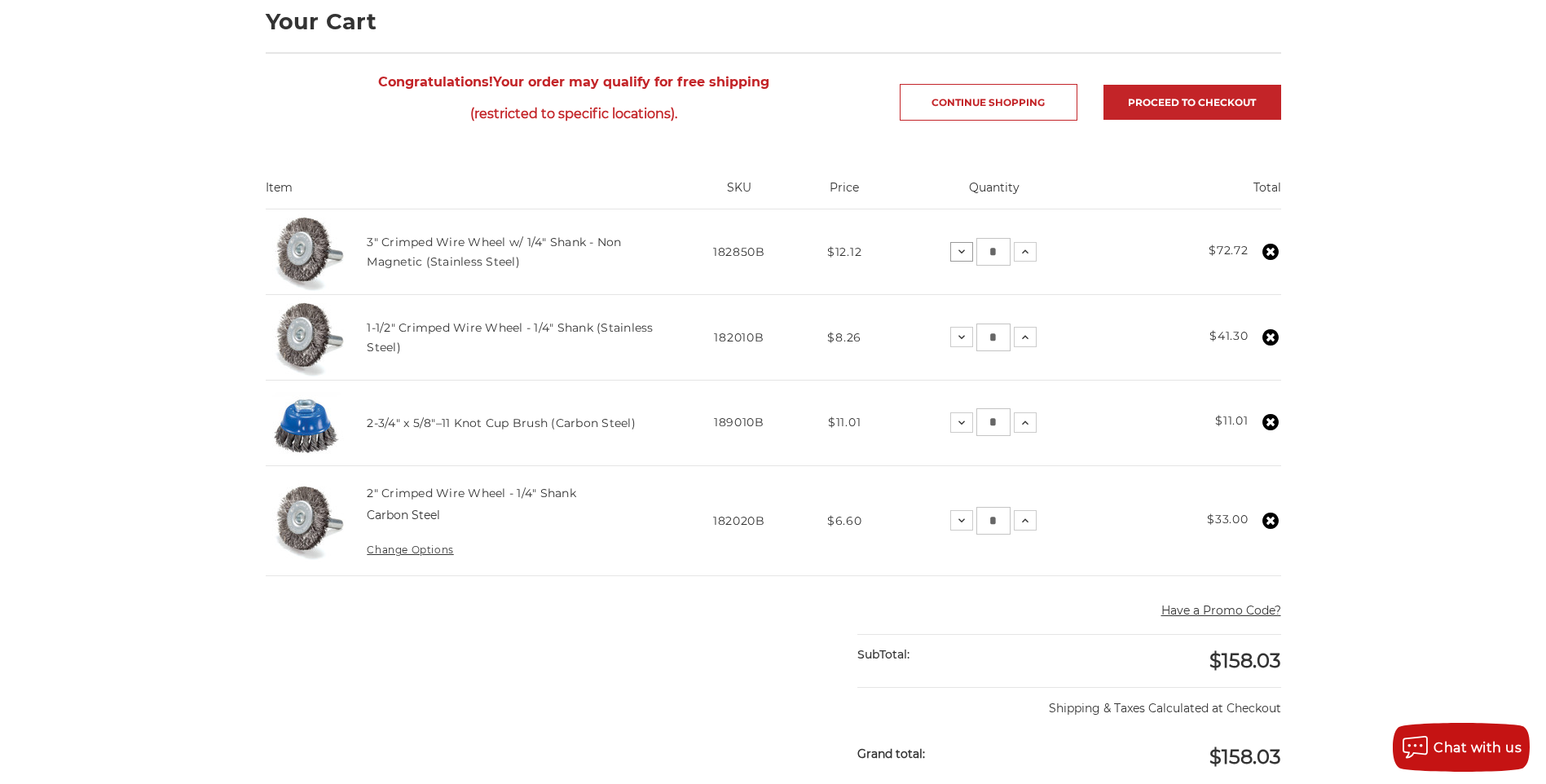
click at [964, 249] on icon at bounding box center [961, 251] width 13 height 13
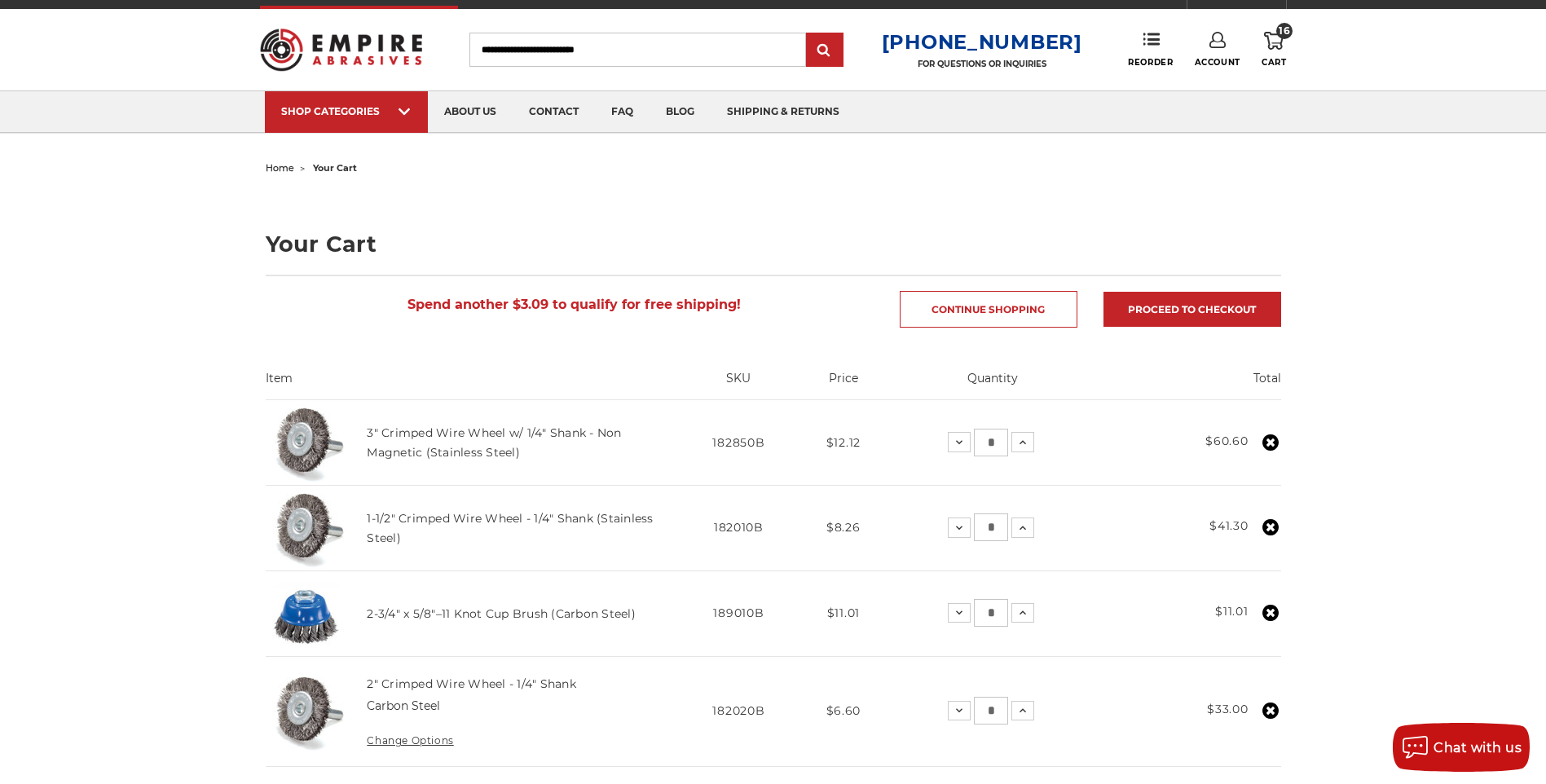
scroll to position [0, 0]
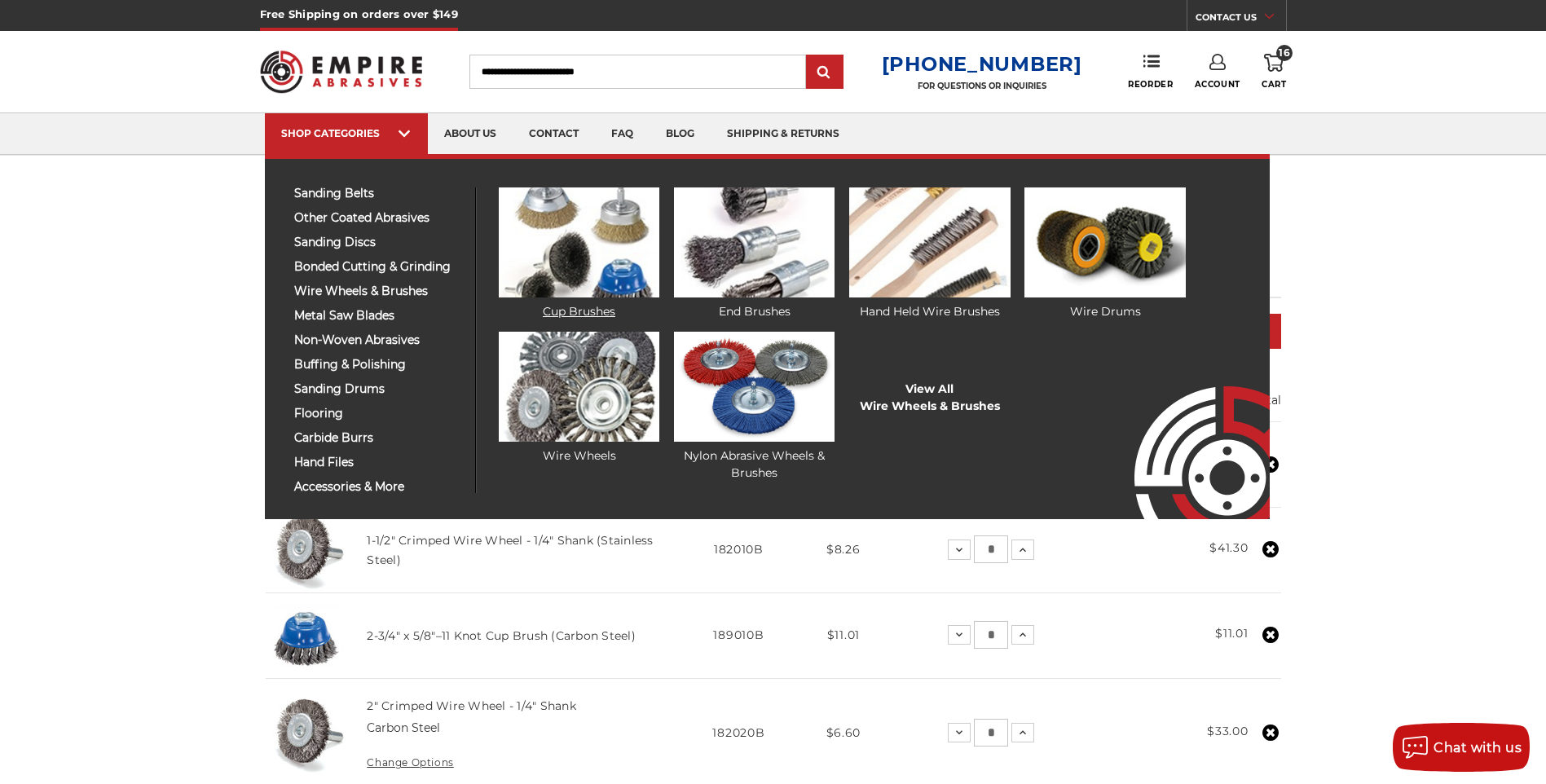
click at [602, 310] on link "Cup Brushes" at bounding box center [579, 254] width 161 height 133
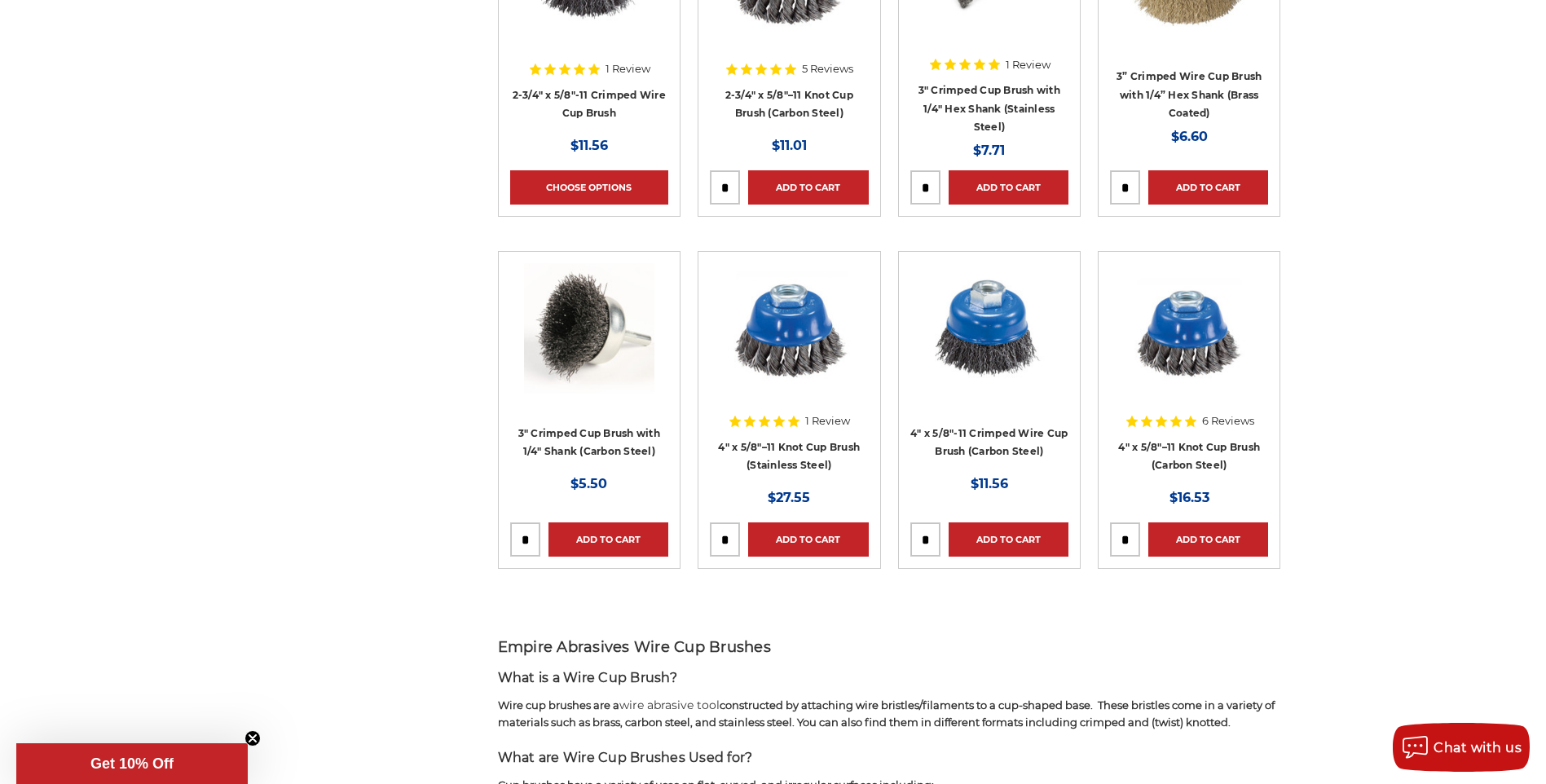
scroll to position [733, 0]
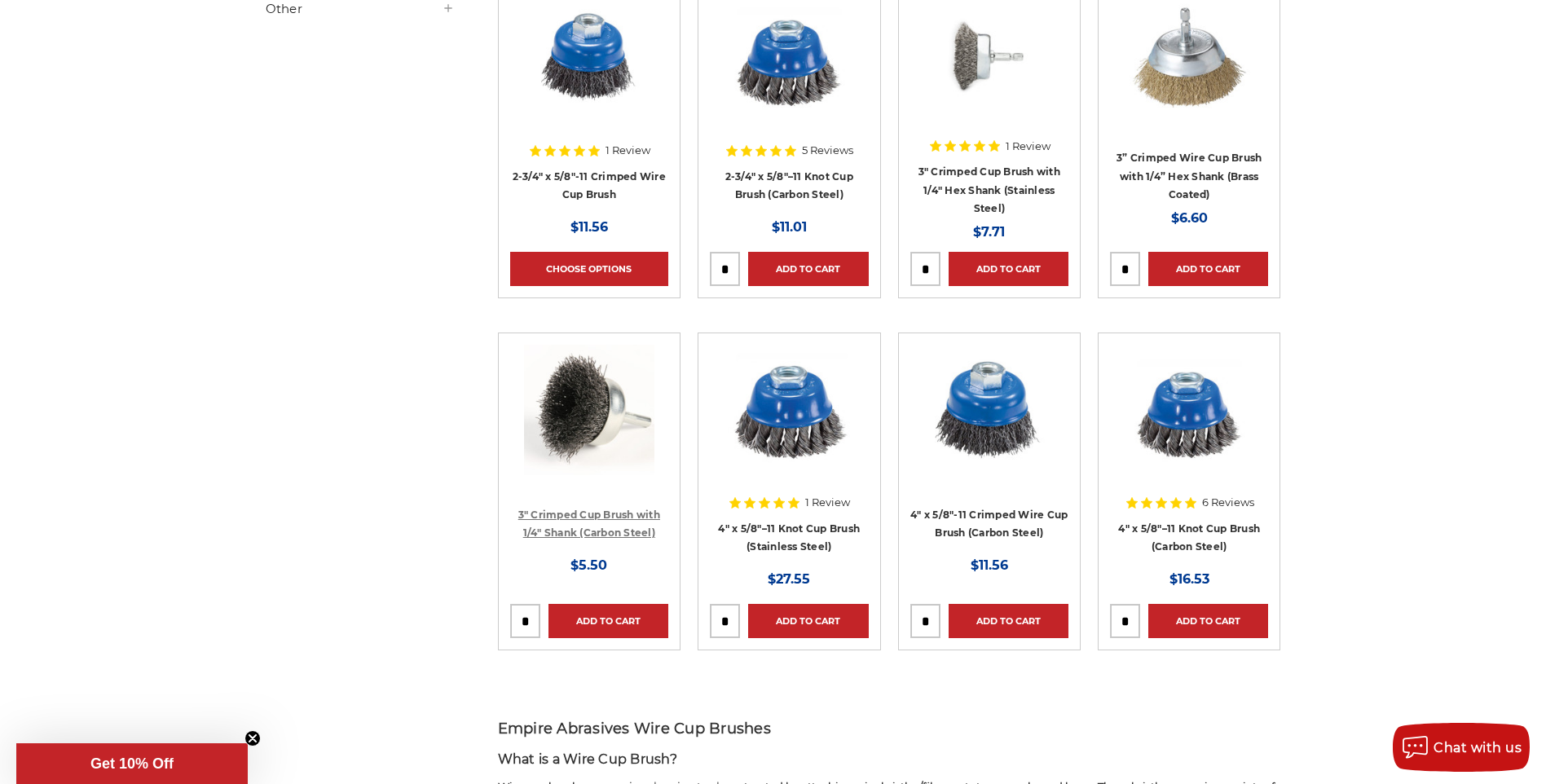
click at [607, 516] on link "3" Crimped Cup Brush with 1/4" Shank (Carbon Steel)" at bounding box center [589, 524] width 142 height 31
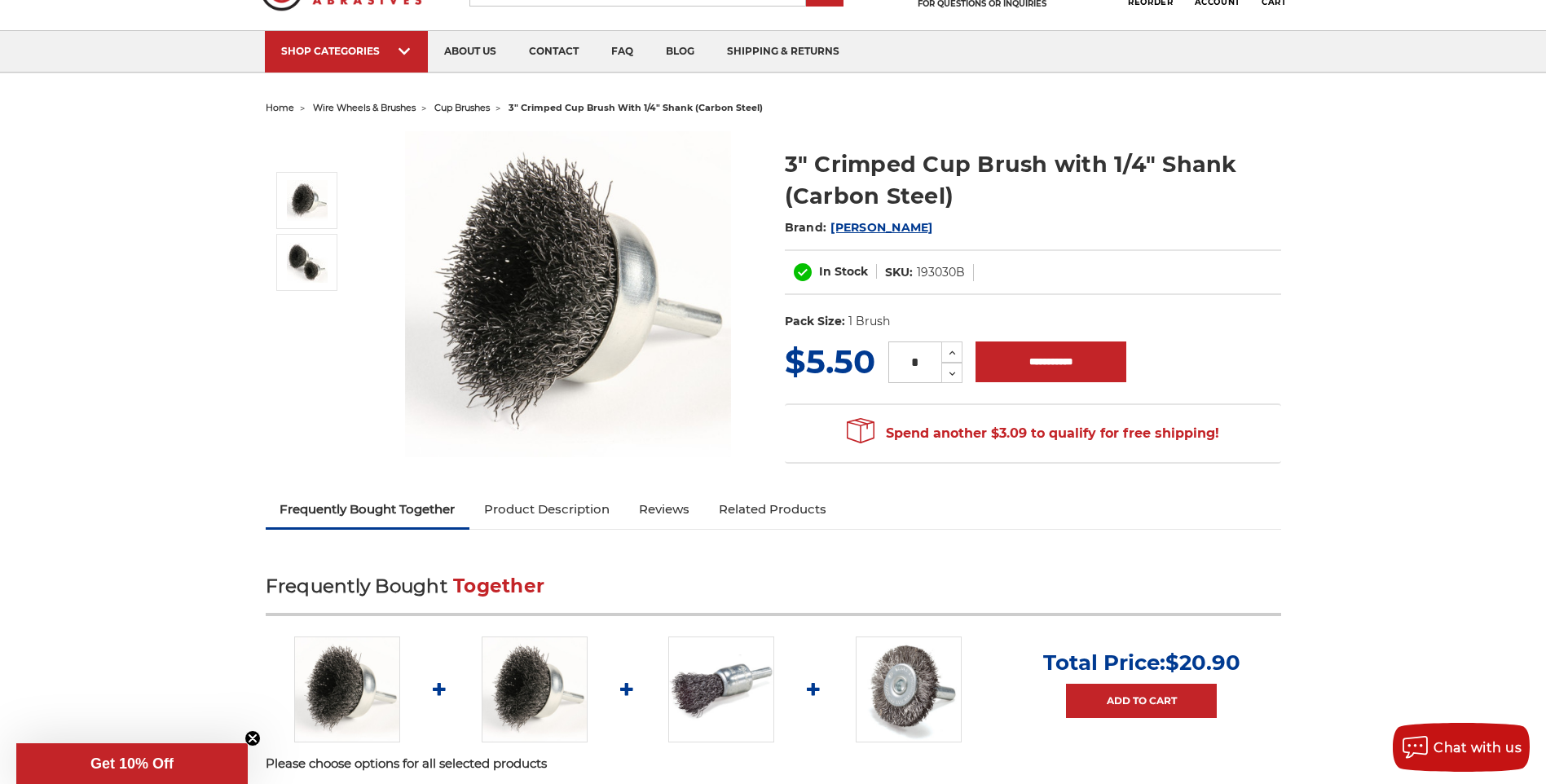
scroll to position [81, 0]
click at [1029, 369] on input "**********" at bounding box center [1051, 363] width 151 height 41
type input "**********"
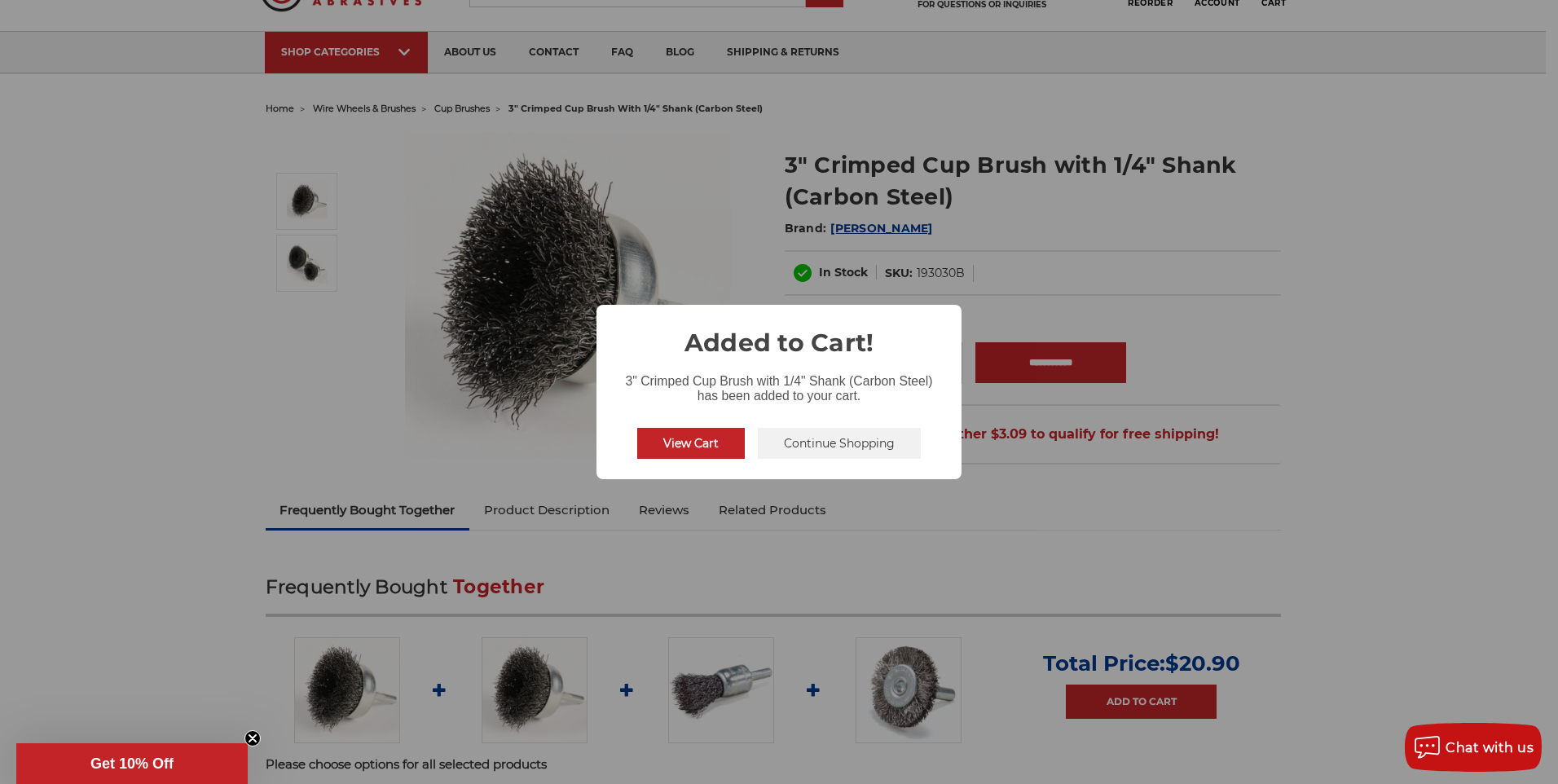
click at [692, 449] on button "View Cart" at bounding box center [691, 443] width 108 height 31
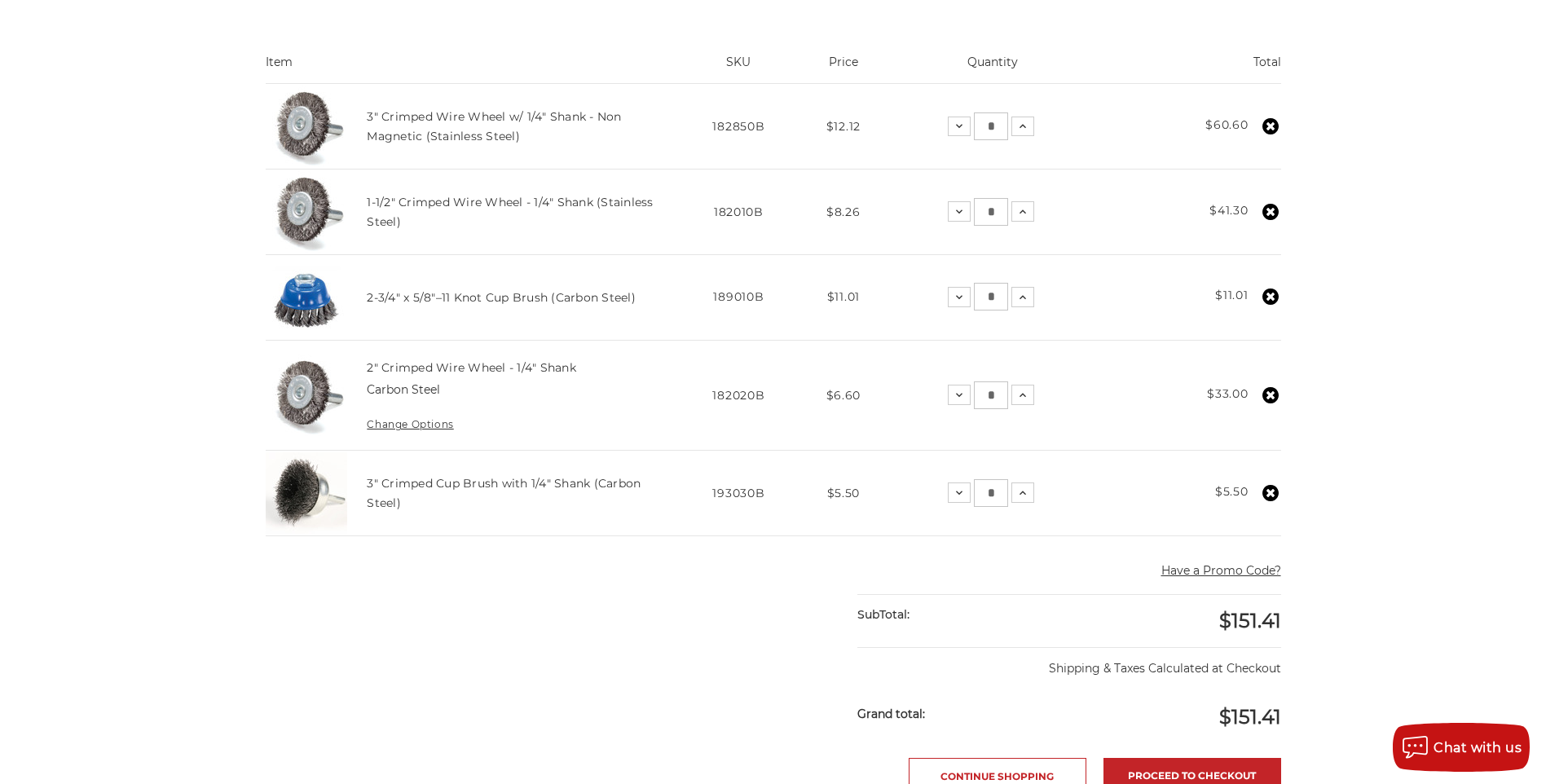
scroll to position [489, 0]
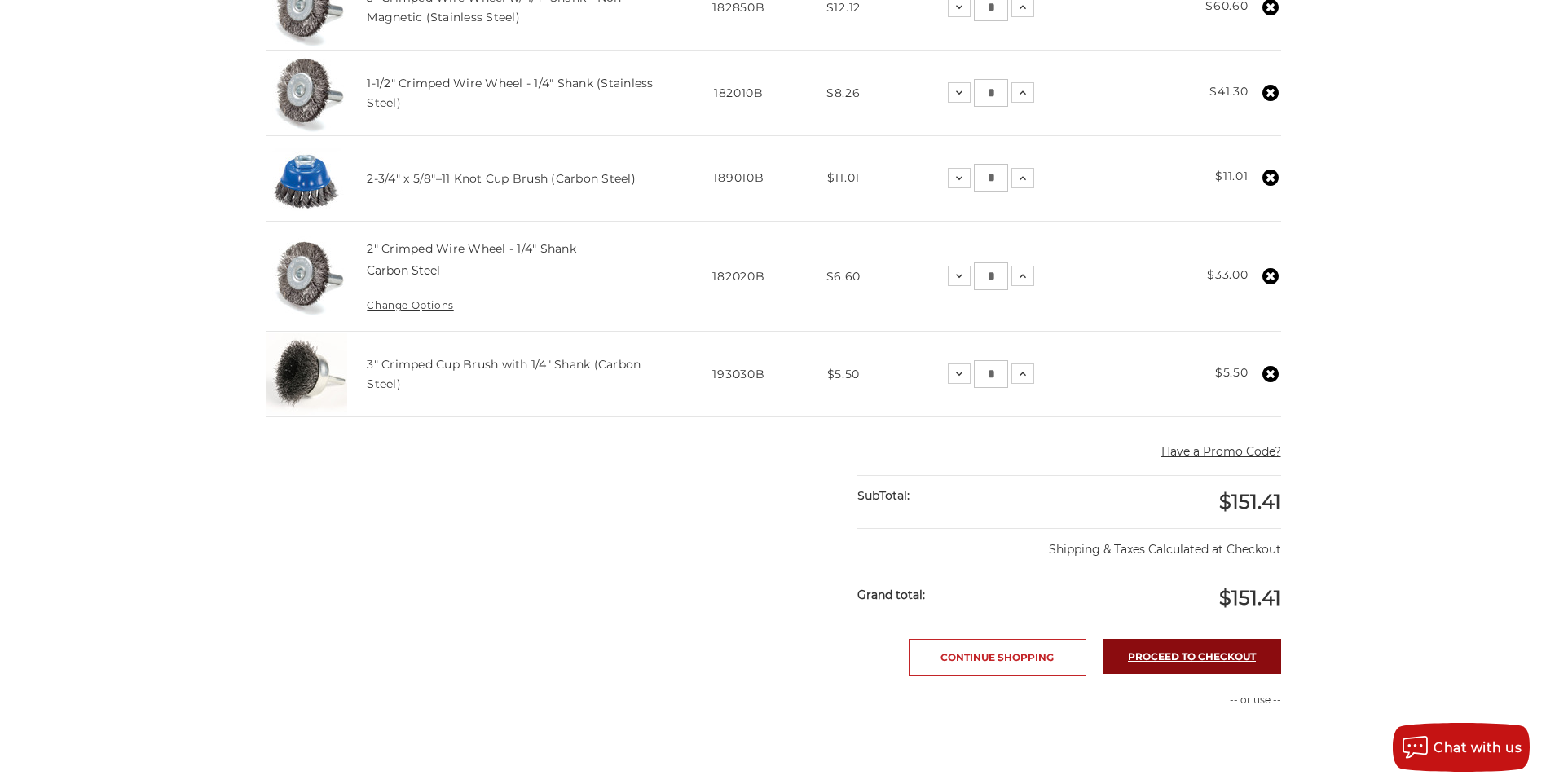
click at [1219, 655] on link "Proceed to checkout" at bounding box center [1192, 657] width 177 height 35
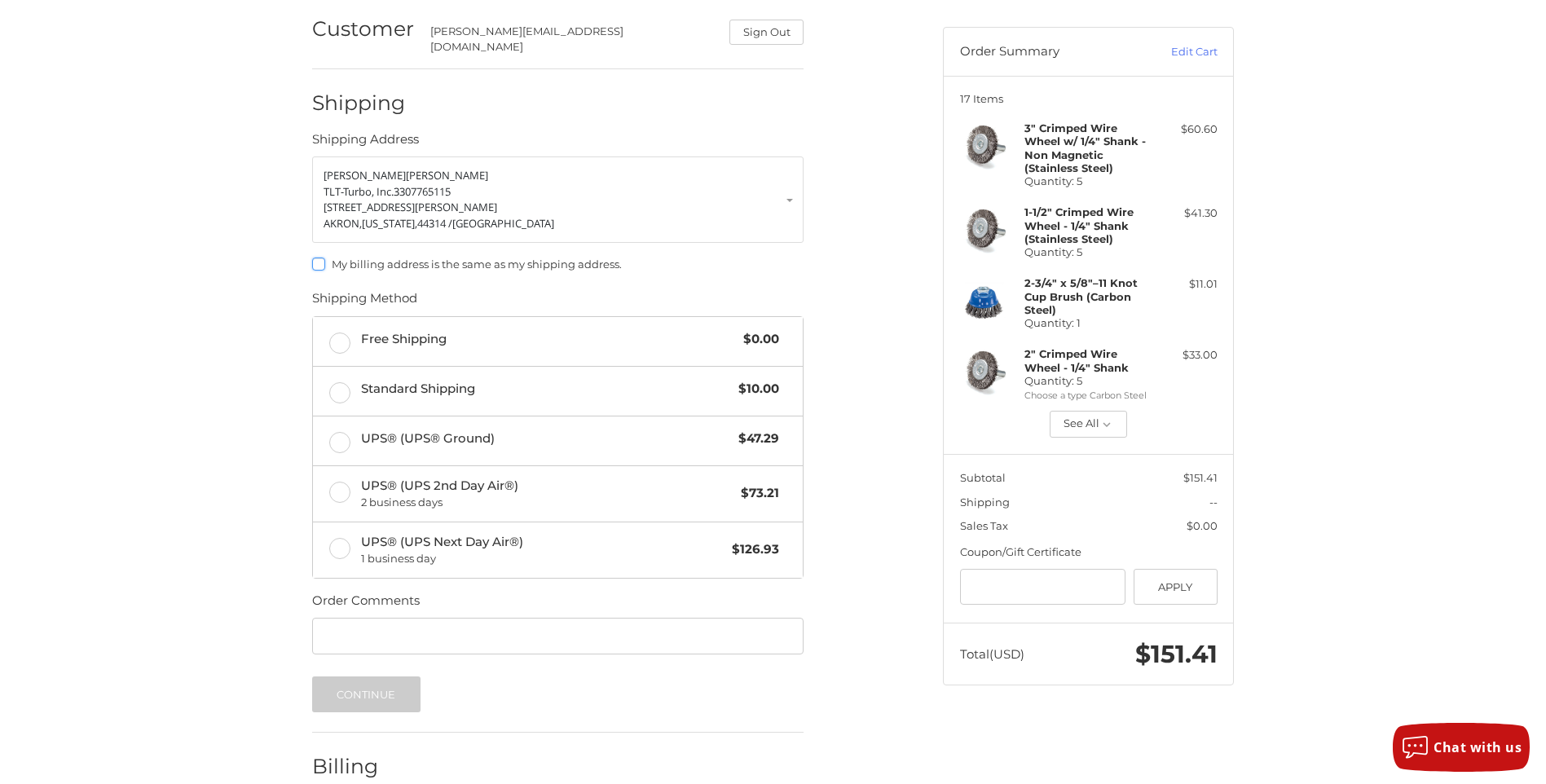
scroll to position [147, 0]
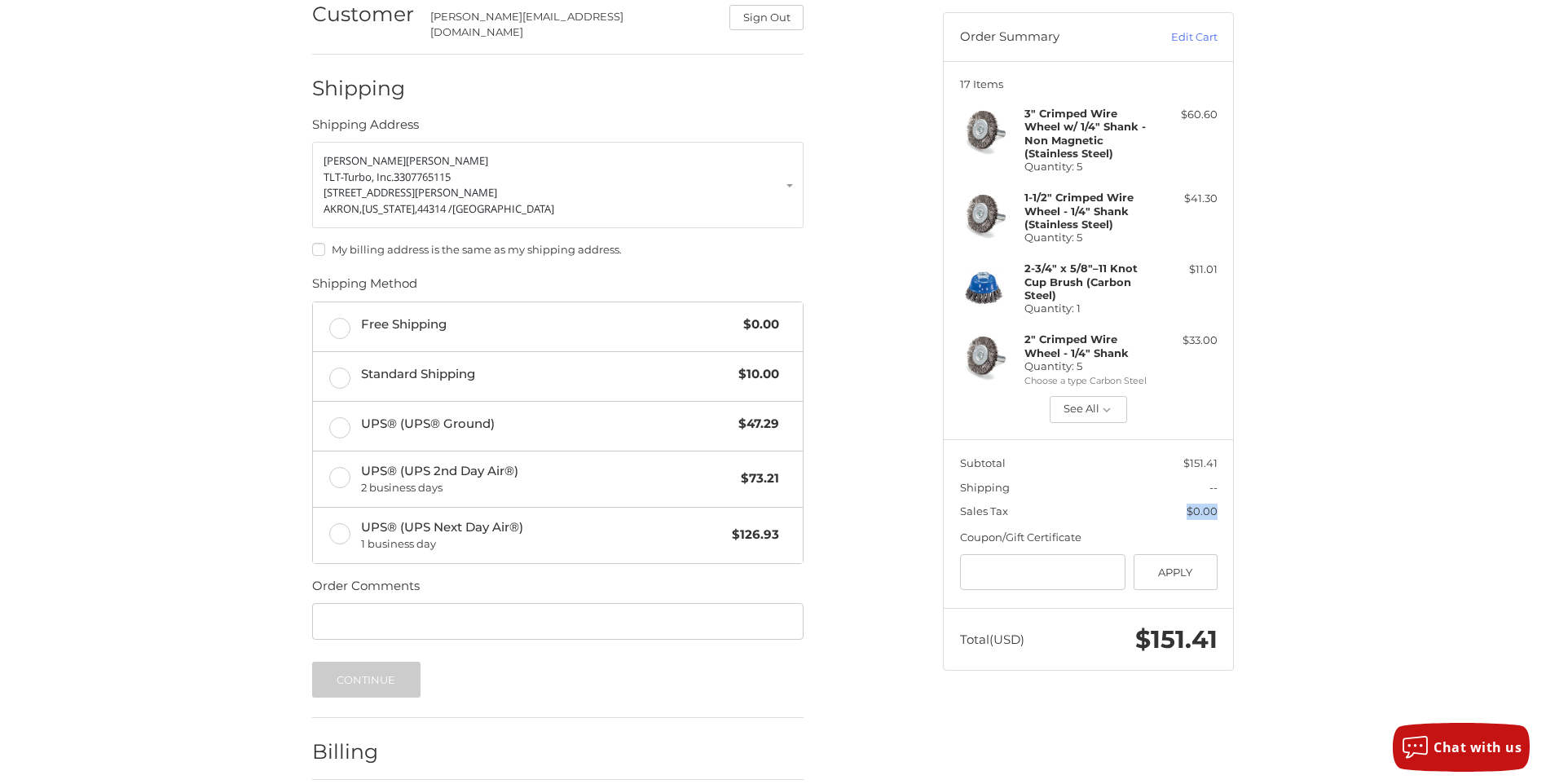
drag, startPoint x: 1186, startPoint y: 513, endPoint x: 1261, endPoint y: 520, distance: 75.3
click at [1251, 519] on div "Customer [PERSON_NAME][EMAIL_ADDRESS][DOMAIN_NAME] Sign Out Shipping Shipping A…" at bounding box center [773, 418] width 978 height 876
click at [784, 680] on div "Continue" at bounding box center [557, 679] width 491 height 36
click at [595, 318] on span "Free Shipping" at bounding box center [548, 324] width 374 height 19
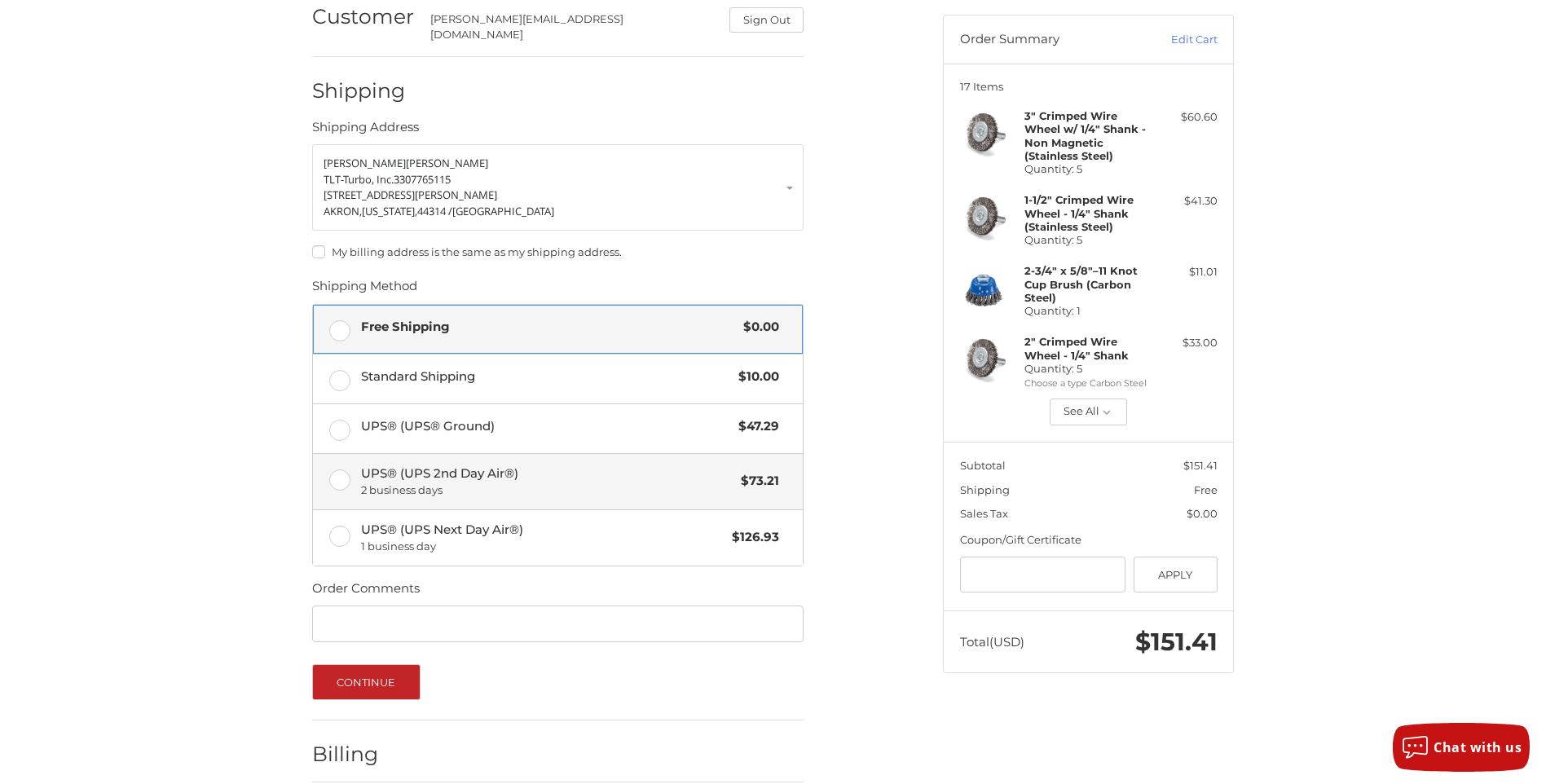
scroll to position [210, 0]
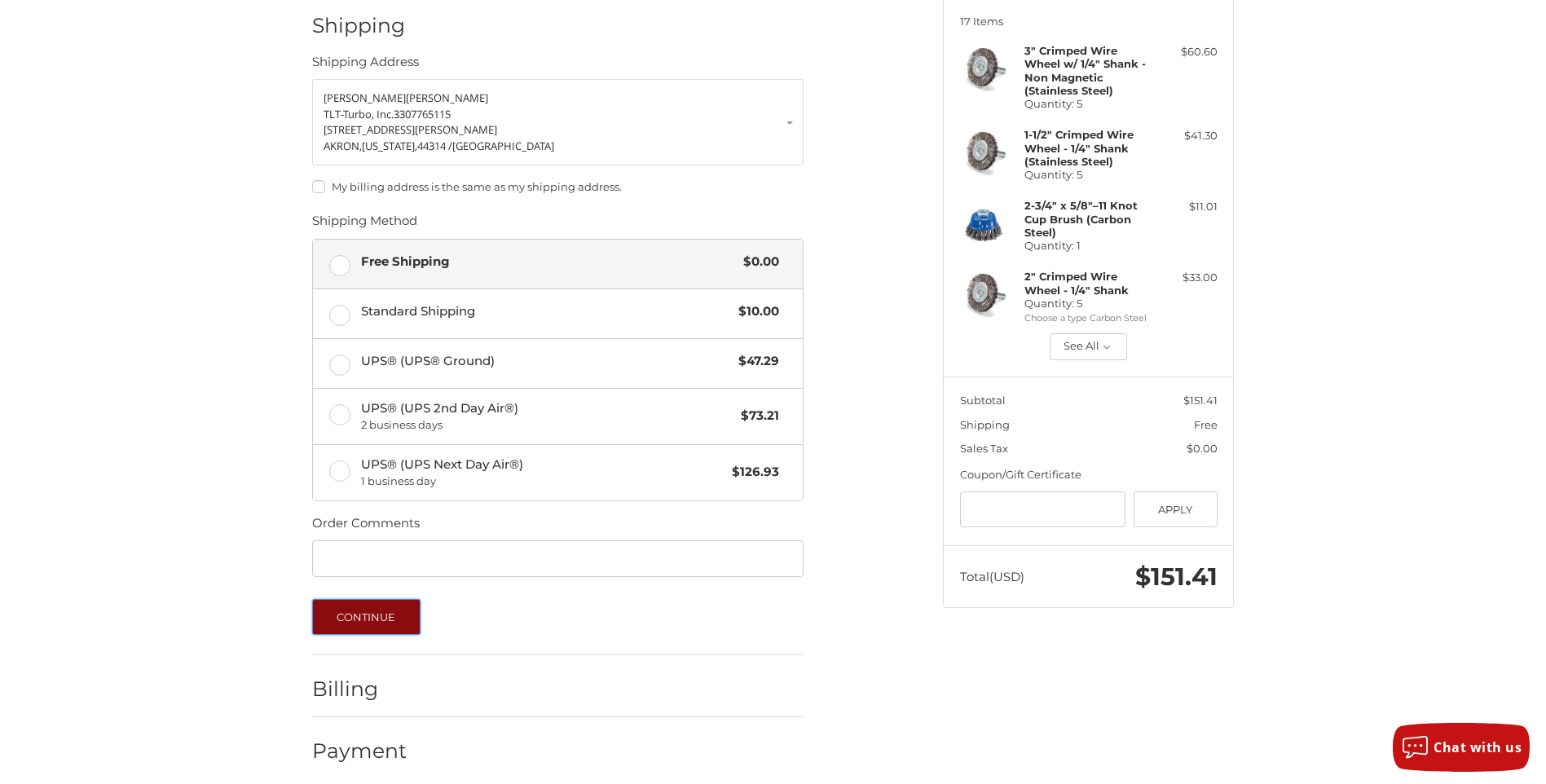
click at [344, 607] on button "Continue" at bounding box center [366, 616] width 109 height 36
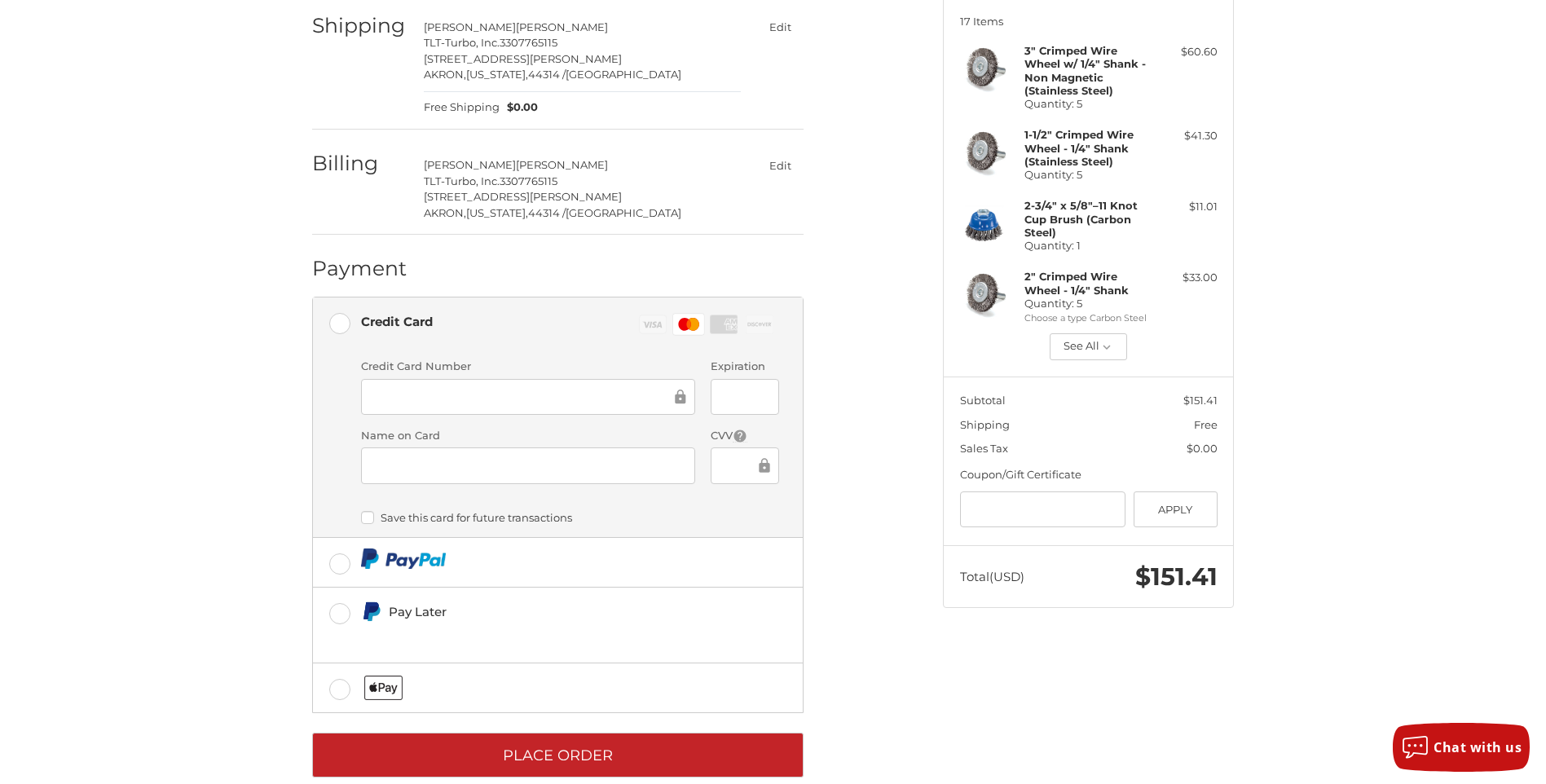
click at [722, 389] on div at bounding box center [744, 397] width 68 height 36
click at [905, 724] on div "Customer [PERSON_NAME][EMAIL_ADDRESS][DOMAIN_NAME] Sign Out Shipping [PERSON_NA…" at bounding box center [615, 357] width 630 height 879
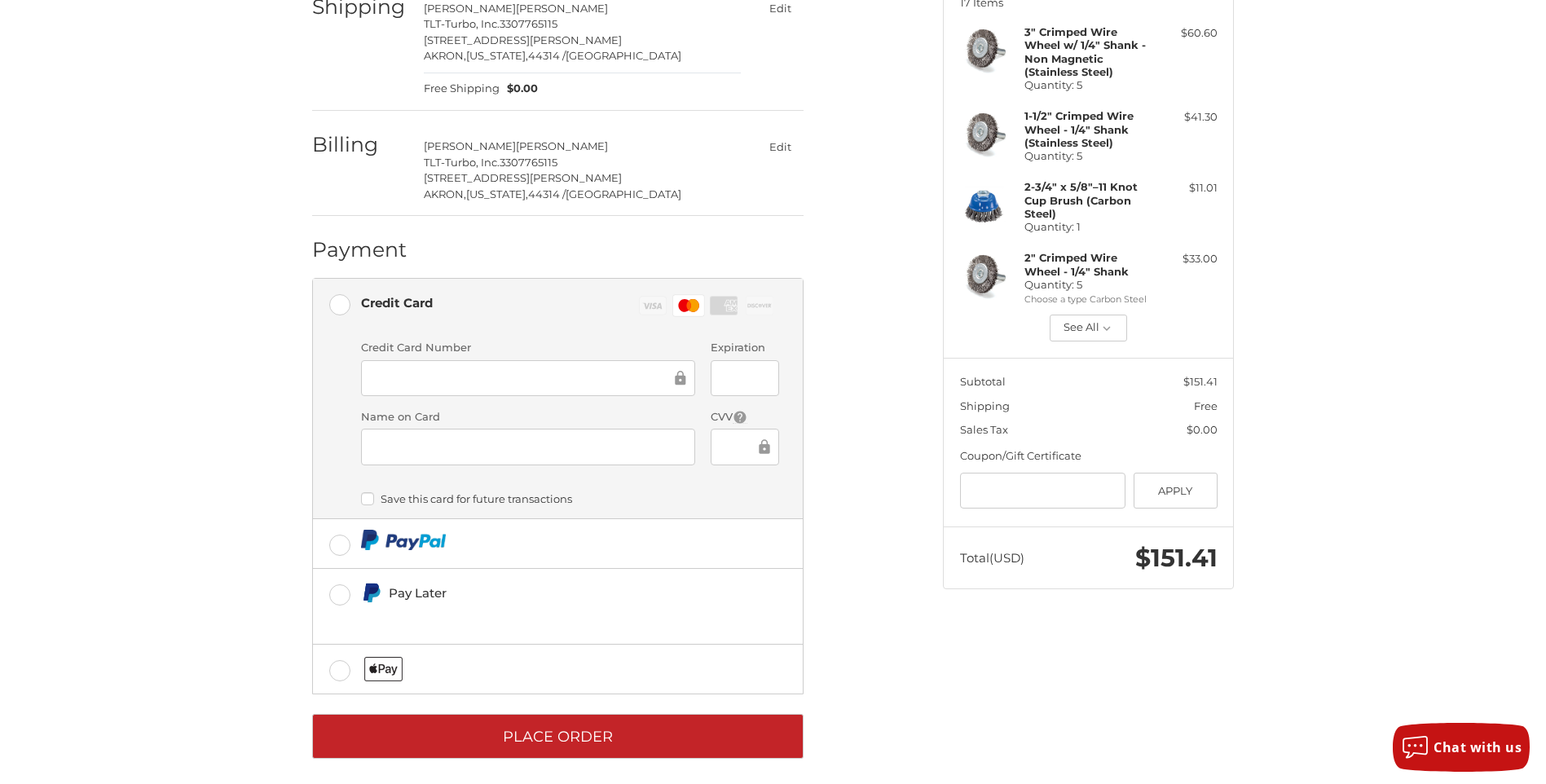
click at [998, 701] on div "Customer [PERSON_NAME][EMAIL_ADDRESS][DOMAIN_NAME] Sign Out Shipping [PERSON_NA…" at bounding box center [773, 347] width 978 height 896
click at [973, 701] on div "Customer [PERSON_NAME][EMAIL_ADDRESS][DOMAIN_NAME] Sign Out Shipping [PERSON_NA…" at bounding box center [773, 347] width 978 height 896
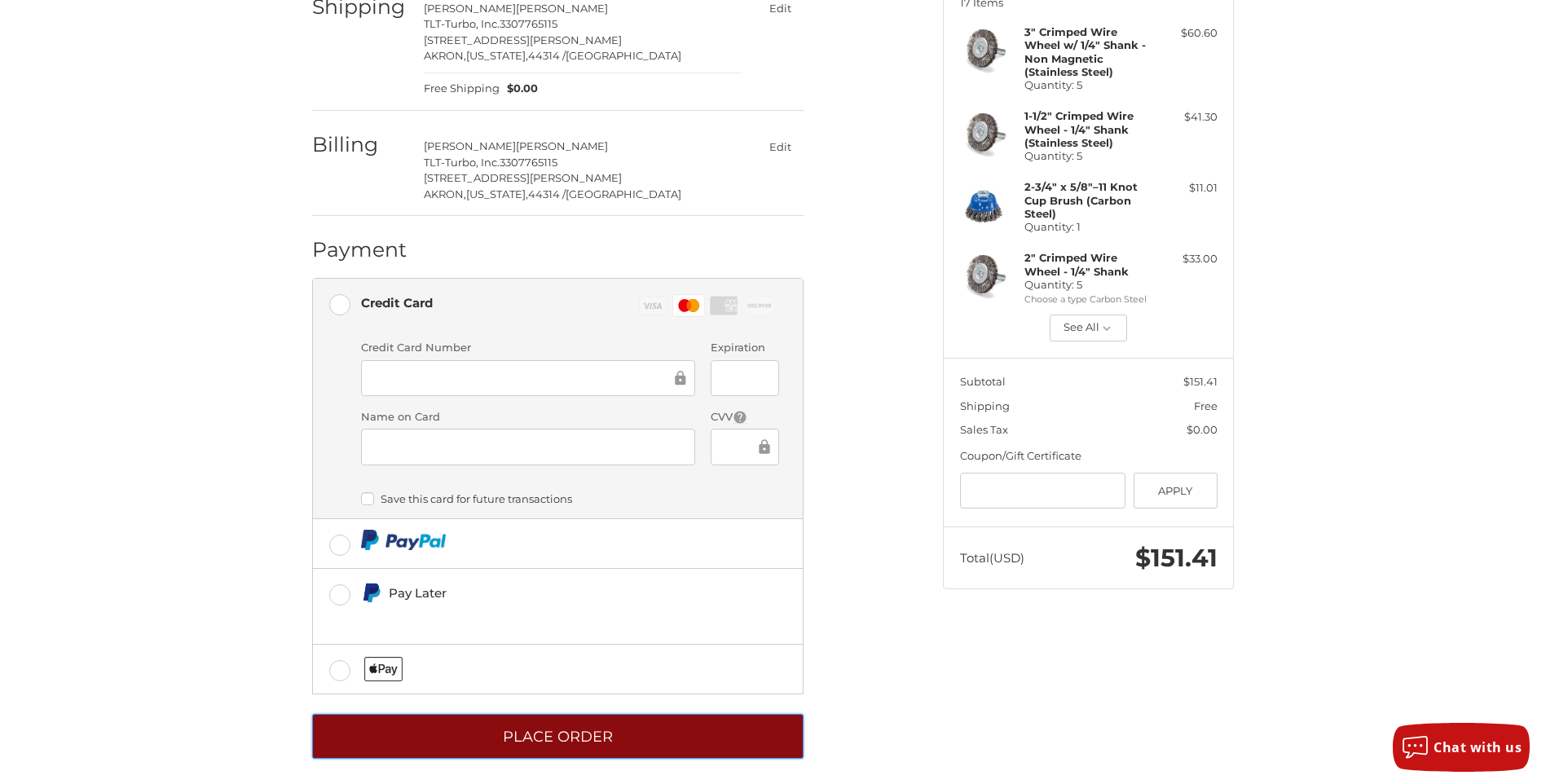
click at [556, 728] on button "Place Order" at bounding box center [557, 736] width 491 height 45
click at [659, 723] on button "Place Order" at bounding box center [557, 736] width 491 height 45
click at [592, 714] on button "Place Order" at bounding box center [557, 736] width 491 height 45
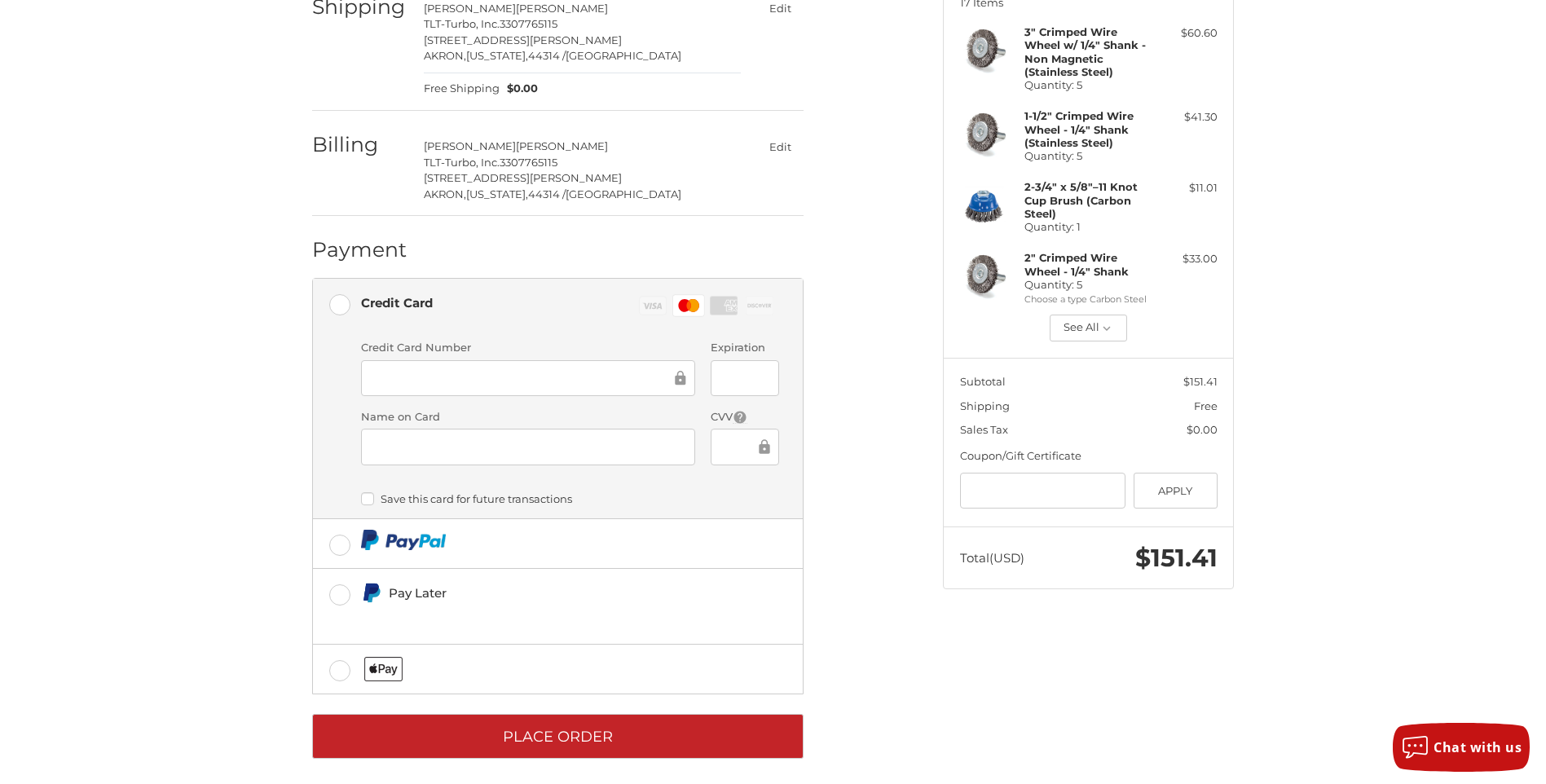
click at [368, 493] on label "Save this card for future transactions" at bounding box center [570, 498] width 418 height 13
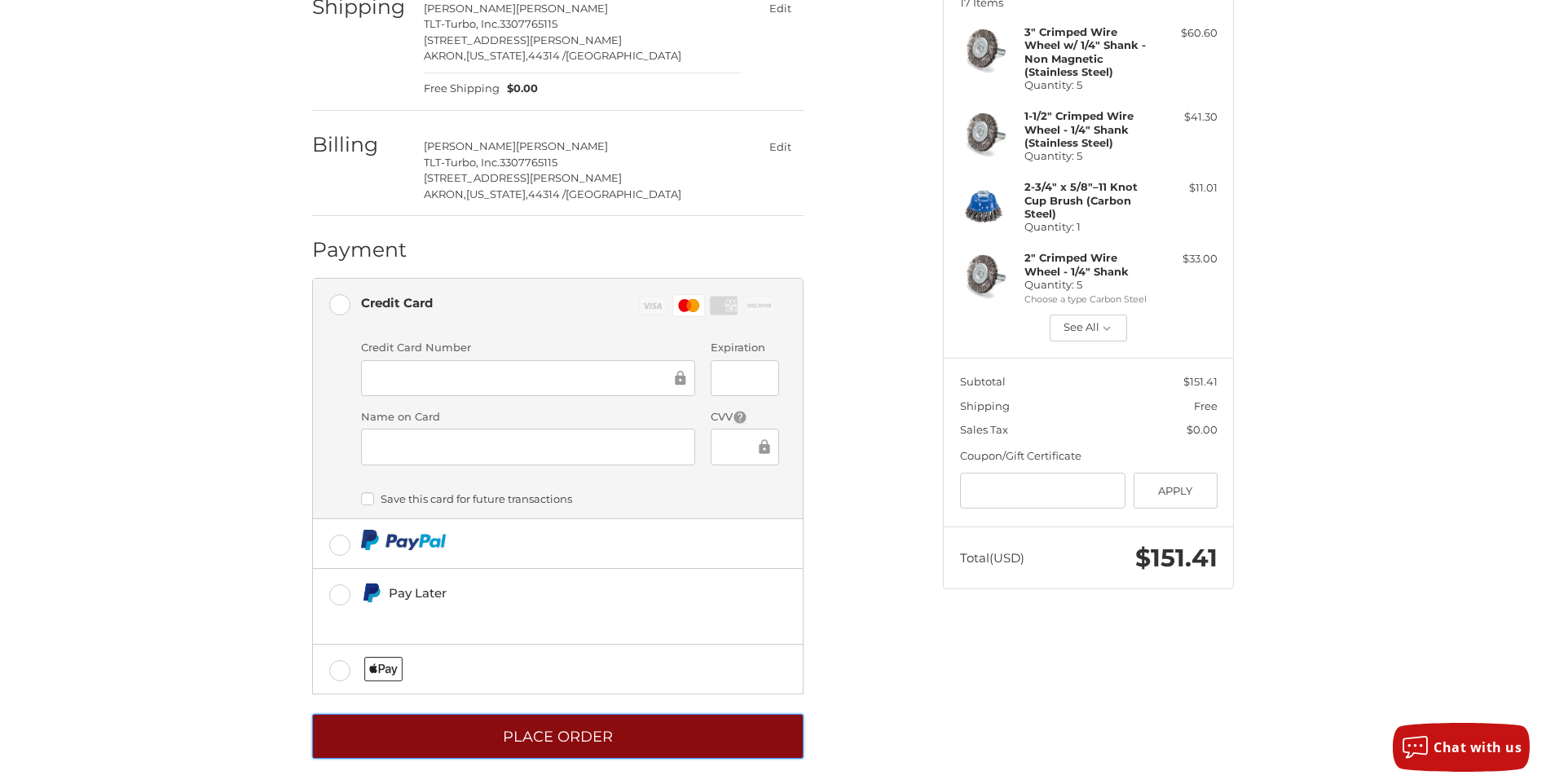
click at [536, 732] on button "Place Order" at bounding box center [557, 736] width 491 height 45
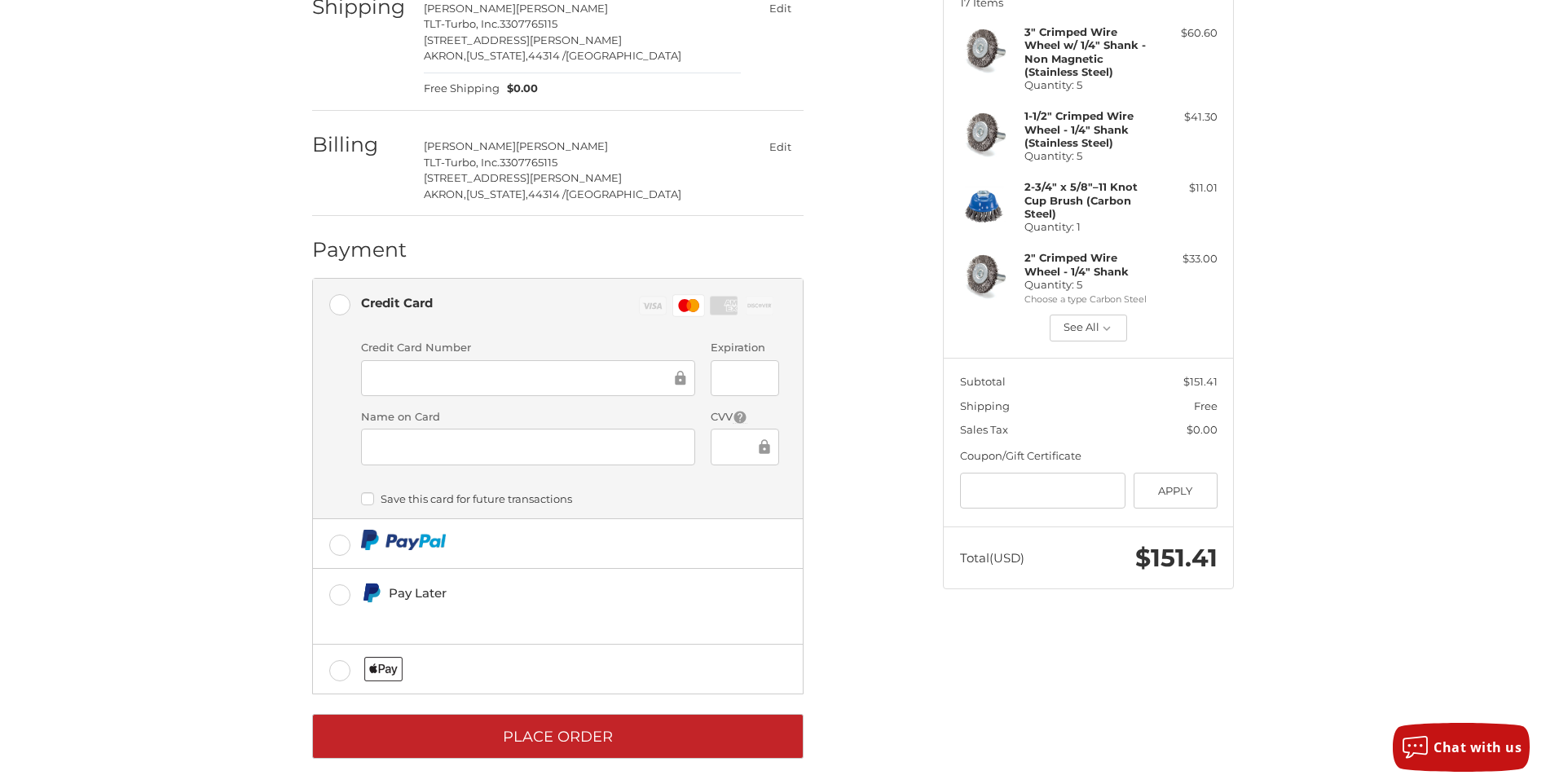
scroll to position [0, 0]
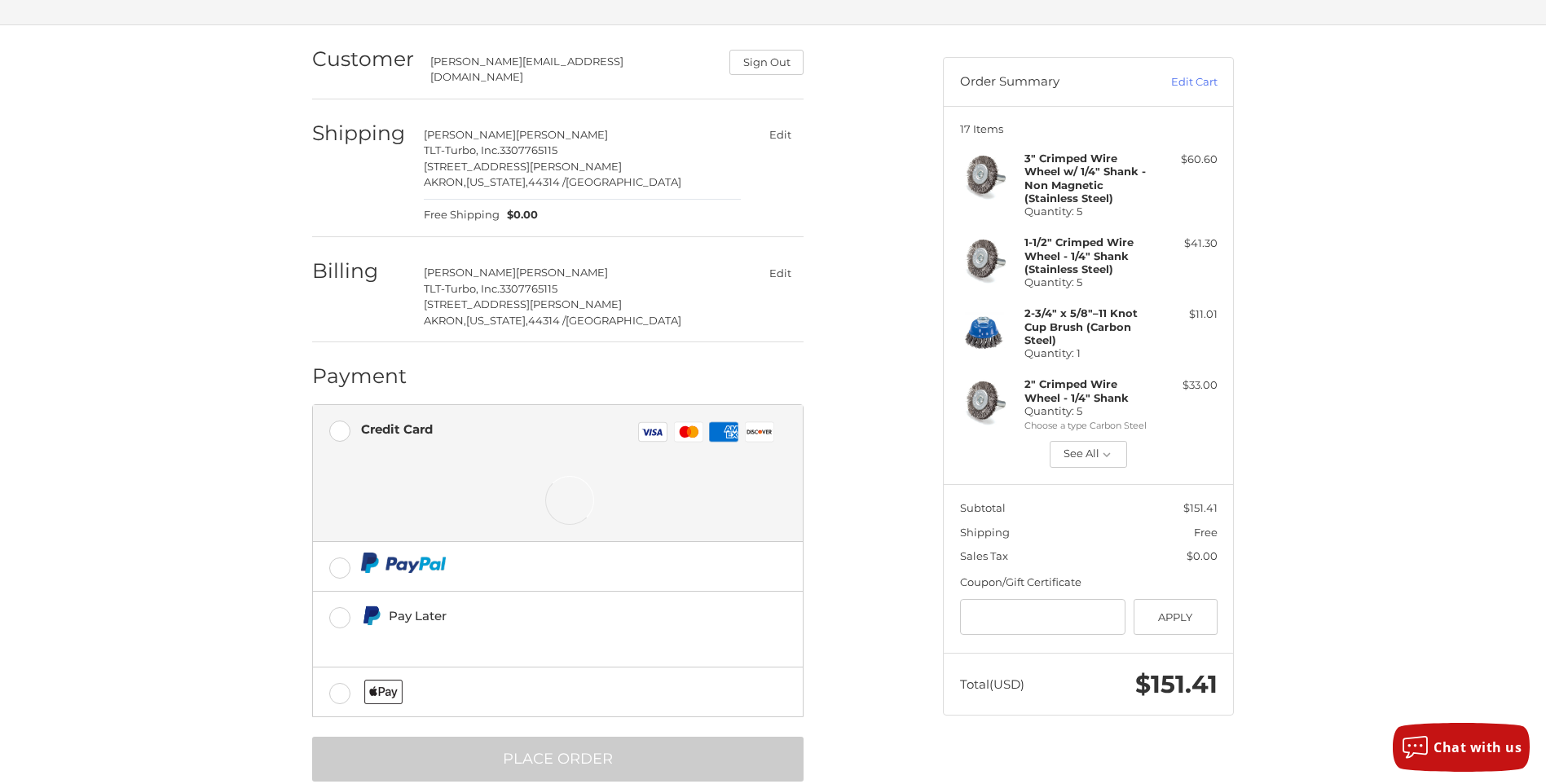
scroll to position [125, 0]
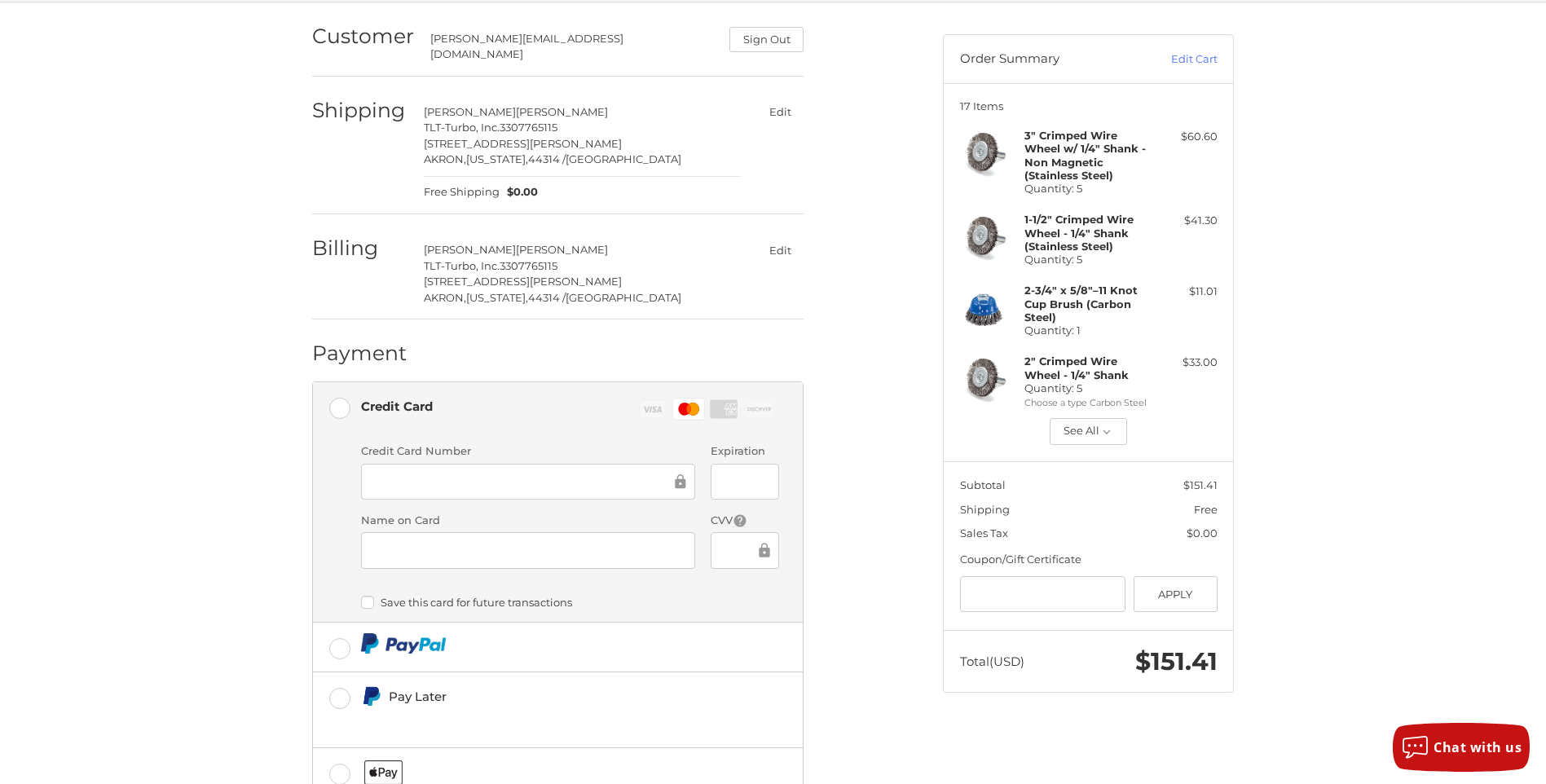
click at [733, 553] on div at bounding box center [744, 550] width 68 height 36
click at [389, 598] on label "Save this card for future transactions" at bounding box center [570, 602] width 418 height 13
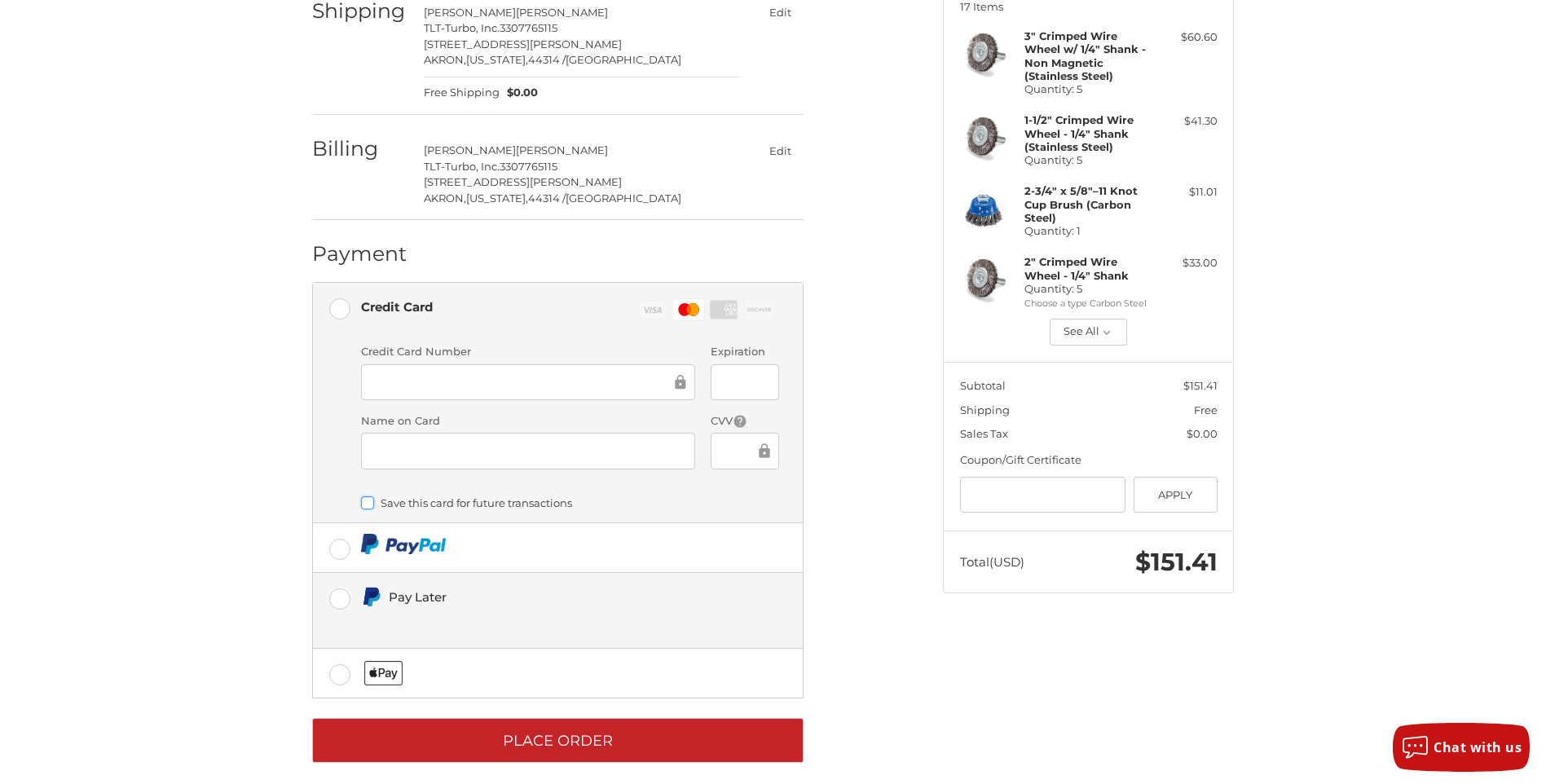
scroll to position [229, 0]
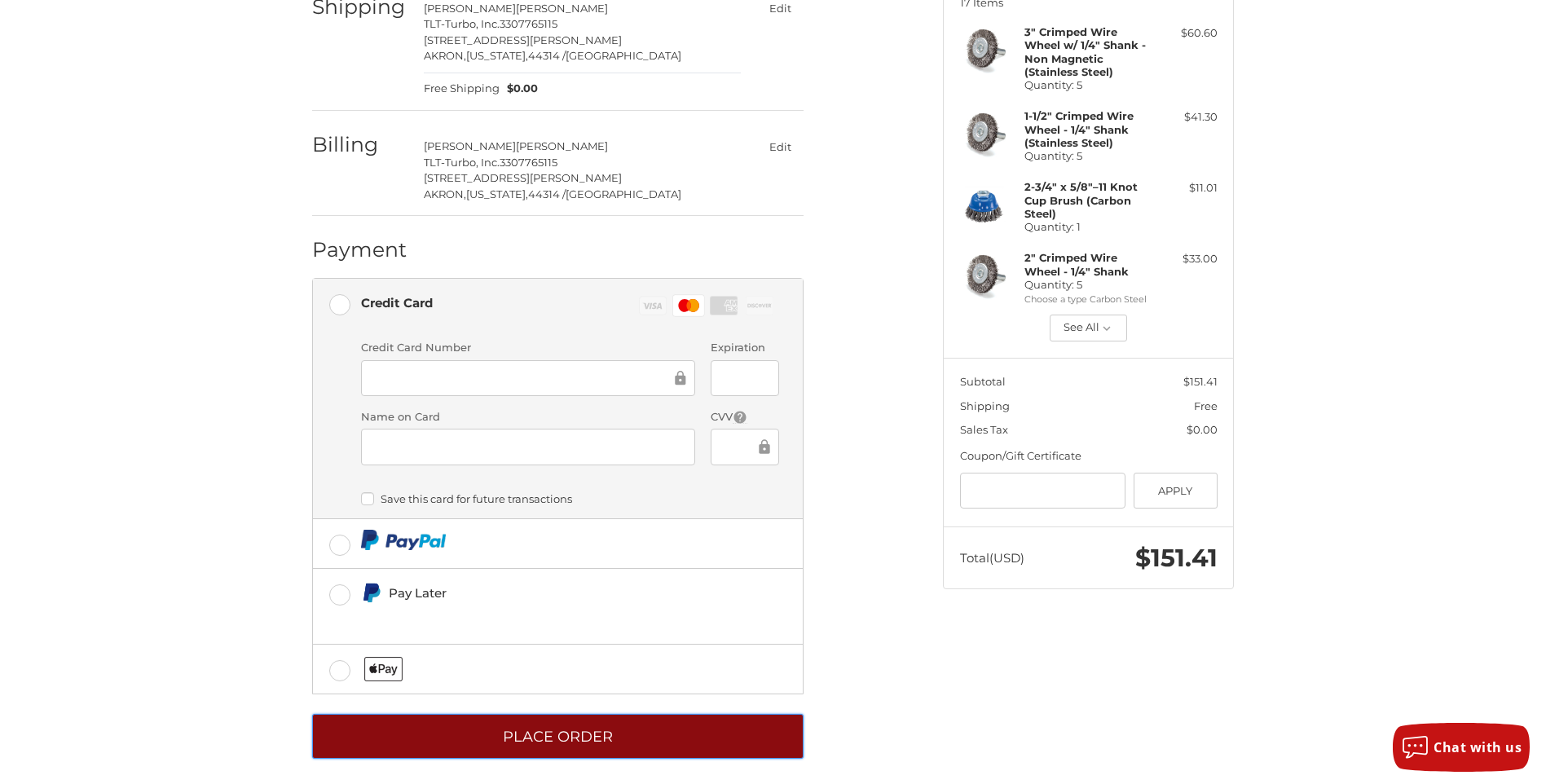
click at [632, 722] on button "Place Order" at bounding box center [557, 736] width 491 height 45
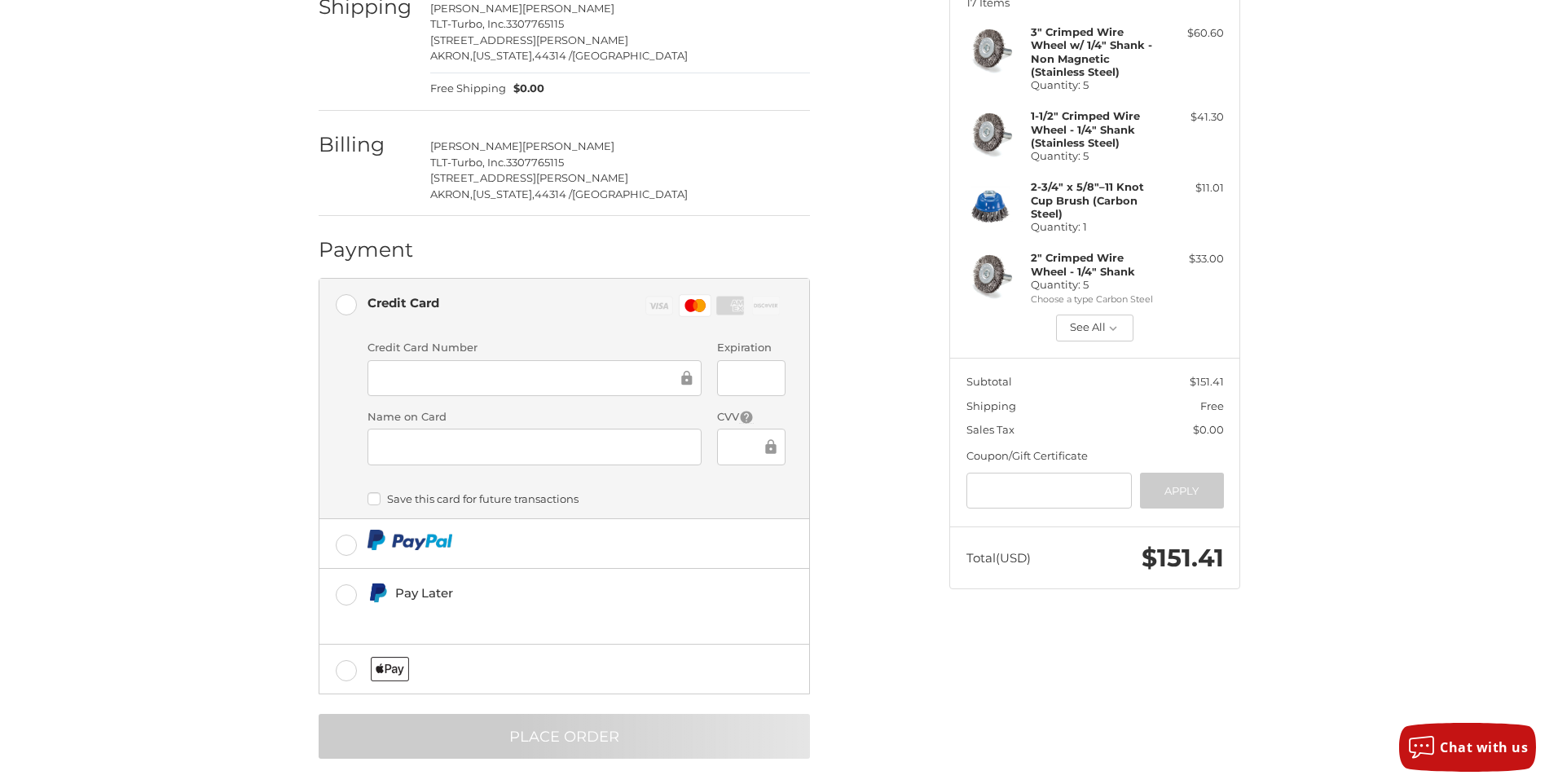
scroll to position [0, 0]
